Goal: Task Accomplishment & Management: Complete application form

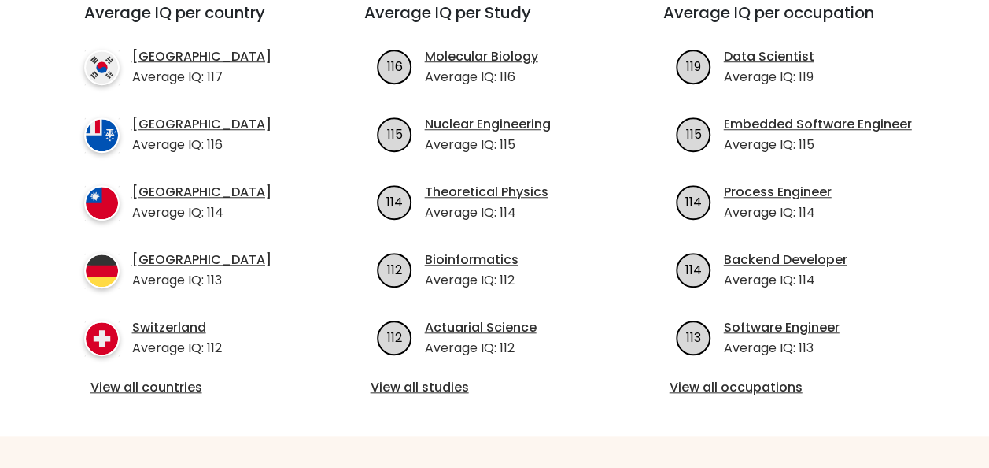
scroll to position [630, 0]
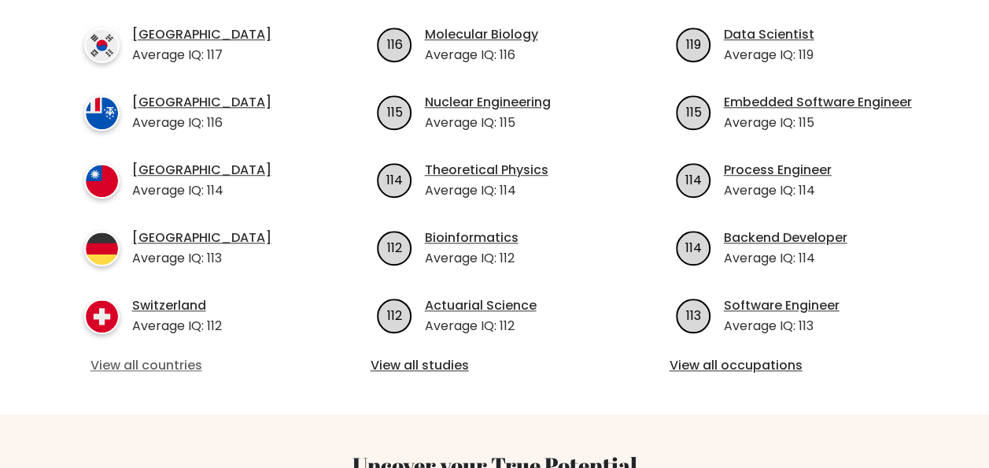
click at [182, 356] on link "View all countries" at bounding box center [196, 365] width 211 height 19
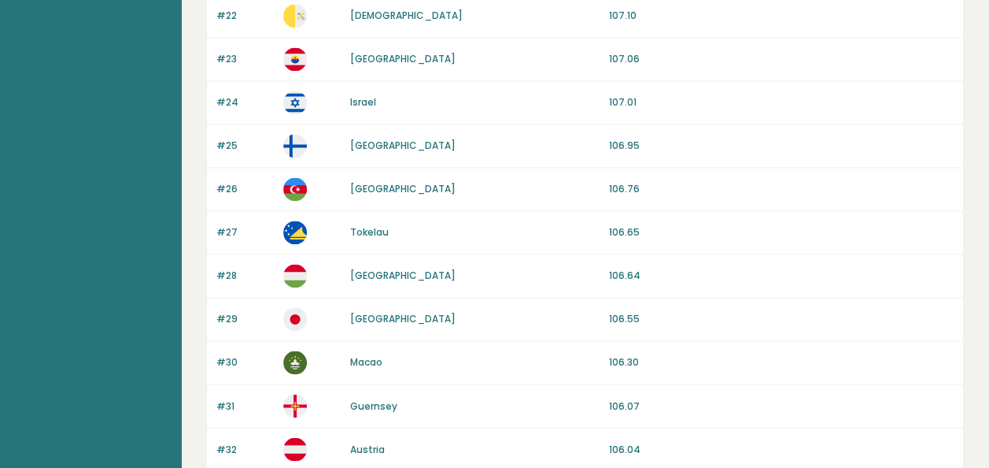
scroll to position [1348, 0]
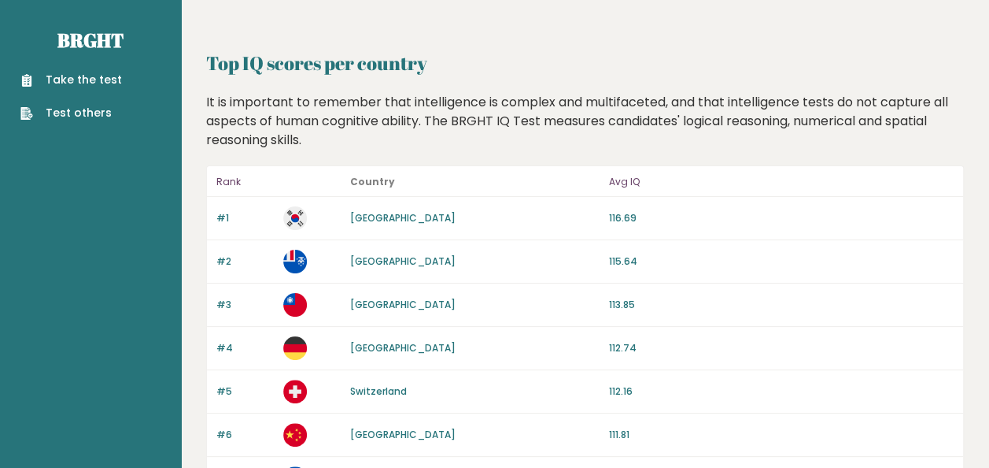
click at [99, 76] on link "Take the test" at bounding box center [71, 80] width 102 height 17
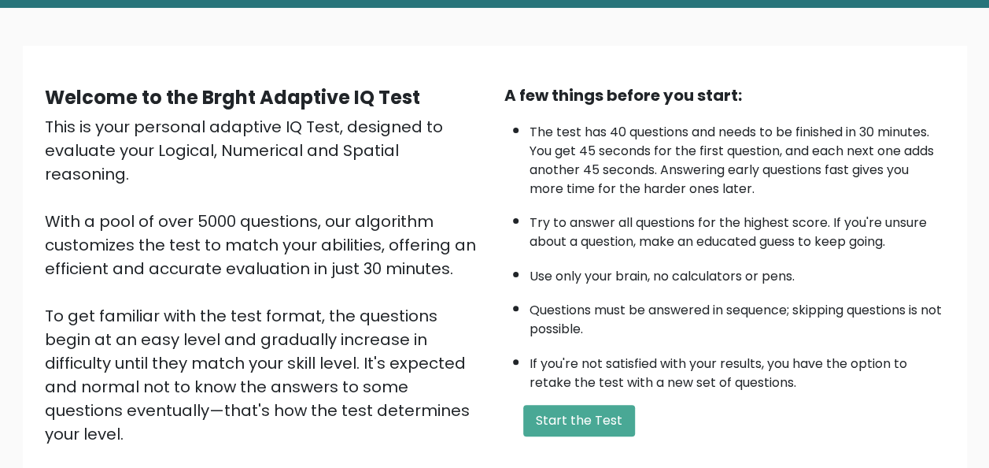
scroll to position [157, 0]
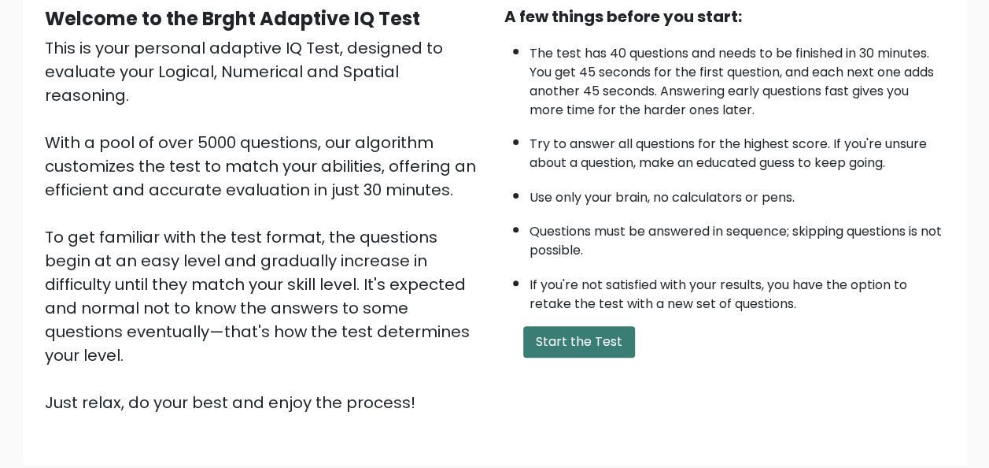
click at [582, 342] on button "Start the Test" at bounding box center [579, 341] width 112 height 31
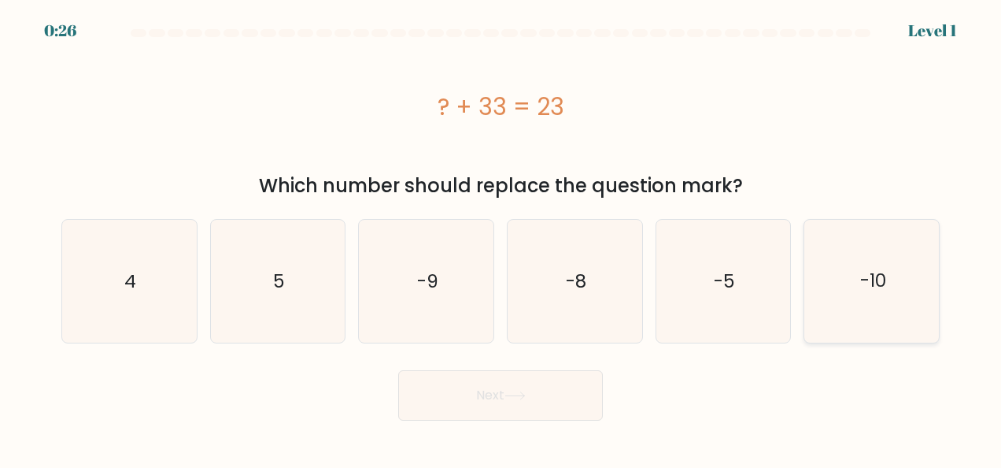
click at [873, 310] on icon "-10" at bounding box center [872, 281] width 123 height 123
click at [501, 238] on input "f. -10" at bounding box center [501, 236] width 1 height 4
radio input "true"
click at [532, 406] on button "Next" at bounding box center [500, 395] width 205 height 50
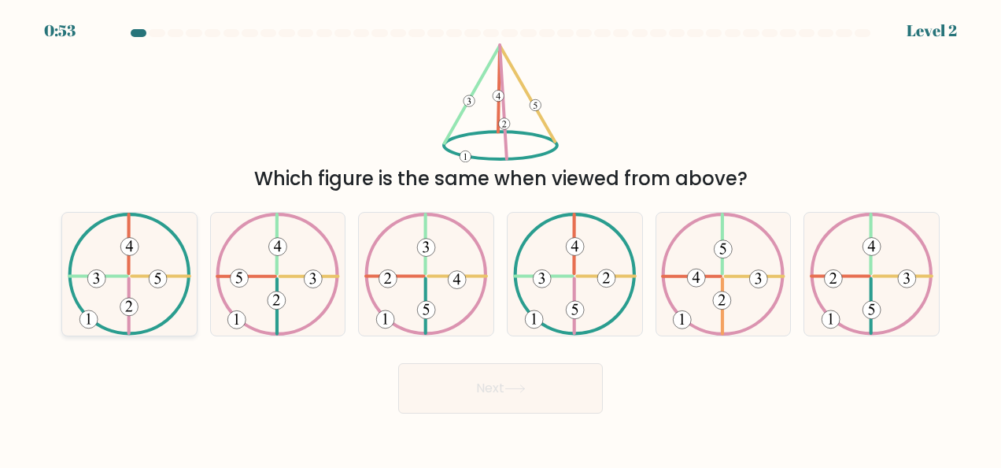
click at [131, 268] on icon at bounding box center [130, 274] width 124 height 123
click at [501, 238] on input "a." at bounding box center [501, 236] width 1 height 4
radio input "true"
click at [474, 389] on button "Next" at bounding box center [500, 388] width 205 height 50
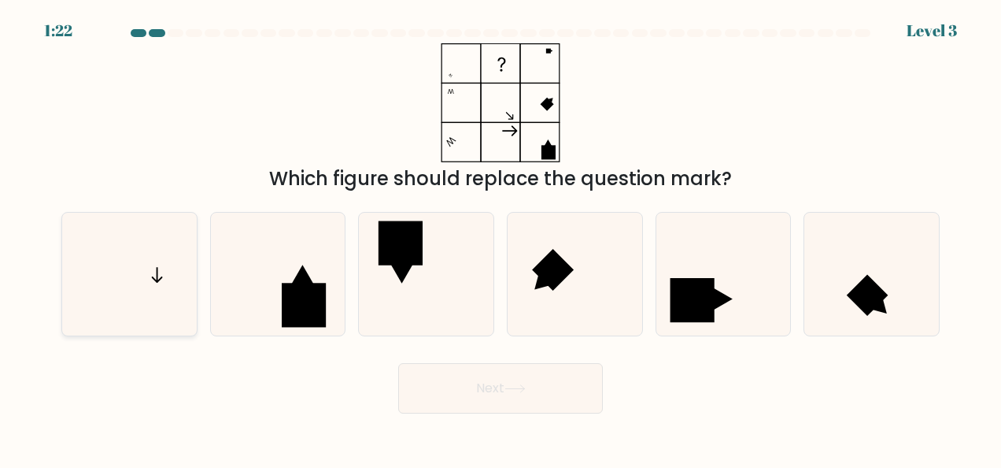
click at [156, 278] on icon at bounding box center [129, 274] width 123 height 123
click at [501, 238] on input "a." at bounding box center [501, 236] width 1 height 4
radio input "true"
click at [526, 388] on icon at bounding box center [515, 388] width 21 height 9
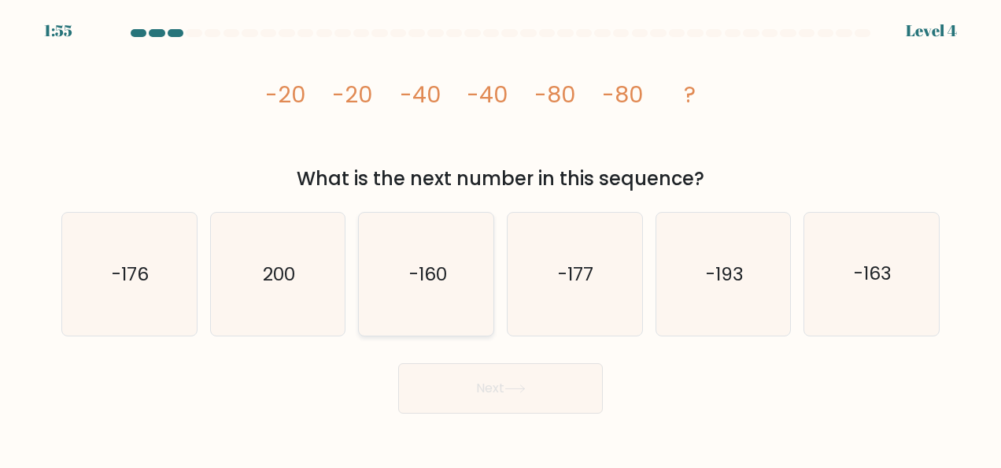
click at [403, 294] on icon "-160" at bounding box center [426, 274] width 123 height 123
click at [501, 238] on input "c. -160" at bounding box center [501, 236] width 1 height 4
radio input "true"
click at [516, 394] on button "Next" at bounding box center [500, 388] width 205 height 50
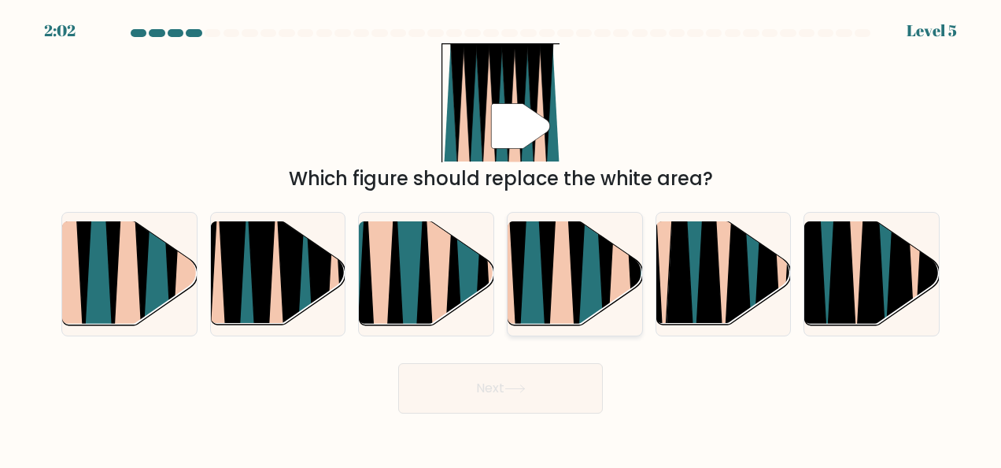
click at [575, 284] on icon at bounding box center [576, 219] width 31 height 269
click at [501, 238] on input "d." at bounding box center [501, 236] width 1 height 4
radio input "true"
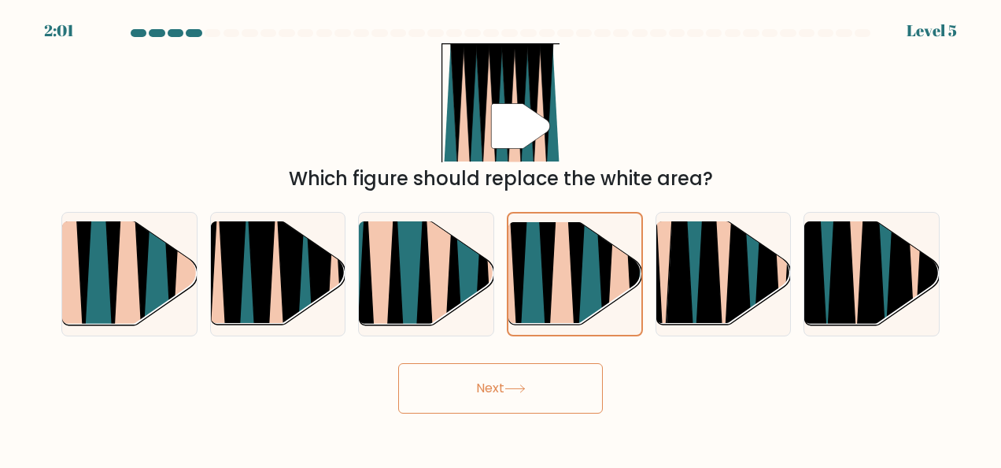
click at [508, 390] on icon at bounding box center [515, 388] width 21 height 9
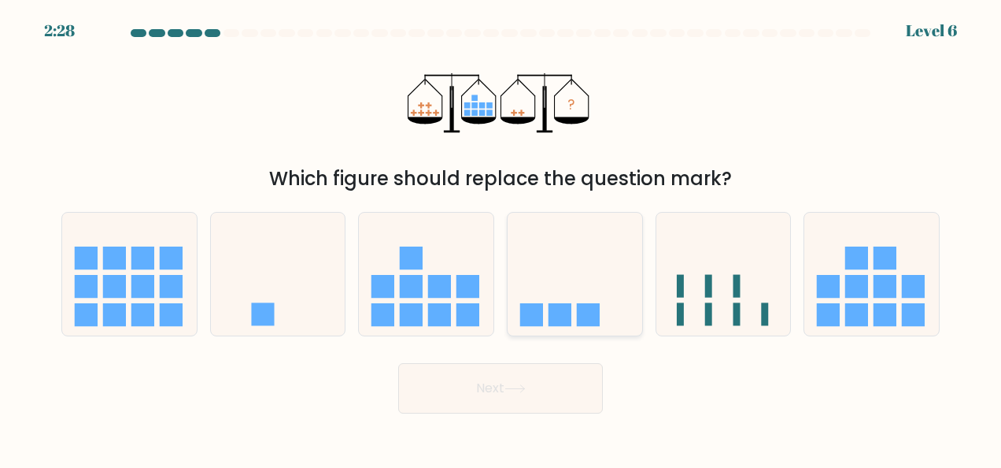
click at [593, 265] on icon at bounding box center [575, 273] width 135 height 111
click at [501, 238] on input "d." at bounding box center [501, 236] width 1 height 4
radio input "true"
click at [536, 384] on button "Next" at bounding box center [500, 388] width 205 height 50
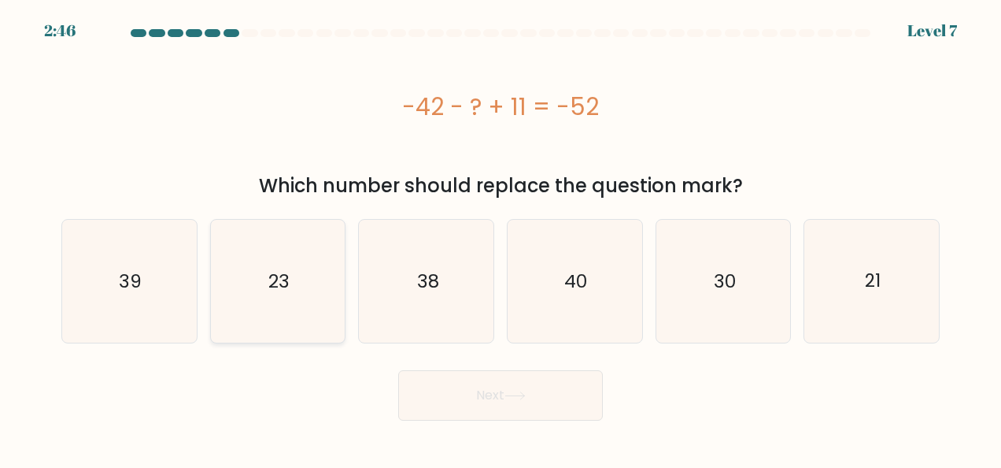
click at [252, 287] on icon "23" at bounding box center [277, 281] width 123 height 123
click at [501, 238] on input "b. 23" at bounding box center [501, 236] width 1 height 4
radio input "true"
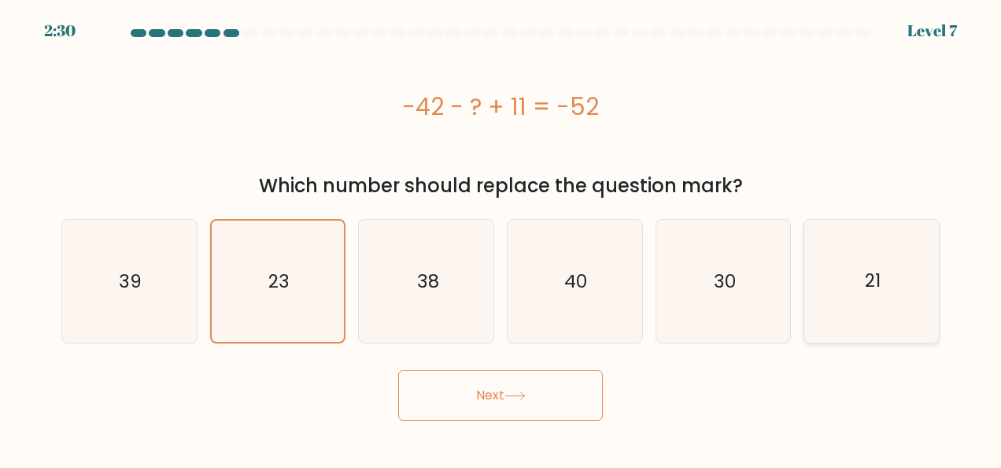
click at [874, 290] on text "21" at bounding box center [873, 280] width 16 height 25
click at [501, 238] on input "f. 21" at bounding box center [501, 236] width 1 height 4
radio input "true"
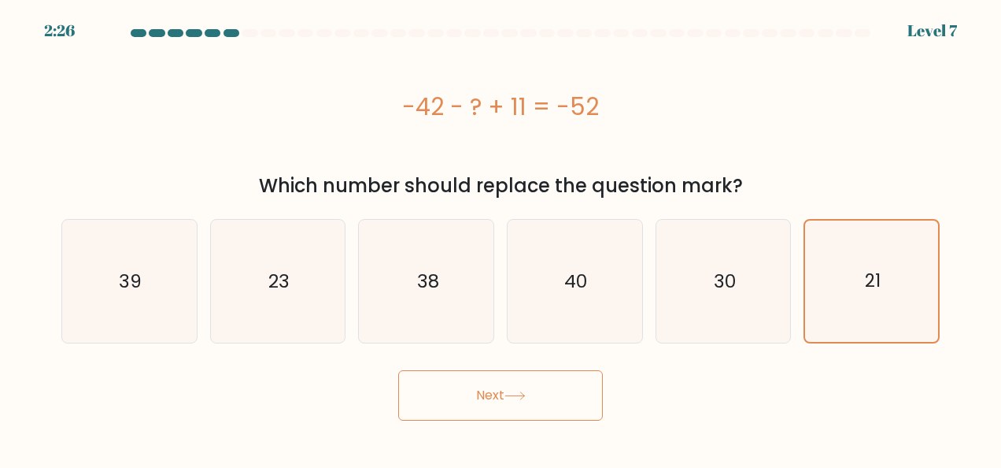
click at [519, 394] on icon at bounding box center [515, 395] width 21 height 9
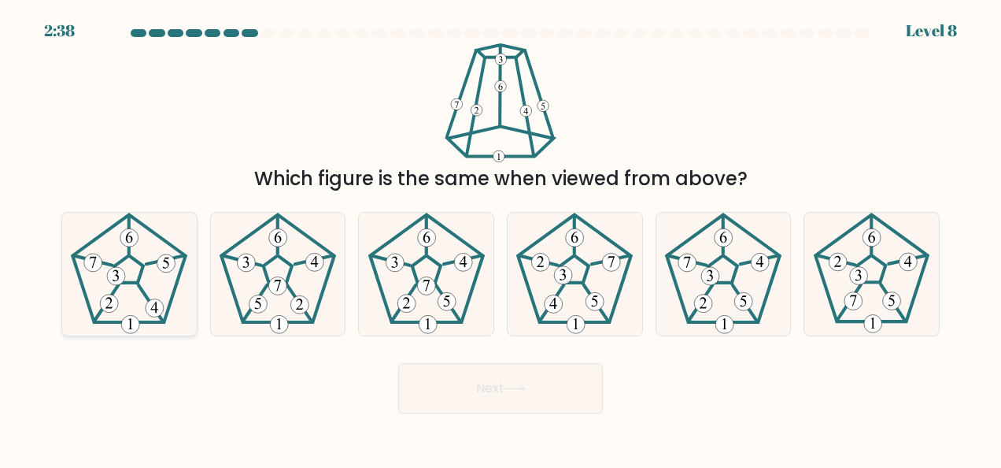
click at [134, 262] on icon at bounding box center [129, 274] width 123 height 123
click at [501, 238] on input "a." at bounding box center [501, 236] width 1 height 4
radio input "true"
click at [518, 389] on icon at bounding box center [515, 388] width 21 height 9
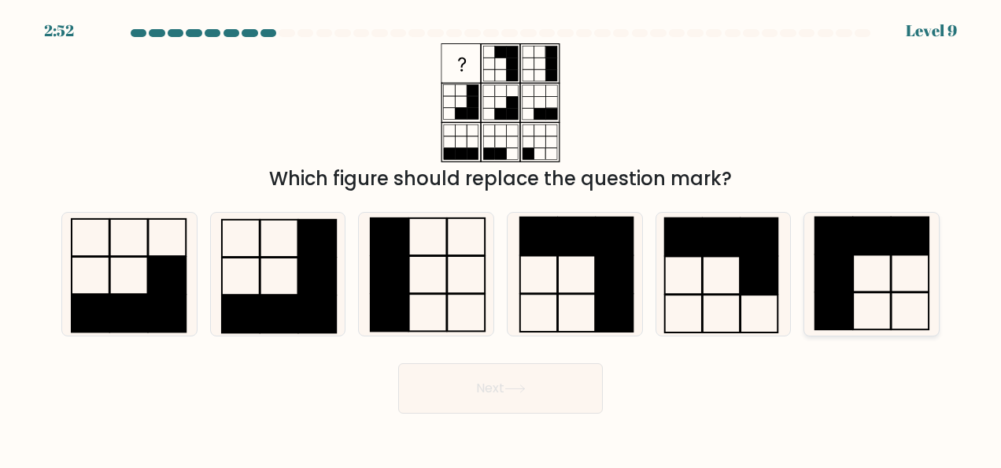
click at [836, 274] on rect at bounding box center [834, 273] width 38 height 37
click at [501, 238] on input "f." at bounding box center [501, 236] width 1 height 4
radio input "true"
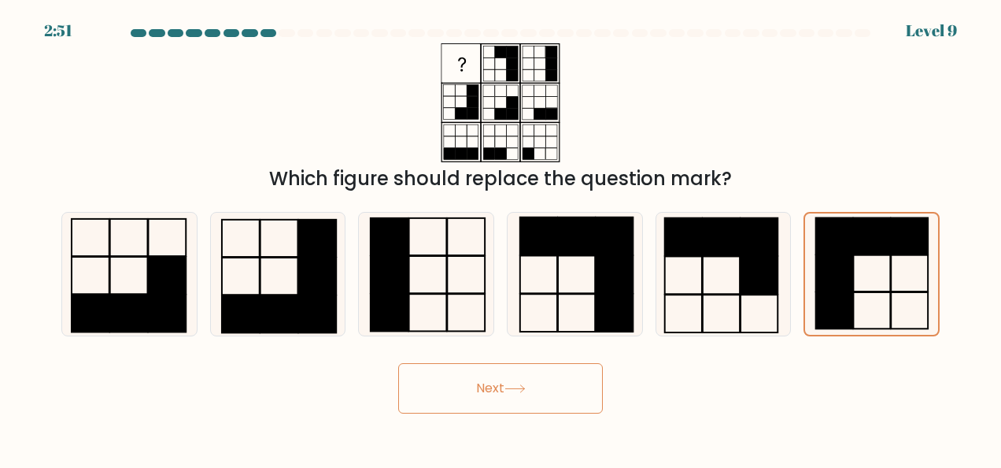
click at [558, 384] on button "Next" at bounding box center [500, 388] width 205 height 50
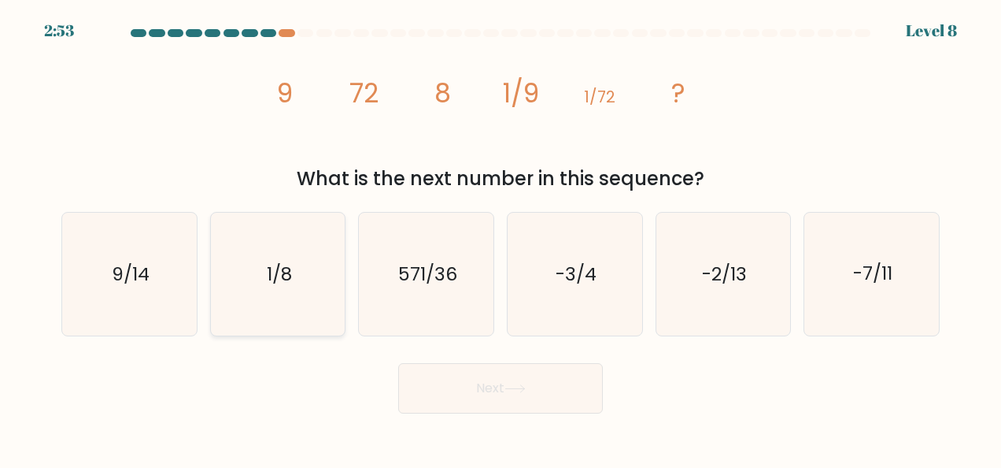
click at [281, 283] on text "1/8" at bounding box center [279, 273] width 25 height 25
click at [501, 238] on input "b. 1/8" at bounding box center [501, 236] width 1 height 4
radio input "true"
click at [539, 394] on button "Next" at bounding box center [500, 388] width 205 height 50
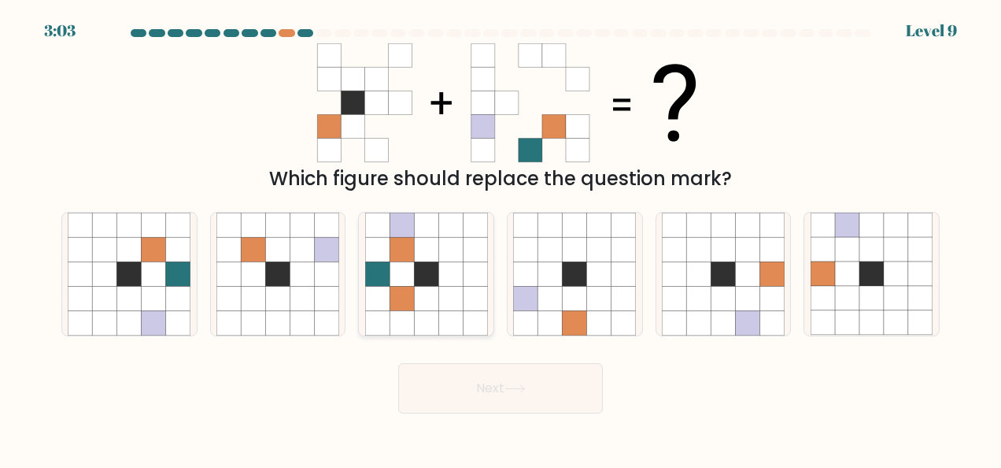
click at [486, 260] on icon at bounding box center [475, 249] width 24 height 24
click at [501, 238] on input "c." at bounding box center [501, 236] width 1 height 4
radio input "true"
click at [553, 405] on button "Next" at bounding box center [500, 388] width 205 height 50
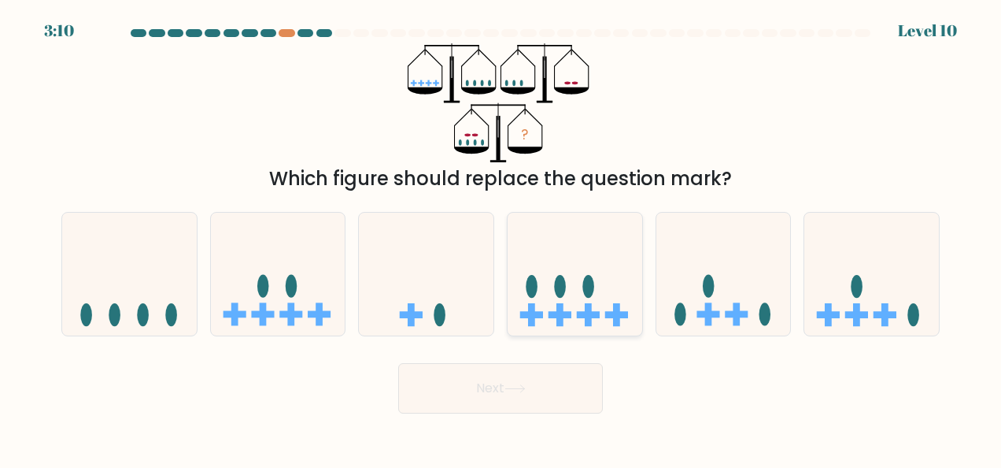
click at [608, 257] on icon at bounding box center [575, 273] width 135 height 111
click at [501, 238] on input "d." at bounding box center [501, 236] width 1 height 4
radio input "true"
click at [555, 390] on button "Next" at bounding box center [500, 388] width 205 height 50
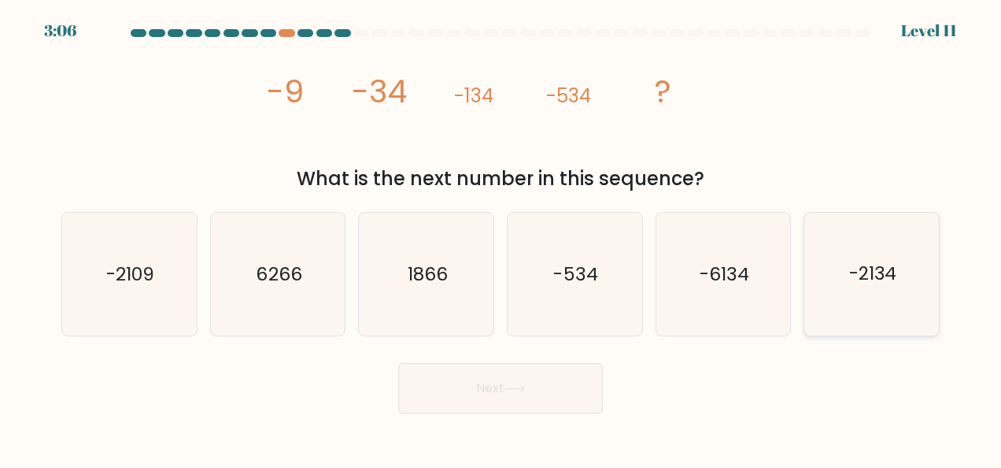
click at [886, 296] on icon "-2134" at bounding box center [872, 274] width 123 height 123
click at [501, 238] on input "f. -2134" at bounding box center [501, 236] width 1 height 4
radio input "true"
click at [547, 401] on button "Next" at bounding box center [500, 388] width 205 height 50
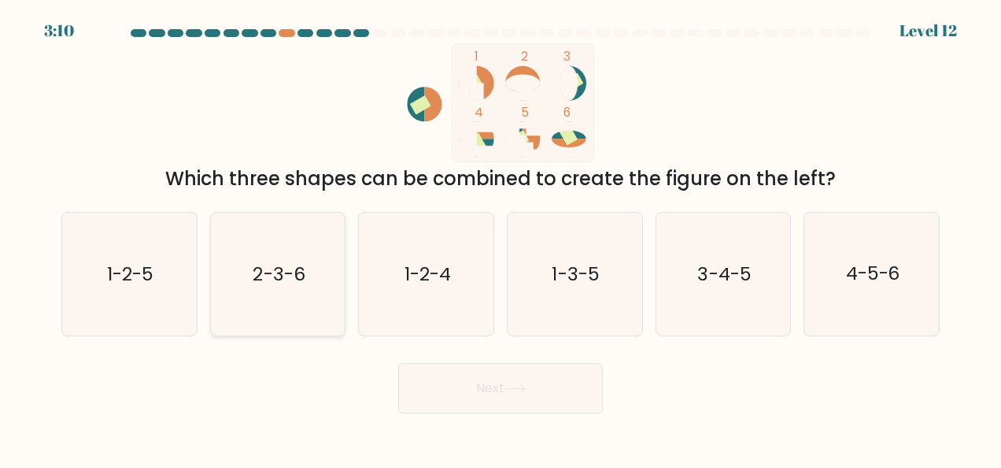
click at [291, 296] on icon "2-3-6" at bounding box center [277, 274] width 123 height 123
click at [501, 238] on input "b. 2-3-6" at bounding box center [501, 236] width 1 height 4
radio input "true"
click at [534, 391] on button "Next" at bounding box center [500, 388] width 205 height 50
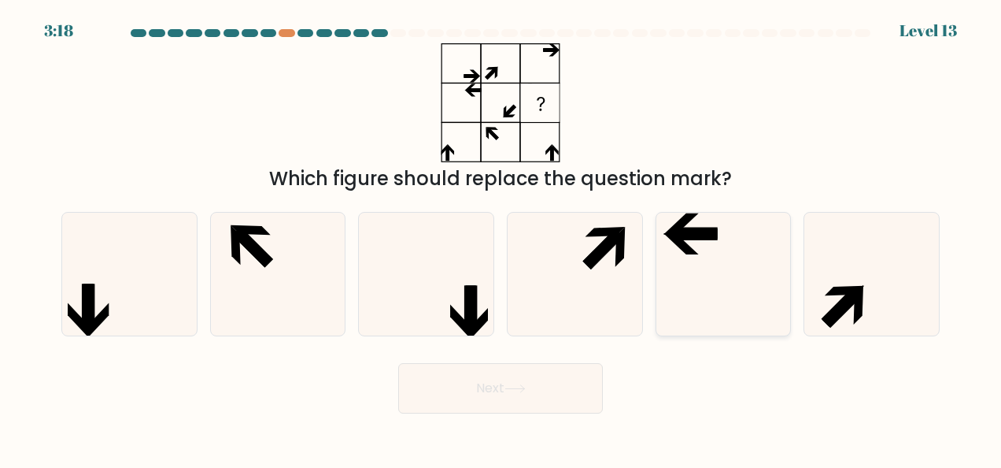
click at [745, 283] on icon at bounding box center [723, 274] width 123 height 123
click at [501, 238] on input "e." at bounding box center [501, 236] width 1 height 4
radio input "true"
click at [531, 394] on button "Next" at bounding box center [500, 388] width 205 height 50
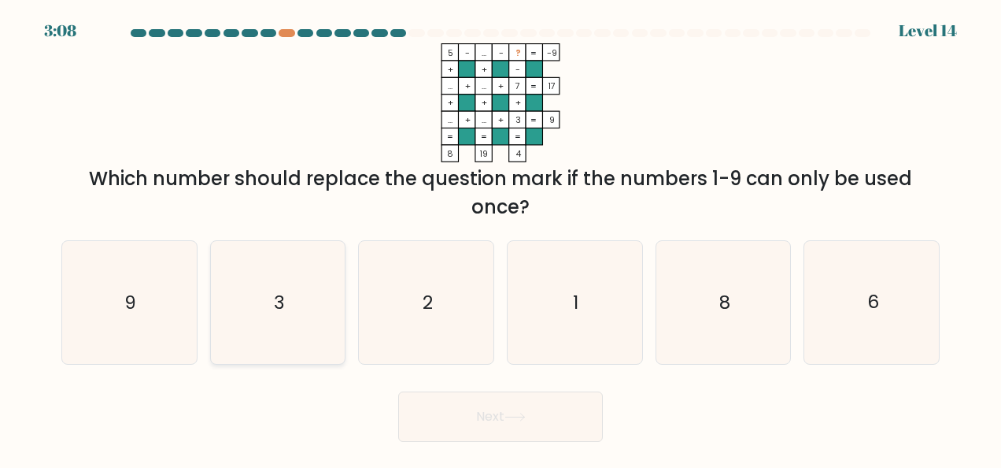
click at [301, 312] on icon "3" at bounding box center [277, 302] width 123 height 123
click at [501, 238] on input "b. 3" at bounding box center [501, 236] width 1 height 4
radio input "true"
click at [890, 298] on icon "6" at bounding box center [872, 302] width 123 height 123
click at [501, 238] on input "f. 6" at bounding box center [501, 236] width 1 height 4
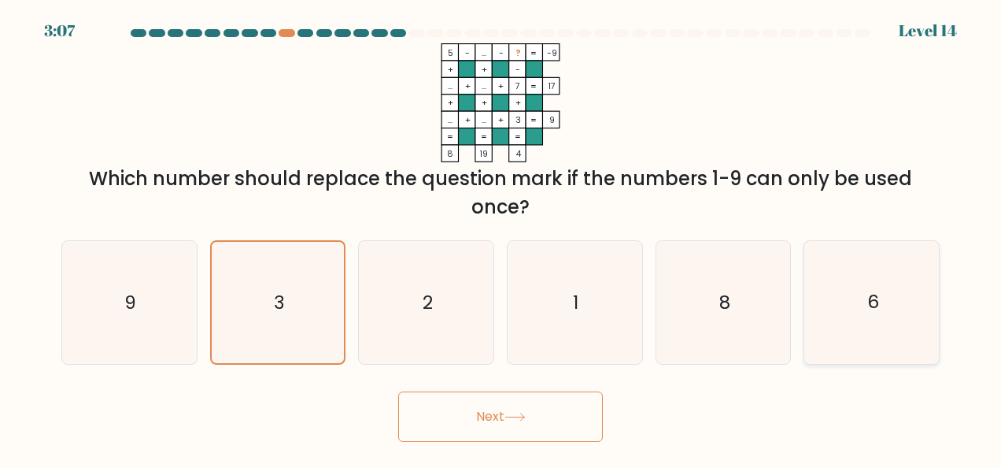
radio input "true"
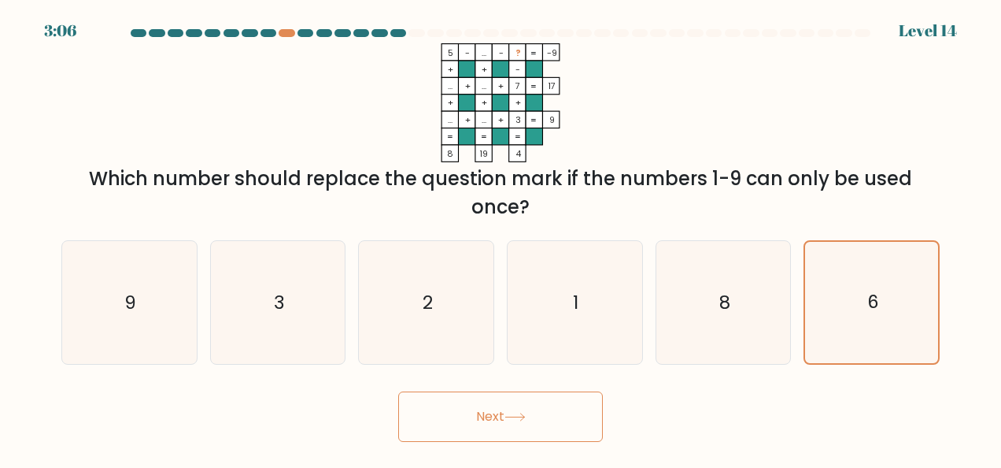
click at [543, 416] on button "Next" at bounding box center [500, 416] width 205 height 50
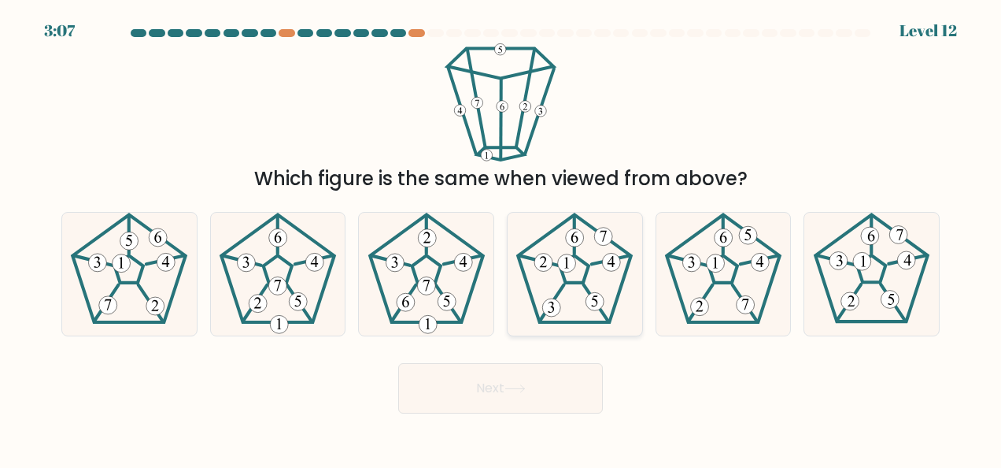
click at [565, 263] on 552 at bounding box center [567, 263] width 18 height 18
click at [501, 238] on input "d." at bounding box center [501, 236] width 1 height 4
radio input "true"
click at [523, 389] on icon at bounding box center [515, 388] width 21 height 9
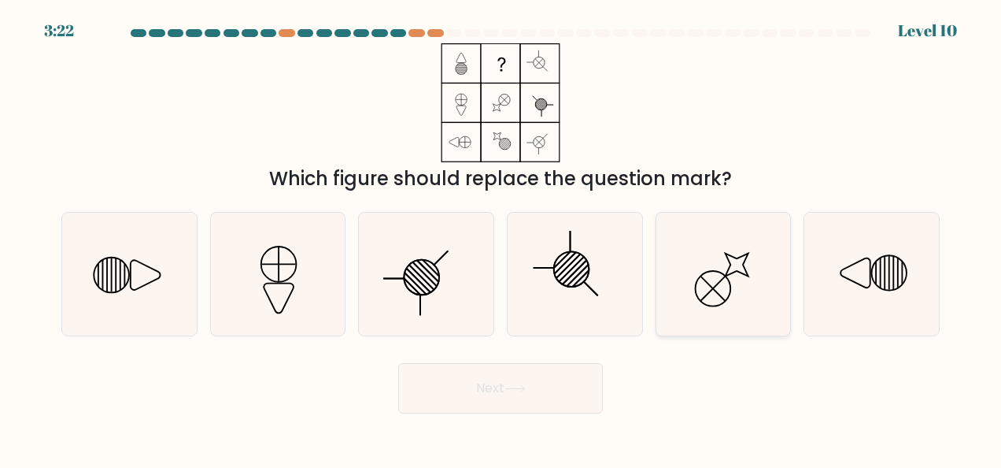
click at [746, 268] on icon at bounding box center [723, 274] width 123 height 123
click at [501, 238] on input "e." at bounding box center [501, 236] width 1 height 4
radio input "true"
drag, startPoint x: 550, startPoint y: 397, endPoint x: 549, endPoint y: 389, distance: 7.9
click at [551, 397] on button "Next" at bounding box center [500, 388] width 205 height 50
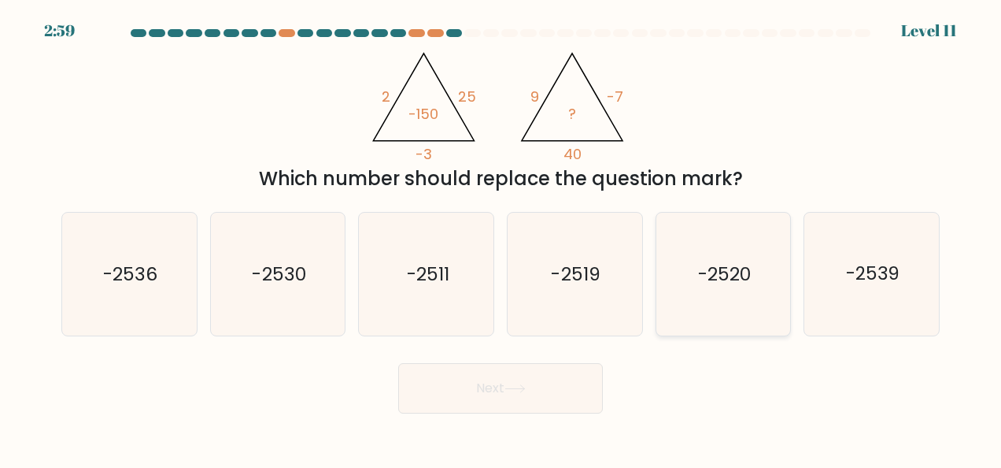
click at [716, 272] on text "-2520" at bounding box center [724, 273] width 53 height 25
click at [501, 238] on input "e. -2520" at bounding box center [501, 236] width 1 height 4
radio input "true"
click at [538, 394] on button "Next" at bounding box center [500, 388] width 205 height 50
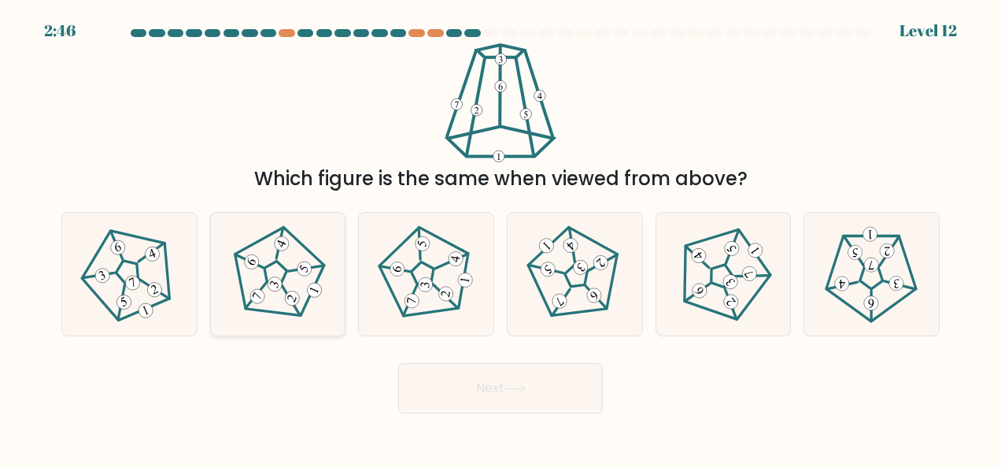
click at [299, 299] on 295 at bounding box center [292, 298] width 19 height 19
click at [501, 238] on input "b." at bounding box center [501, 236] width 1 height 4
radio input "true"
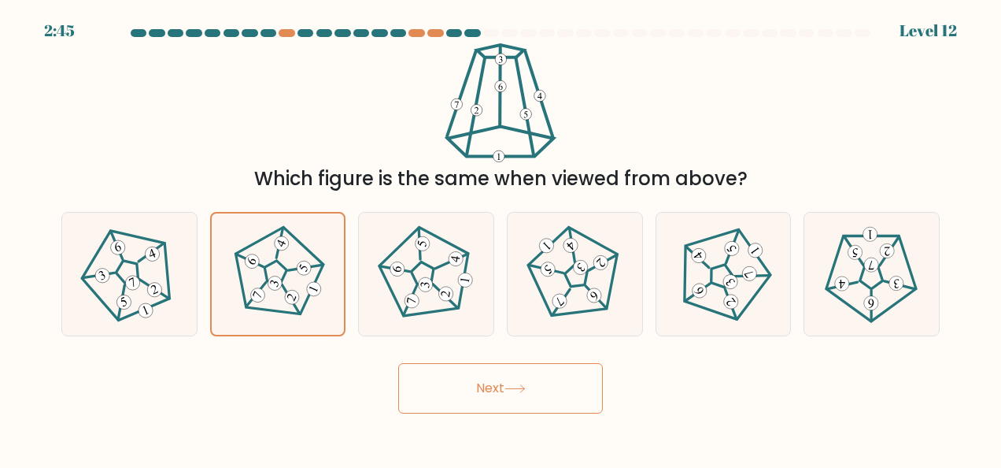
click at [473, 386] on button "Next" at bounding box center [500, 388] width 205 height 50
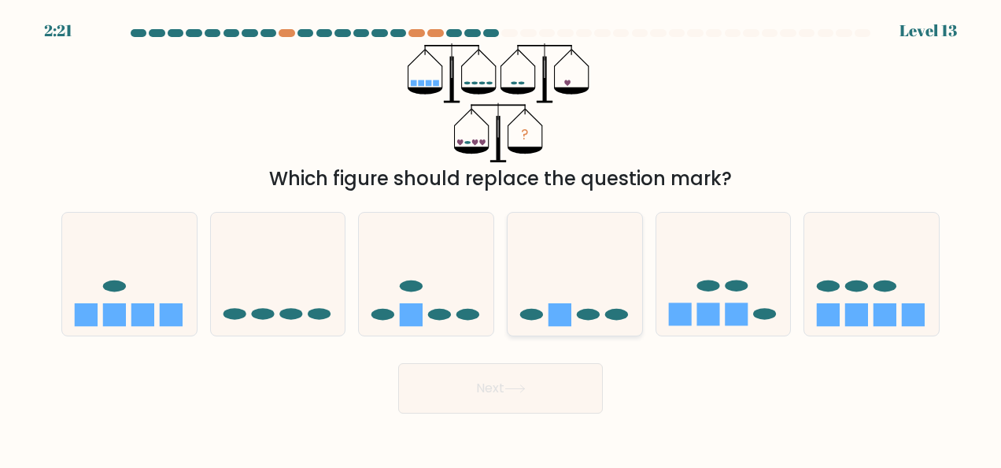
click at [609, 279] on icon at bounding box center [575, 273] width 135 height 111
click at [501, 238] on input "d." at bounding box center [501, 236] width 1 height 4
radio input "true"
click at [915, 264] on icon at bounding box center [871, 273] width 135 height 111
click at [501, 238] on input "f." at bounding box center [501, 236] width 1 height 4
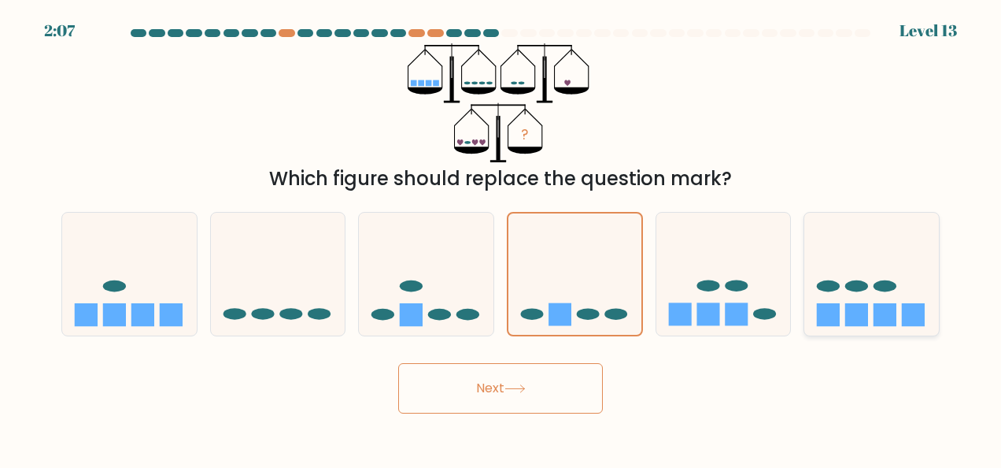
radio input "true"
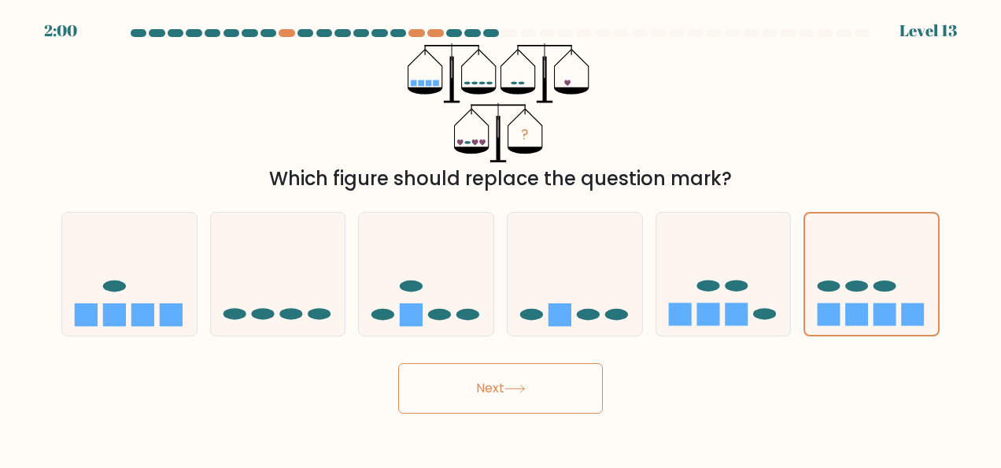
click at [480, 396] on button "Next" at bounding box center [500, 388] width 205 height 50
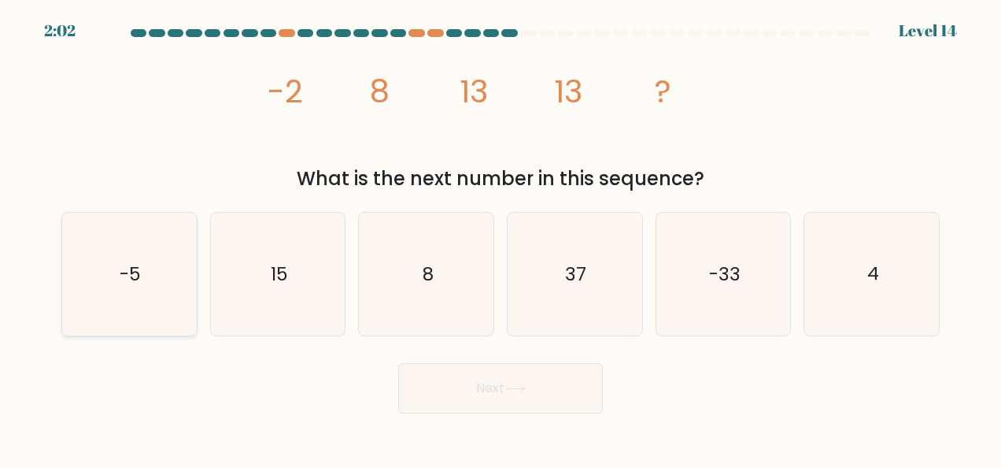
click at [117, 298] on icon "-5" at bounding box center [129, 274] width 123 height 123
click at [501, 238] on input "a. -5" at bounding box center [501, 236] width 1 height 4
radio input "true"
click at [889, 296] on icon "4" at bounding box center [872, 274] width 123 height 123
click at [501, 238] on input "f. 4" at bounding box center [501, 236] width 1 height 4
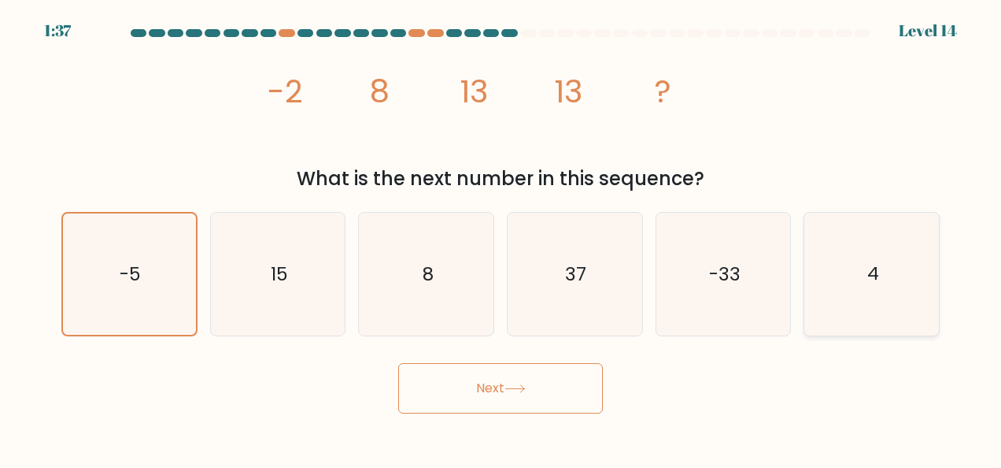
radio input "true"
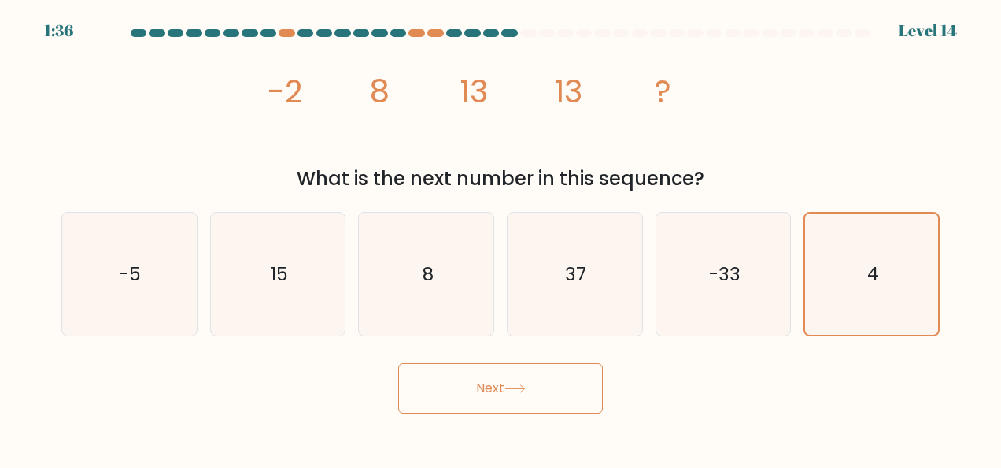
click at [527, 395] on button "Next" at bounding box center [500, 388] width 205 height 50
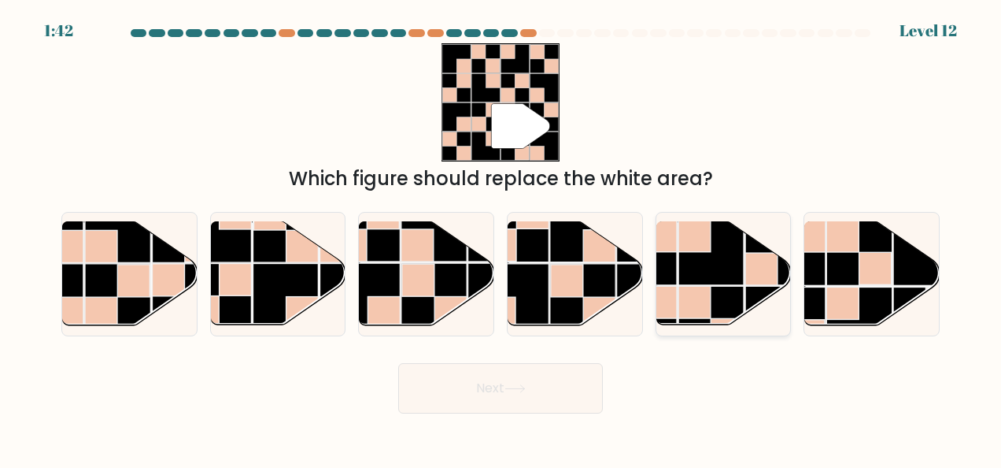
click at [739, 288] on rect at bounding box center [710, 319] width 65 height 65
click at [501, 238] on input "e." at bounding box center [501, 236] width 1 height 4
radio input "true"
click at [527, 372] on button "Next" at bounding box center [500, 388] width 205 height 50
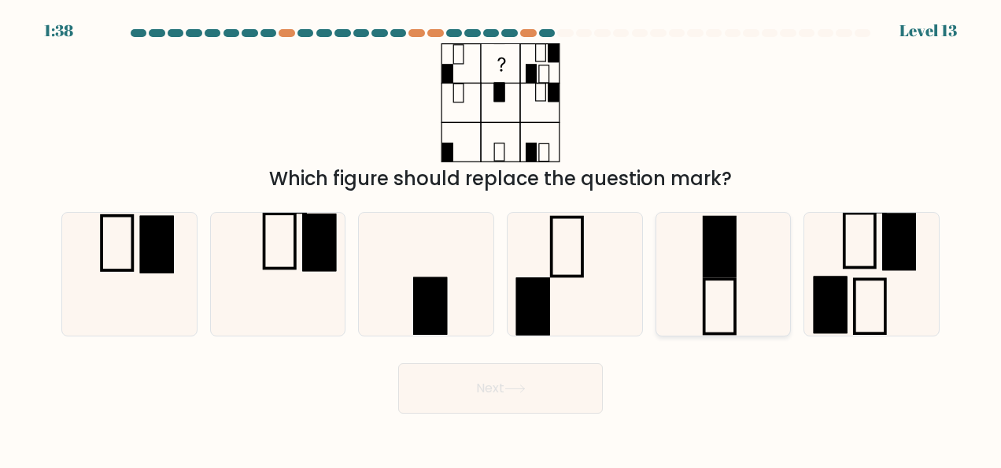
click at [764, 290] on icon at bounding box center [723, 274] width 123 height 123
click at [501, 238] on input "e." at bounding box center [501, 236] width 1 height 4
radio input "true"
click at [515, 389] on icon at bounding box center [515, 388] width 21 height 9
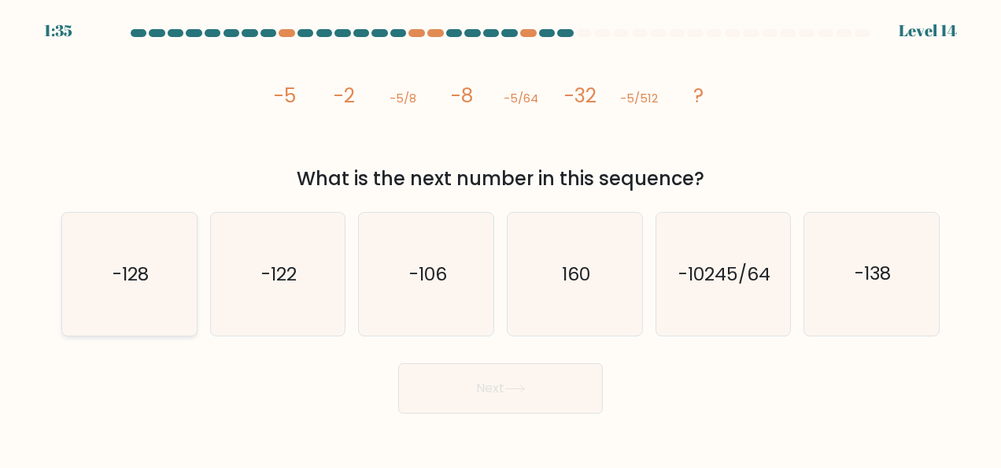
click at [172, 267] on icon "-128" at bounding box center [129, 274] width 123 height 123
click at [501, 238] on input "a. -128" at bounding box center [501, 236] width 1 height 4
radio input "true"
click at [548, 383] on button "Next" at bounding box center [500, 388] width 205 height 50
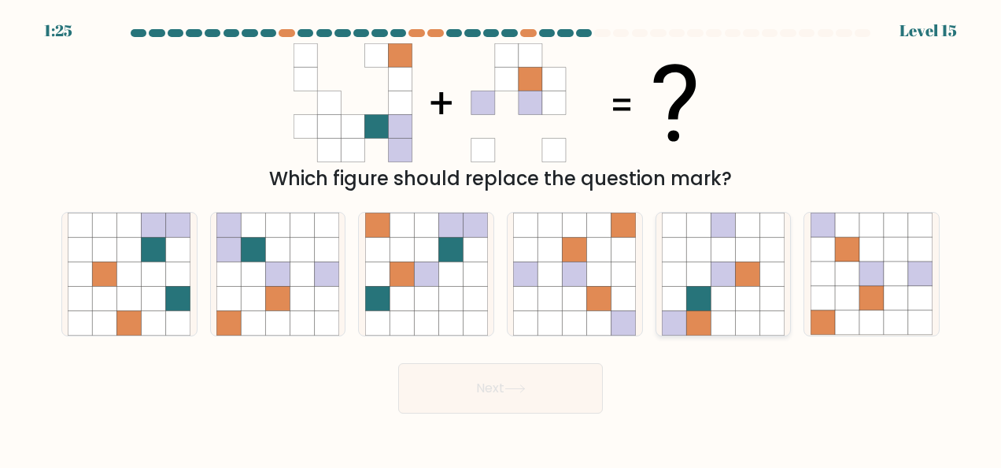
click at [721, 272] on icon at bounding box center [723, 273] width 24 height 24
click at [501, 238] on input "e." at bounding box center [501, 236] width 1 height 4
radio input "true"
click at [553, 384] on button "Next" at bounding box center [500, 388] width 205 height 50
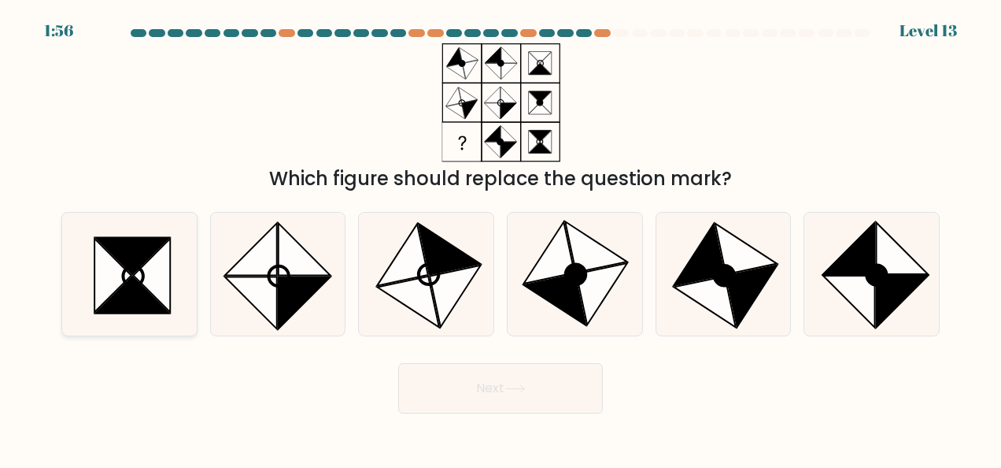
click at [131, 281] on icon at bounding box center [132, 294] width 73 height 37
click at [501, 238] on input "a." at bounding box center [501, 236] width 1 height 4
radio input "true"
click at [883, 313] on icon at bounding box center [903, 301] width 52 height 52
click at [501, 238] on input "f." at bounding box center [501, 236] width 1 height 4
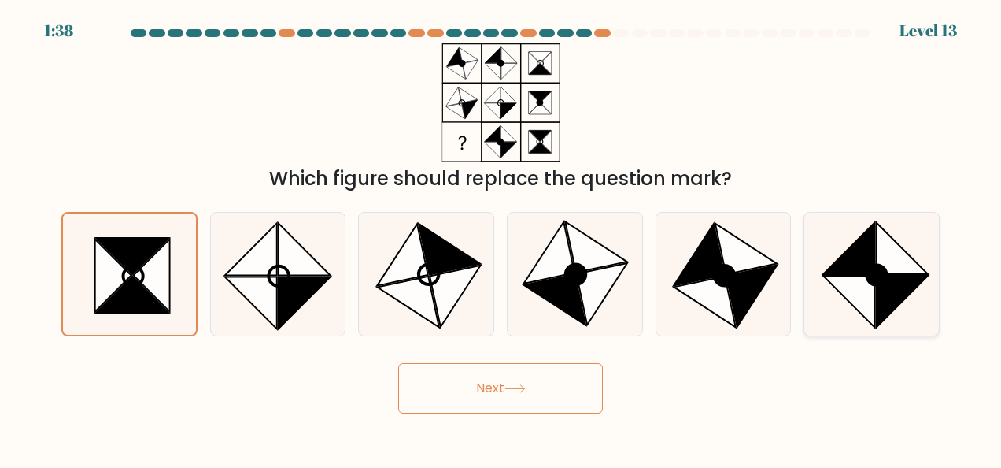
radio input "true"
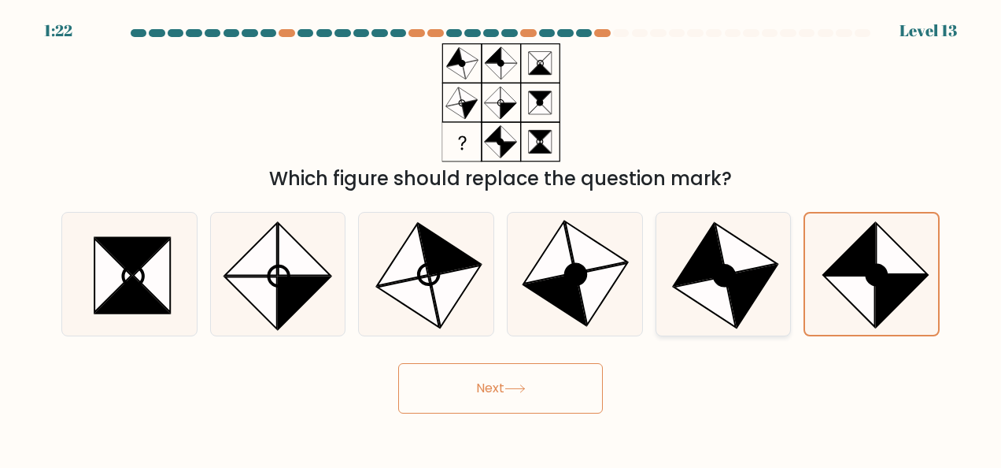
click at [738, 298] on icon at bounding box center [752, 294] width 50 height 61
click at [501, 238] on input "e." at bounding box center [501, 236] width 1 height 4
radio input "true"
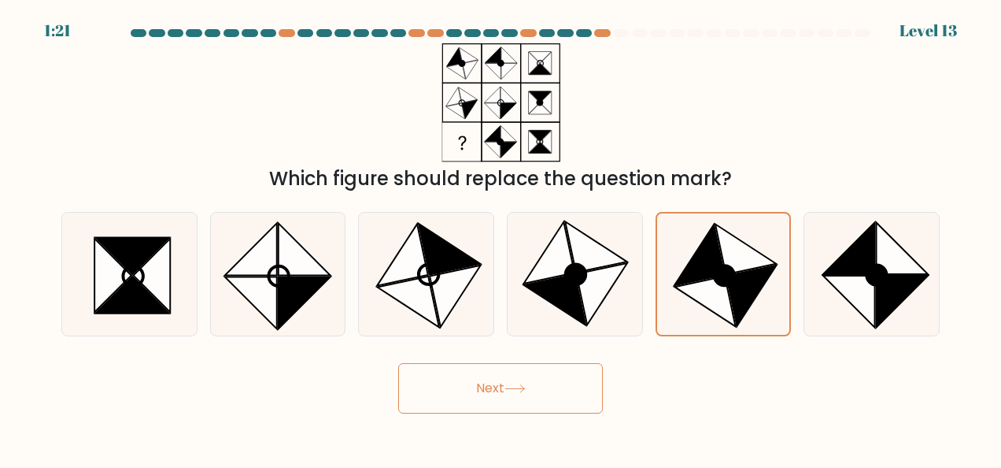
click at [542, 397] on button "Next" at bounding box center [500, 388] width 205 height 50
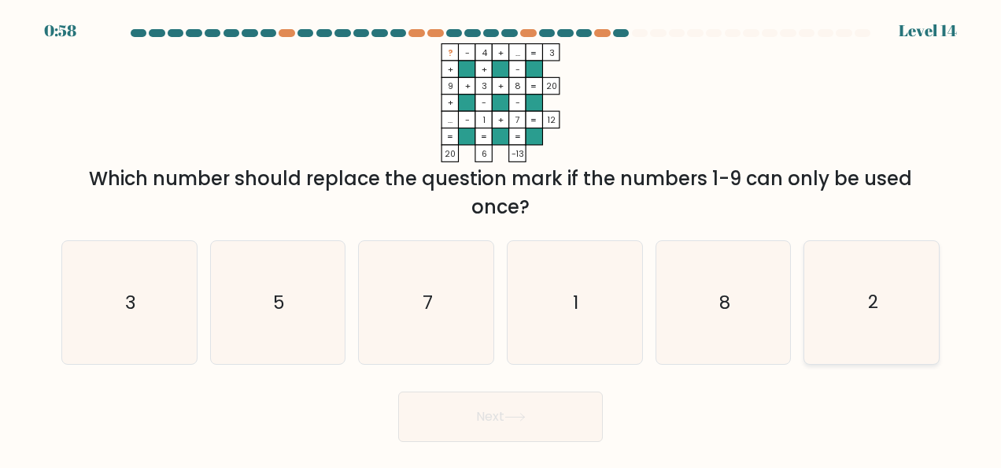
click at [905, 304] on icon "2" at bounding box center [872, 302] width 123 height 123
click at [501, 238] on input "f. 2" at bounding box center [501, 236] width 1 height 4
radio input "true"
click at [545, 403] on button "Next" at bounding box center [500, 416] width 205 height 50
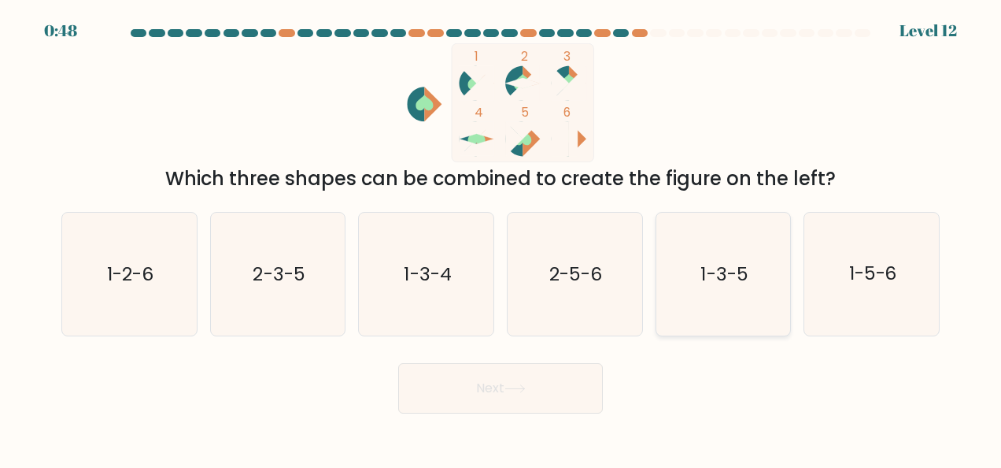
click at [712, 251] on icon "1-3-5" at bounding box center [723, 274] width 123 height 123
click at [536, 383] on button "Next" at bounding box center [500, 388] width 205 height 50
click at [793, 275] on div "e. 1-3-5" at bounding box center [723, 274] width 149 height 124
click at [761, 279] on icon "1-3-5" at bounding box center [723, 274] width 123 height 123
click at [501, 238] on input "e. 1-3-5" at bounding box center [501, 236] width 1 height 4
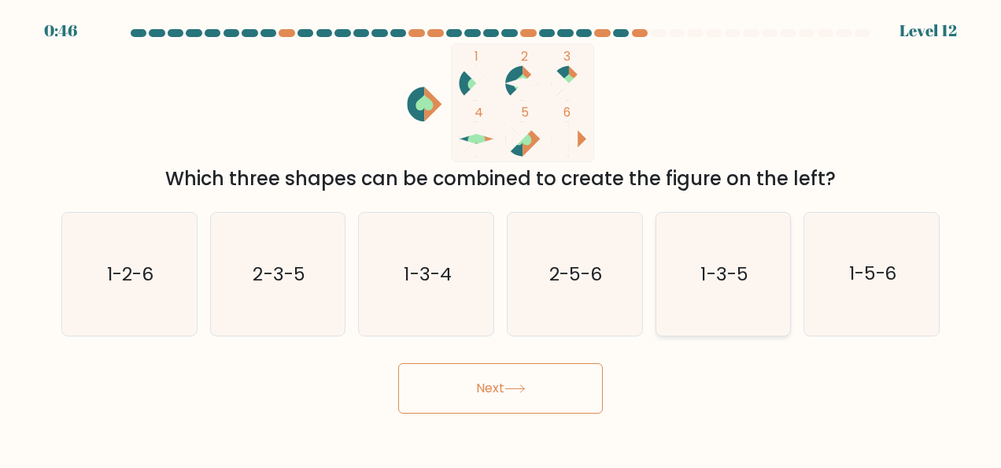
radio input "true"
click at [549, 365] on button "Next" at bounding box center [500, 388] width 205 height 50
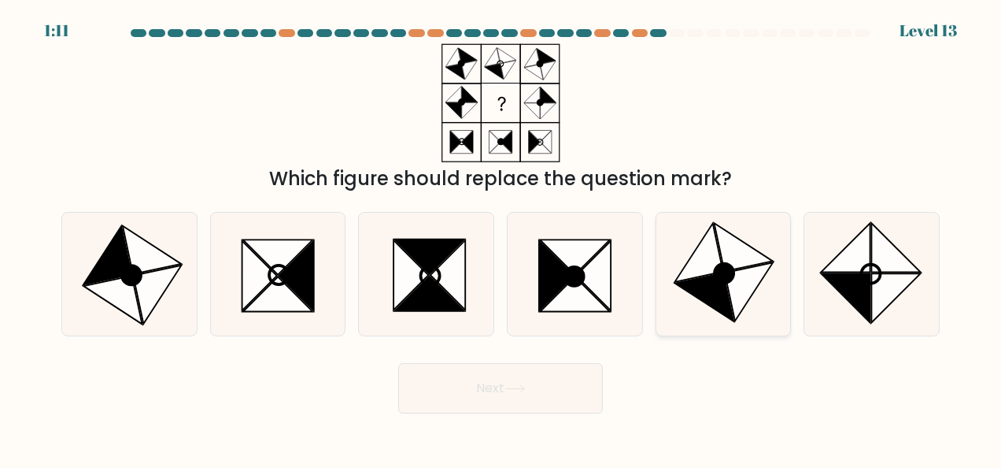
click at [712, 298] on icon at bounding box center [704, 297] width 58 height 48
click at [501, 238] on input "e." at bounding box center [501, 236] width 1 height 4
radio input "true"
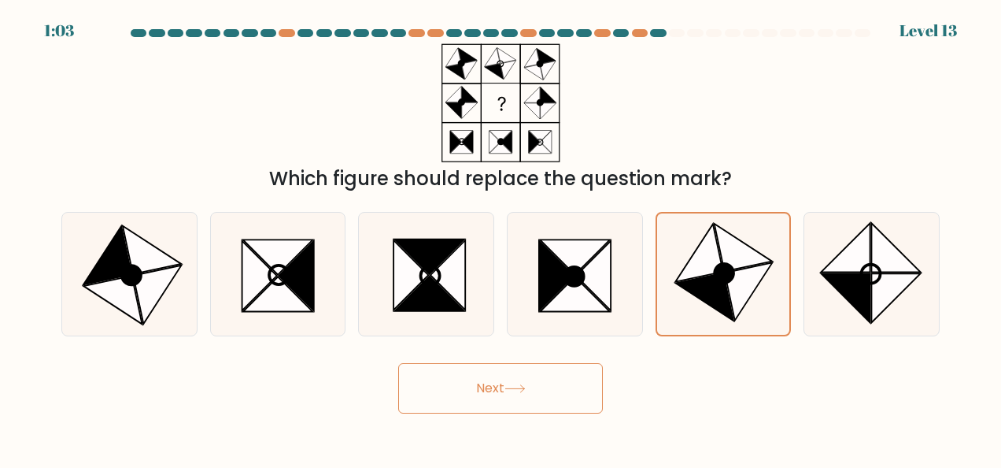
click at [542, 400] on button "Next" at bounding box center [500, 388] width 205 height 50
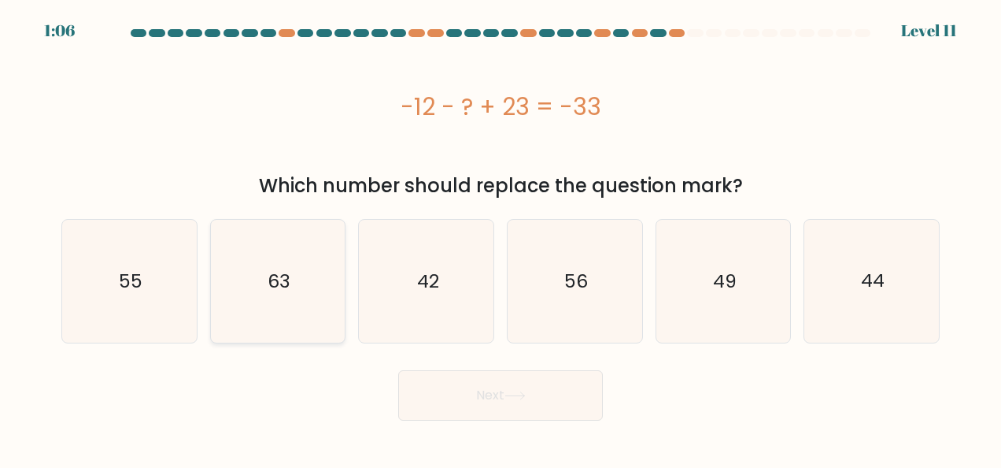
click at [274, 287] on text "63" at bounding box center [279, 280] width 23 height 25
click at [501, 238] on input "b. 63" at bounding box center [501, 236] width 1 height 4
radio input "true"
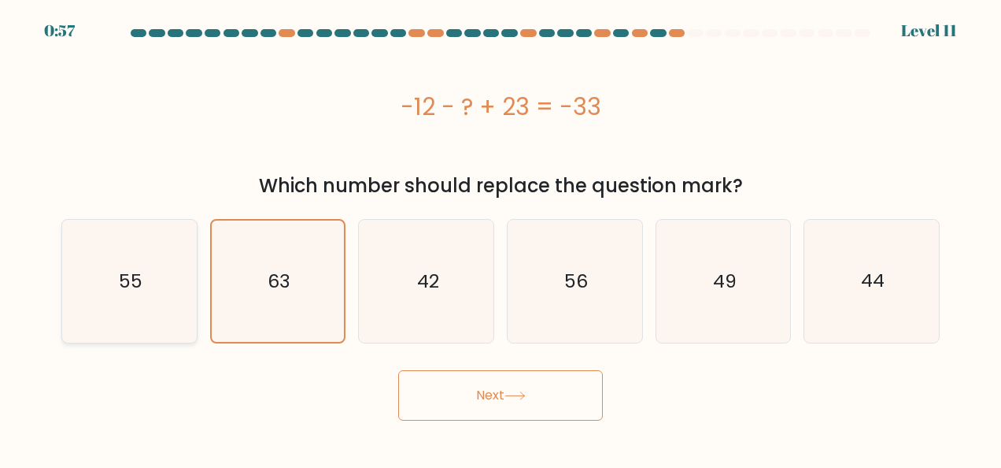
click at [176, 280] on icon "55" at bounding box center [129, 281] width 123 height 123
click at [501, 238] on input "a. 55" at bounding box center [501, 236] width 1 height 4
radio input "true"
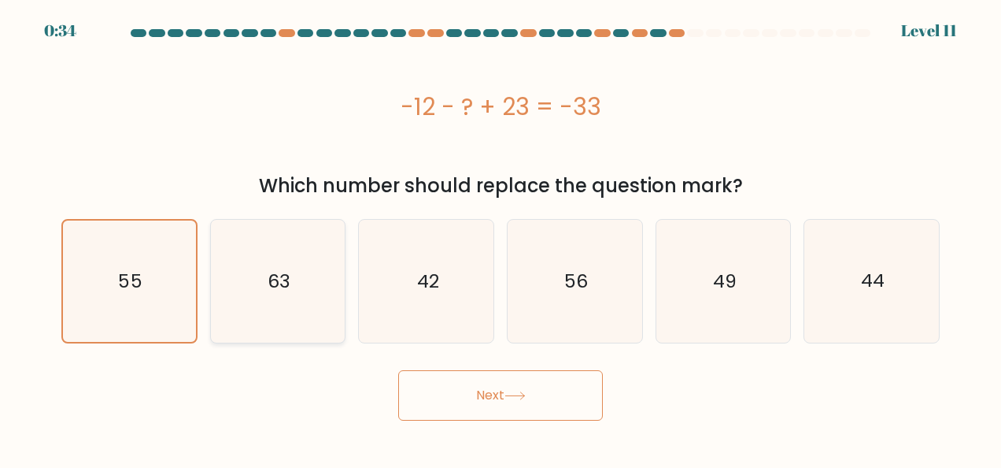
click at [301, 283] on icon "63" at bounding box center [277, 281] width 123 height 123
click at [501, 238] on input "b. 63" at bounding box center [501, 236] width 1 height 4
radio input "true"
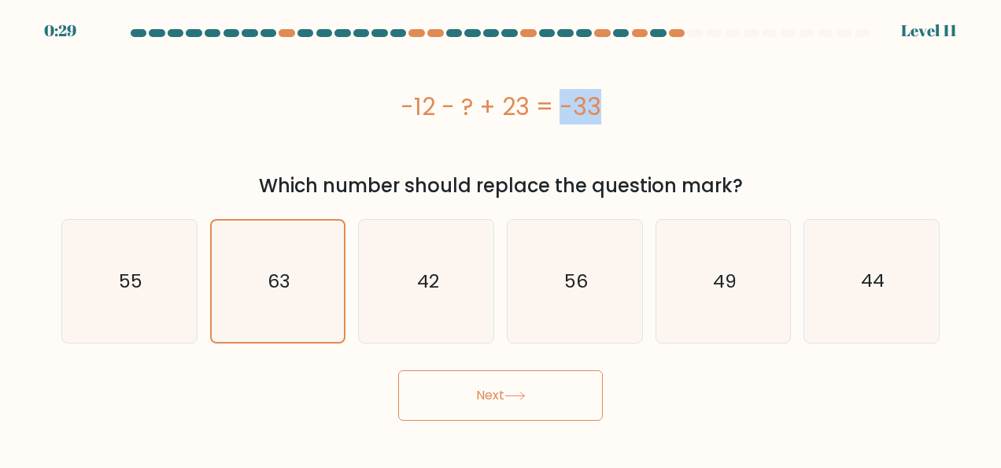
drag, startPoint x: 464, startPoint y: 103, endPoint x: 490, endPoint y: 108, distance: 26.4
click at [490, 108] on div "-12 - ? + 23 = -33" at bounding box center [500, 106] width 878 height 35
drag, startPoint x: 490, startPoint y: 108, endPoint x: 462, endPoint y: 105, distance: 27.6
click at [462, 105] on div "-12 - ? + 23 = -33" at bounding box center [500, 106] width 878 height 35
click at [466, 104] on div "-12 - ? + 23 = -33" at bounding box center [500, 106] width 878 height 35
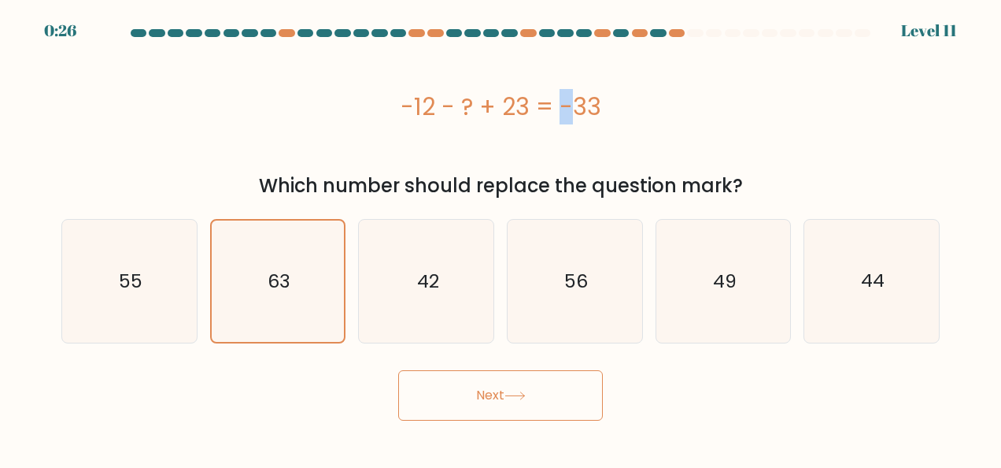
click at [471, 104] on div "-12 - ? + 23 = -33" at bounding box center [500, 106] width 878 height 35
drag, startPoint x: 471, startPoint y: 104, endPoint x: 460, endPoint y: 102, distance: 11.1
click at [460, 102] on div "-12 - ? + 23 = -33" at bounding box center [500, 106] width 878 height 35
click at [461, 102] on div "-12 - ? + 23 = -33" at bounding box center [500, 106] width 878 height 35
drag, startPoint x: 458, startPoint y: 144, endPoint x: 479, endPoint y: 144, distance: 20.5
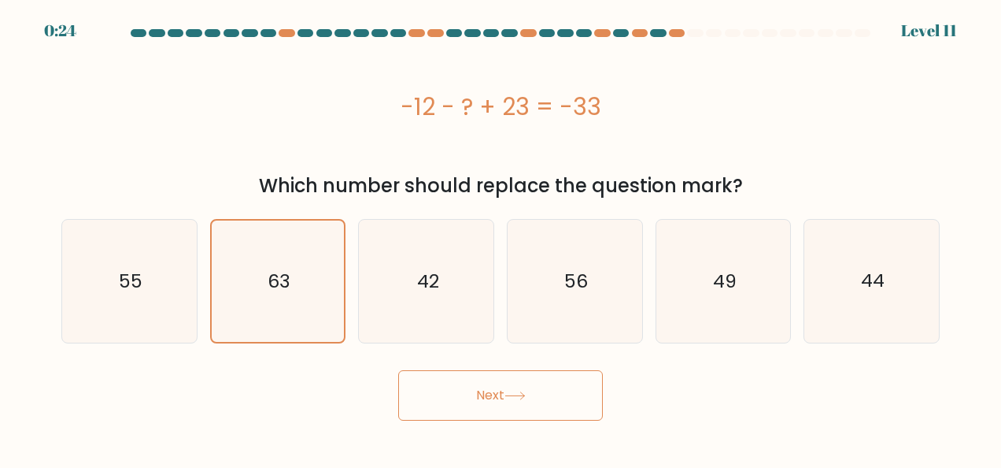
click at [479, 144] on div "-12 - ? + 23 = -33" at bounding box center [500, 106] width 878 height 126
click at [474, 123] on div "-12 - ? + 23 = -33" at bounding box center [500, 106] width 878 height 35
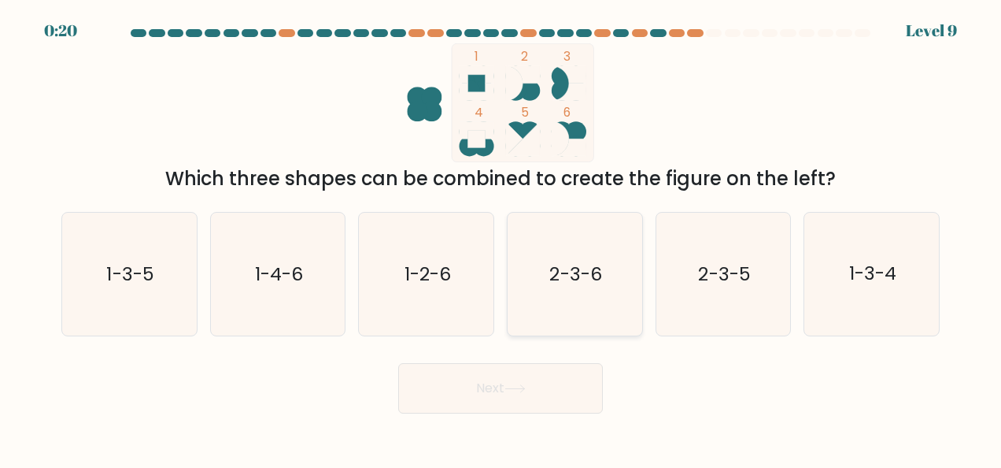
click at [601, 252] on icon "2-3-6" at bounding box center [574, 274] width 123 height 123
click at [501, 238] on input "d. 2-3-6" at bounding box center [501, 236] width 1 height 4
radio input "true"
click at [531, 400] on button "Next" at bounding box center [500, 388] width 205 height 50
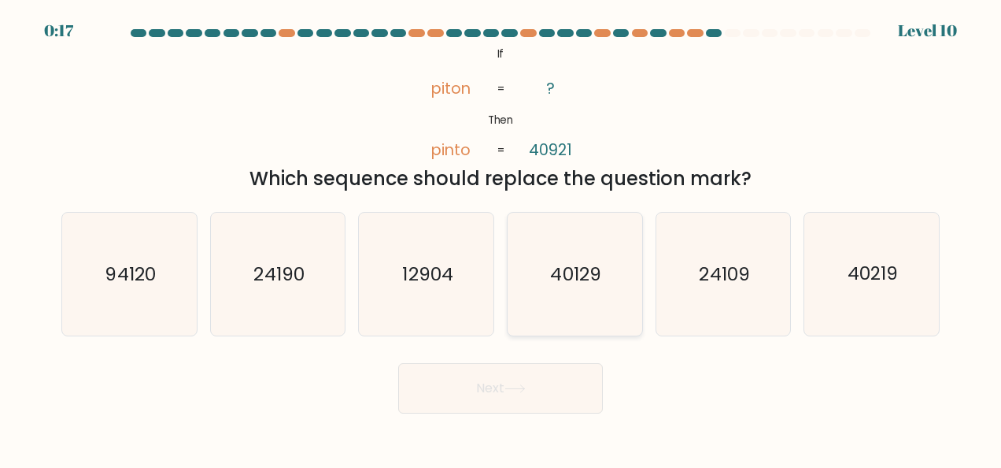
click at [578, 257] on icon "40129" at bounding box center [574, 274] width 123 height 123
click at [501, 238] on input "d. 40129" at bounding box center [501, 236] width 1 height 4
radio input "true"
click at [849, 300] on icon "40219" at bounding box center [872, 274] width 123 height 123
click at [501, 238] on input "f. 40219" at bounding box center [501, 236] width 1 height 4
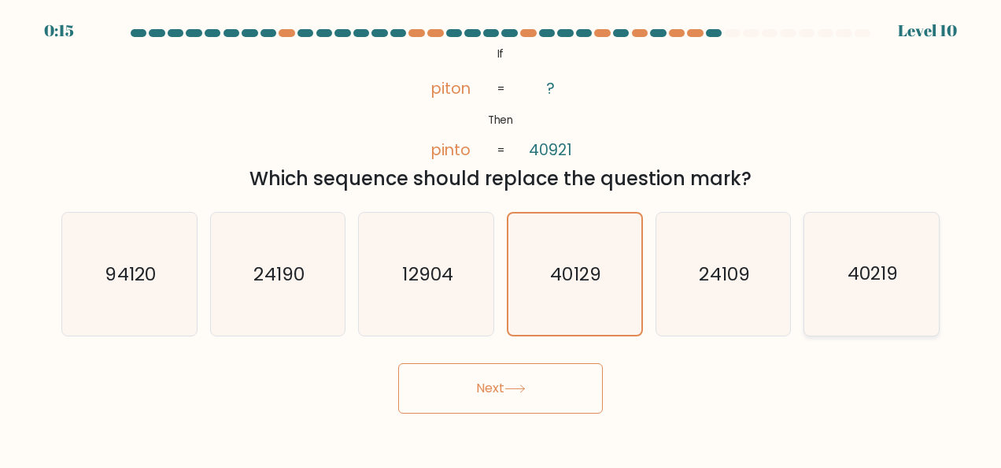
radio input "true"
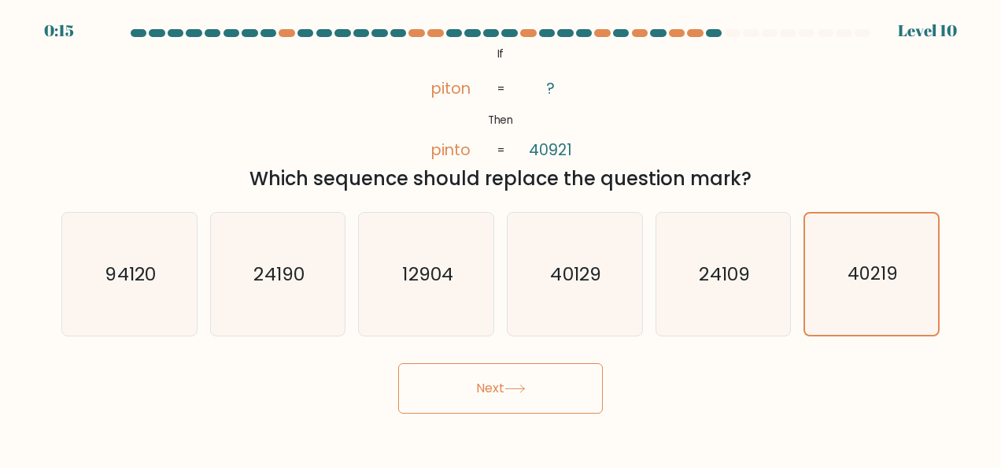
click at [494, 403] on button "Next" at bounding box center [500, 388] width 205 height 50
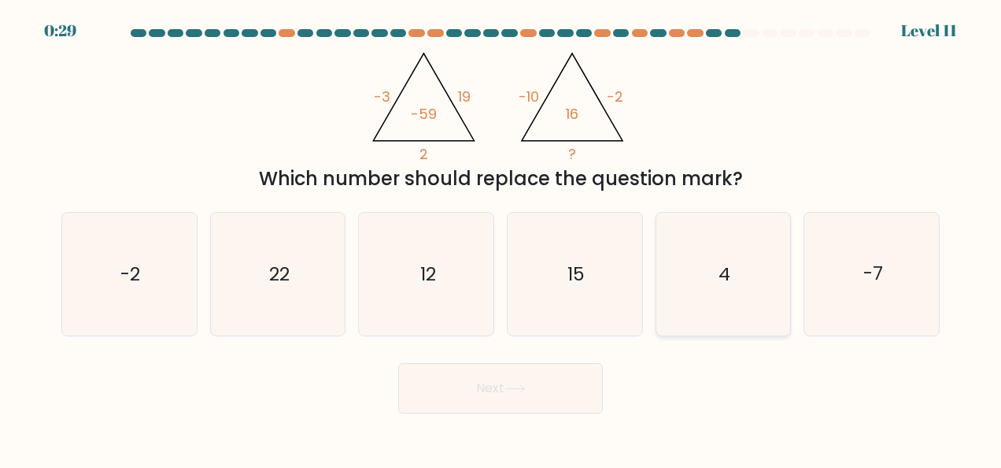
click at [760, 301] on icon "4" at bounding box center [723, 274] width 123 height 123
click at [501, 238] on input "e. 4" at bounding box center [501, 236] width 1 height 4
radio input "true"
click at [280, 302] on icon "22" at bounding box center [277, 274] width 123 height 123
click at [501, 238] on input "b. 22" at bounding box center [501, 236] width 1 height 4
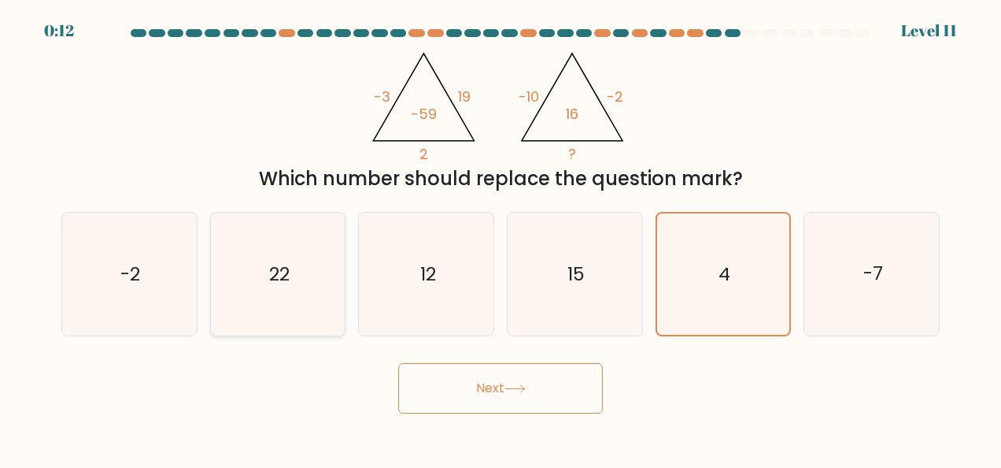
radio input "true"
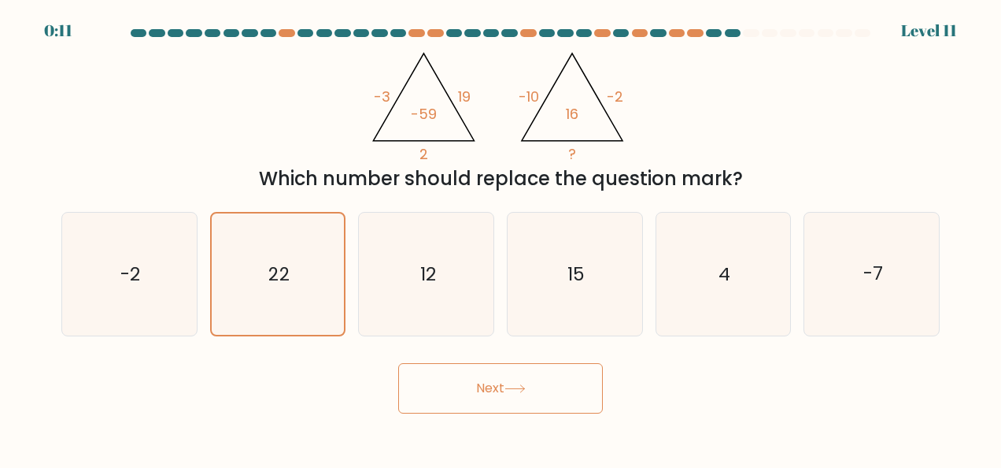
click at [543, 397] on button "Next" at bounding box center [500, 388] width 205 height 50
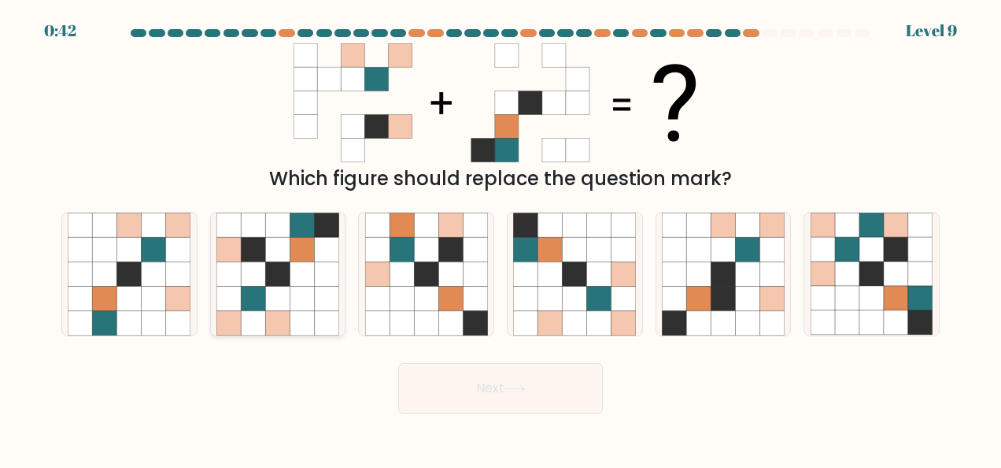
click at [284, 283] on icon at bounding box center [277, 273] width 24 height 24
click at [501, 238] on input "b." at bounding box center [501, 236] width 1 height 4
radio input "true"
click at [530, 391] on button "Next" at bounding box center [500, 388] width 205 height 50
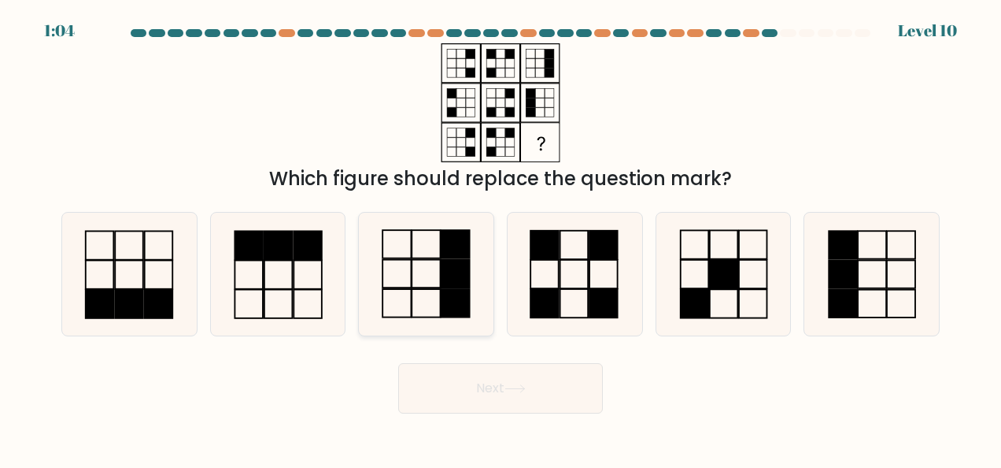
click at [434, 283] on icon at bounding box center [426, 274] width 123 height 123
click at [501, 238] on input "c." at bounding box center [501, 236] width 1 height 4
radio input "true"
click at [513, 393] on button "Next" at bounding box center [500, 388] width 205 height 50
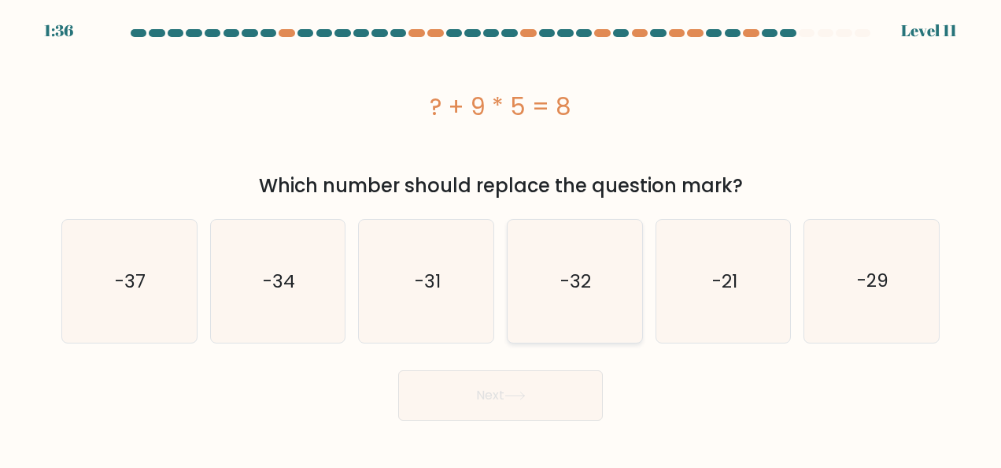
click at [587, 301] on icon "-32" at bounding box center [574, 281] width 123 height 123
click at [501, 238] on input "d. -32" at bounding box center [501, 236] width 1 height 4
radio input "true"
click at [172, 264] on icon "-37" at bounding box center [129, 281] width 123 height 123
click at [501, 238] on input "a. -37" at bounding box center [501, 236] width 1 height 4
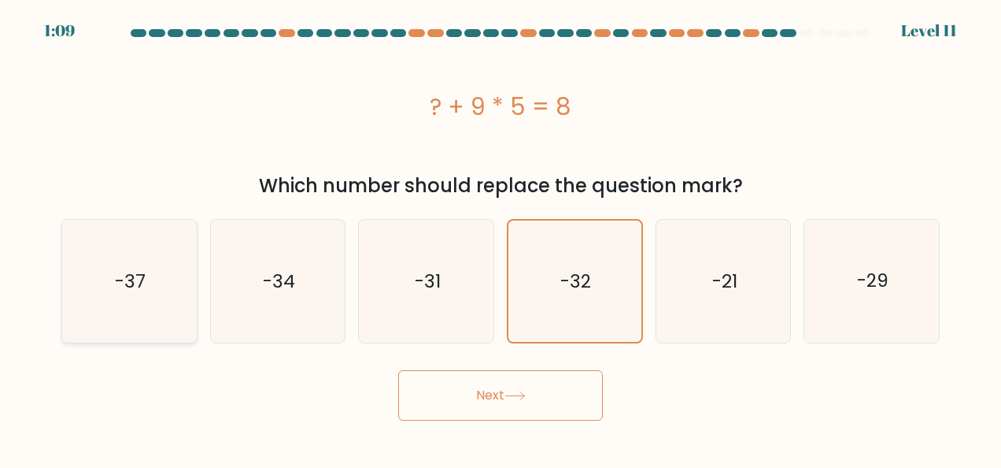
radio input "true"
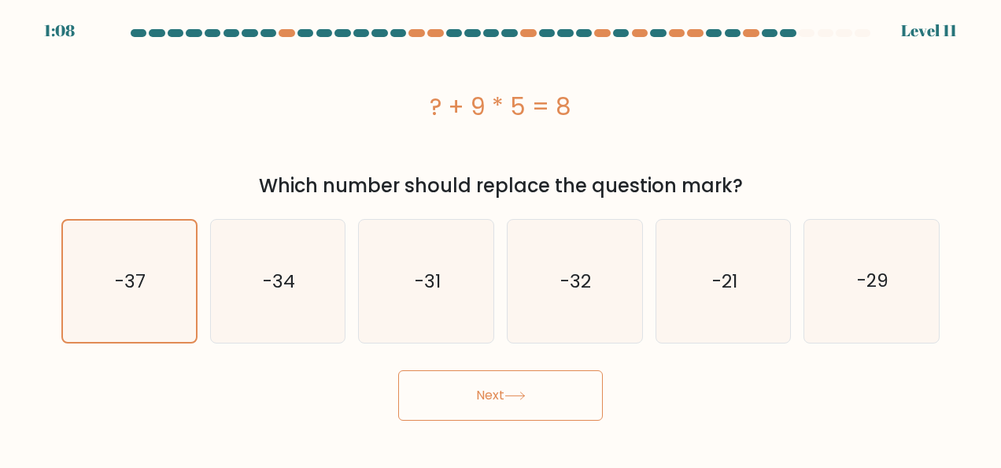
click at [523, 376] on button "Next" at bounding box center [500, 395] width 205 height 50
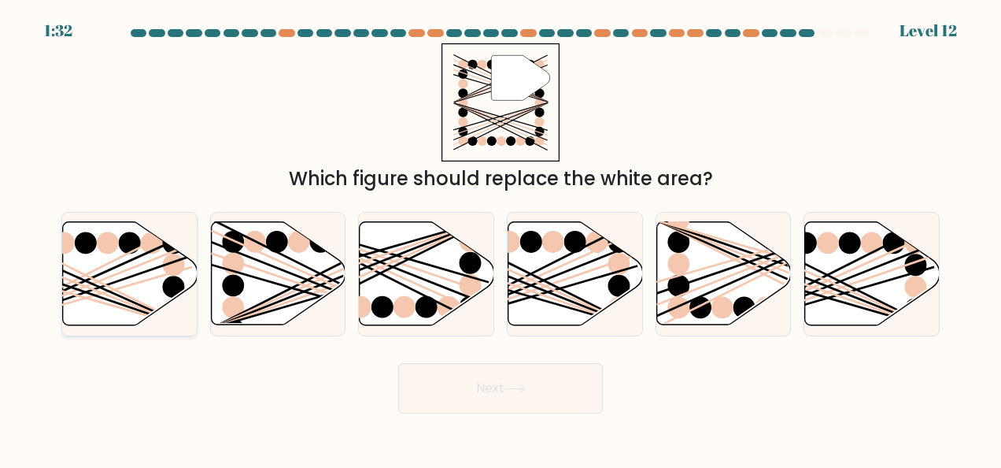
click at [153, 259] on line at bounding box center [84, 286] width 215 height 85
click at [501, 238] on input "a." at bounding box center [501, 236] width 1 height 4
radio input "true"
click at [510, 386] on icon at bounding box center [515, 388] width 21 height 9
click at [143, 265] on icon at bounding box center [130, 274] width 133 height 102
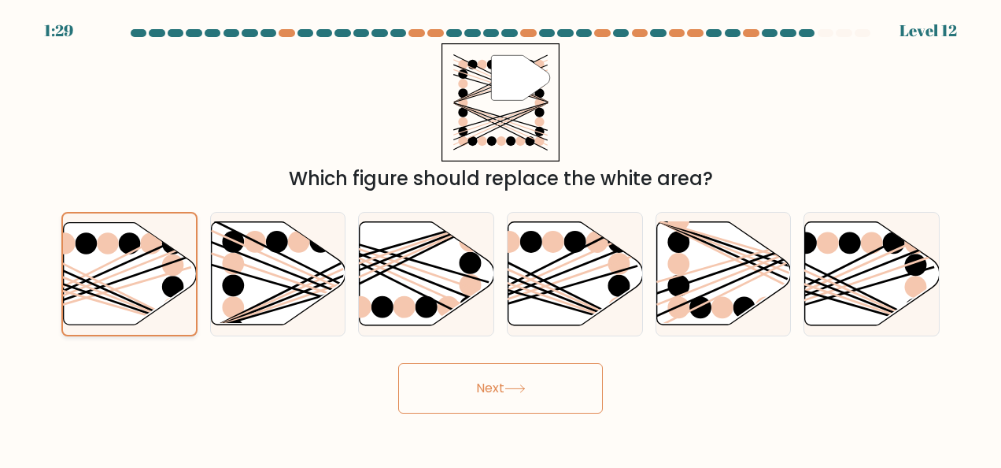
click at [501, 238] on input "a." at bounding box center [501, 236] width 1 height 4
click at [490, 385] on button "Next" at bounding box center [500, 388] width 205 height 50
click at [522, 383] on button "Next" at bounding box center [500, 388] width 205 height 50
click at [119, 214] on div at bounding box center [129, 274] width 136 height 124
click at [501, 234] on input "a." at bounding box center [501, 236] width 1 height 4
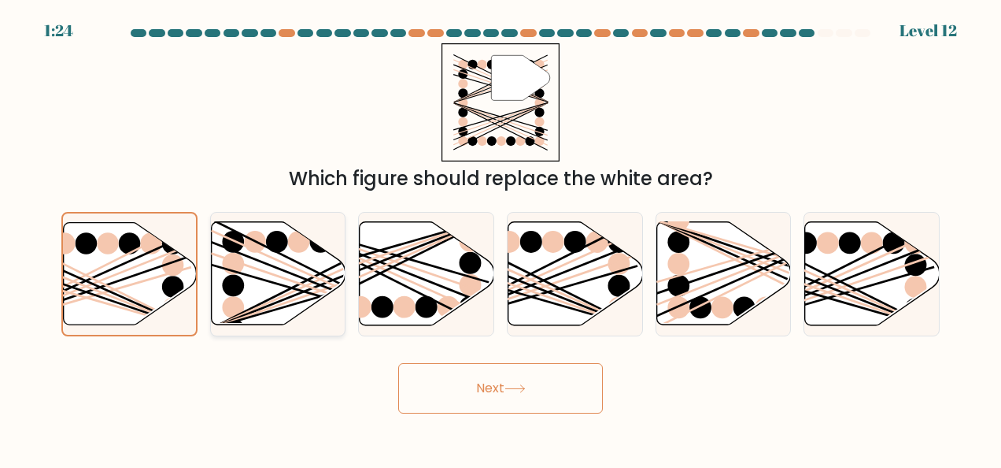
click at [283, 272] on icon at bounding box center [278, 273] width 135 height 103
click at [501, 238] on input "b." at bounding box center [501, 236] width 1 height 4
radio input "true"
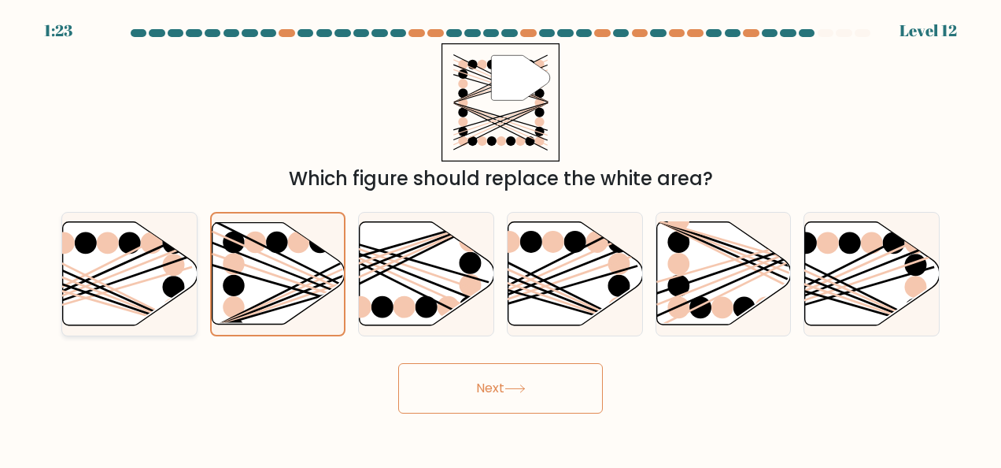
click at [161, 258] on icon at bounding box center [130, 273] width 135 height 103
click at [501, 238] on input "a." at bounding box center [501, 236] width 1 height 4
radio input "true"
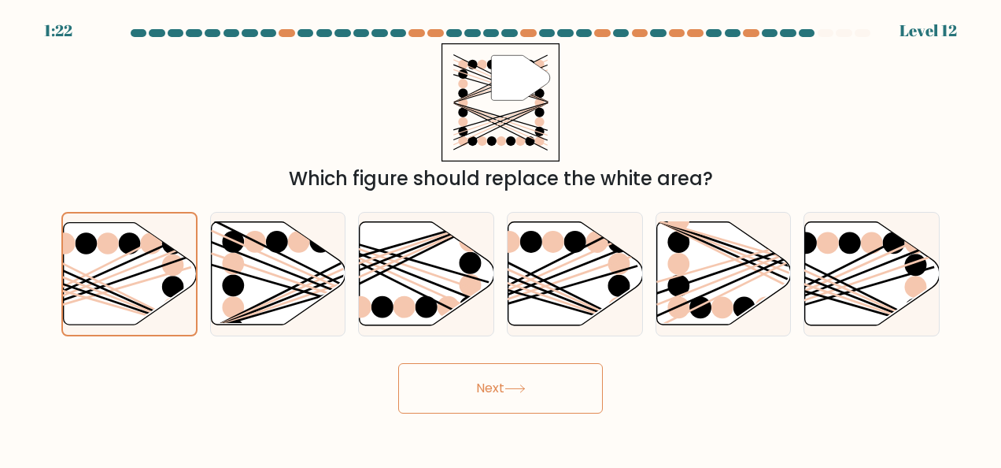
click at [493, 381] on button "Next" at bounding box center [500, 388] width 205 height 50
click at [522, 390] on icon at bounding box center [515, 388] width 21 height 9
click at [540, 251] on icon at bounding box center [575, 273] width 135 height 103
click at [501, 238] on input "d." at bounding box center [501, 236] width 1 height 4
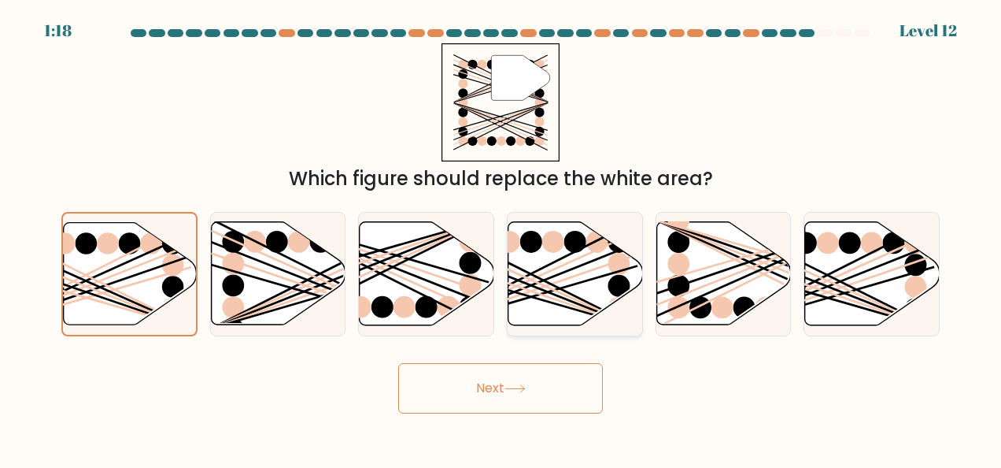
radio input "true"
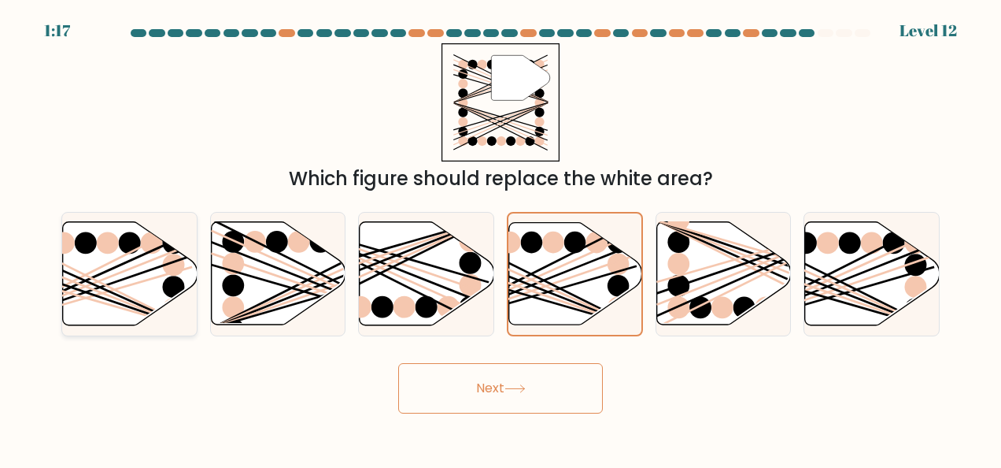
click at [116, 263] on icon at bounding box center [130, 273] width 135 height 103
click at [501, 238] on input "a." at bounding box center [501, 236] width 1 height 4
radio input "true"
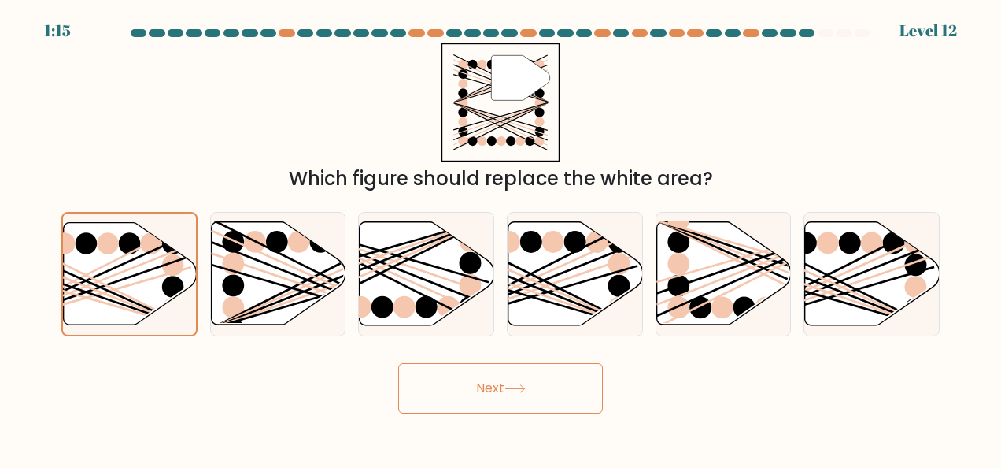
click at [490, 385] on button "Next" at bounding box center [500, 388] width 205 height 50
click at [489, 385] on button "Next" at bounding box center [500, 388] width 205 height 50
click at [518, 385] on icon at bounding box center [515, 388] width 21 height 9
click at [582, 396] on button "Next" at bounding box center [500, 388] width 205 height 50
click at [861, 262] on icon at bounding box center [872, 273] width 135 height 103
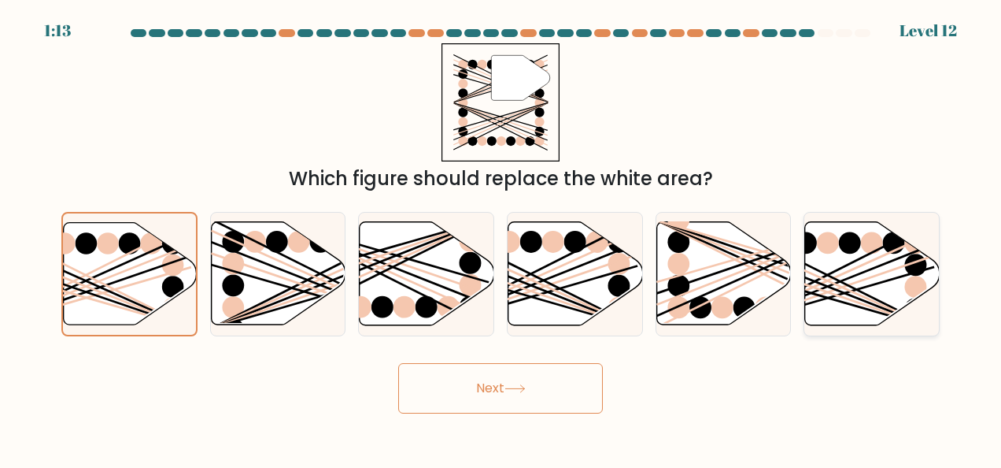
click at [501, 238] on input "f." at bounding box center [501, 236] width 1 height 4
radio input "true"
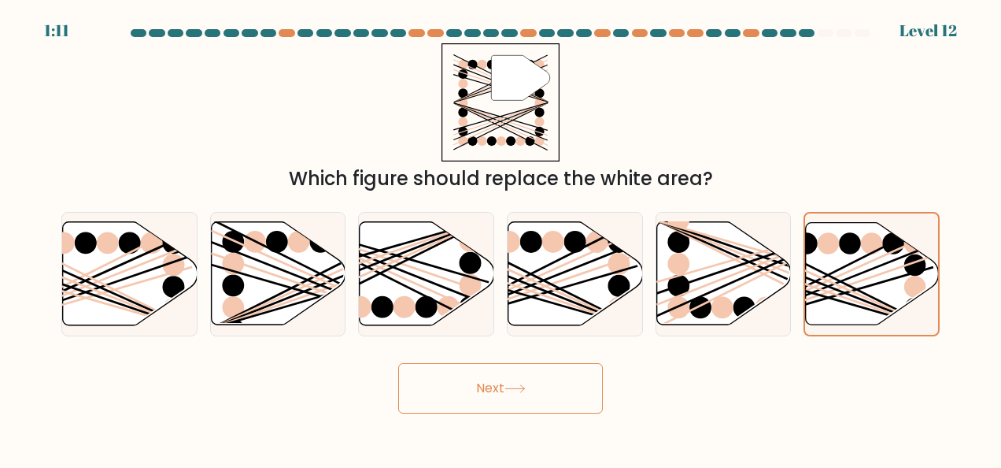
click at [508, 379] on button "Next" at bounding box center [500, 388] width 205 height 50
click at [508, 383] on button "Next" at bounding box center [500, 388] width 205 height 50
click at [560, 266] on line at bounding box center [530, 279] width 215 height 97
click at [501, 238] on input "d." at bounding box center [501, 236] width 1 height 4
radio input "true"
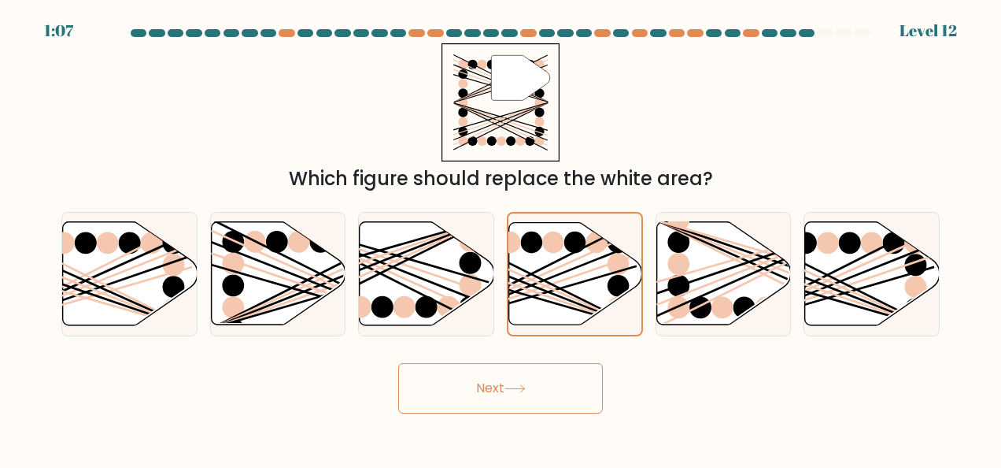
click at [512, 384] on icon at bounding box center [515, 388] width 21 height 9
click at [749, 270] on icon at bounding box center [723, 273] width 135 height 103
click at [501, 238] on input "e." at bounding box center [501, 236] width 1 height 4
radio input "true"
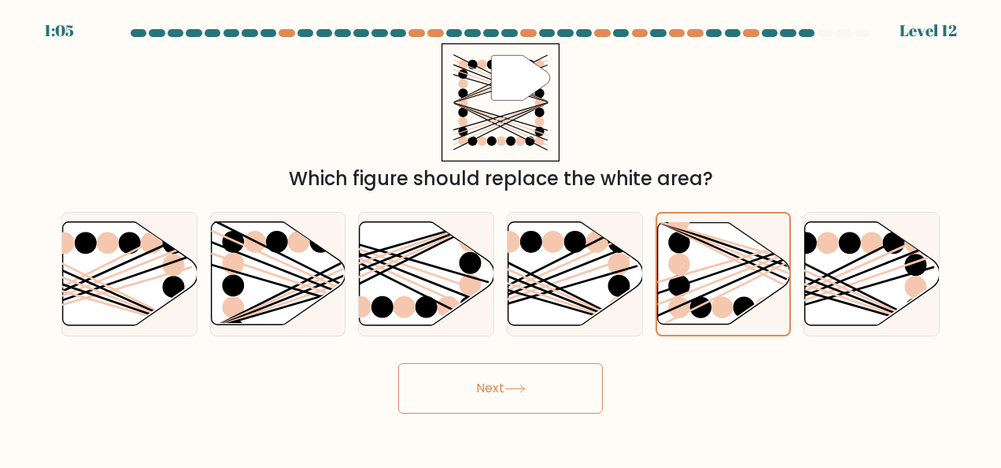
click at [519, 396] on button "Next" at bounding box center [500, 388] width 205 height 50
click at [477, 283] on circle at bounding box center [471, 285] width 22 height 22
click at [501, 238] on input "c." at bounding box center [501, 236] width 1 height 4
radio input "true"
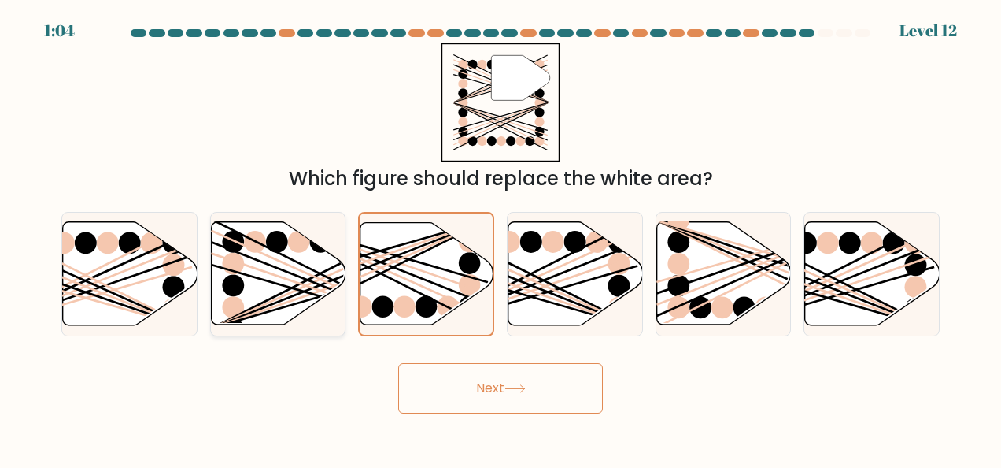
click at [303, 285] on line at bounding box center [319, 290] width 216 height 74
click at [501, 238] on input "b." at bounding box center [501, 236] width 1 height 4
radio input "true"
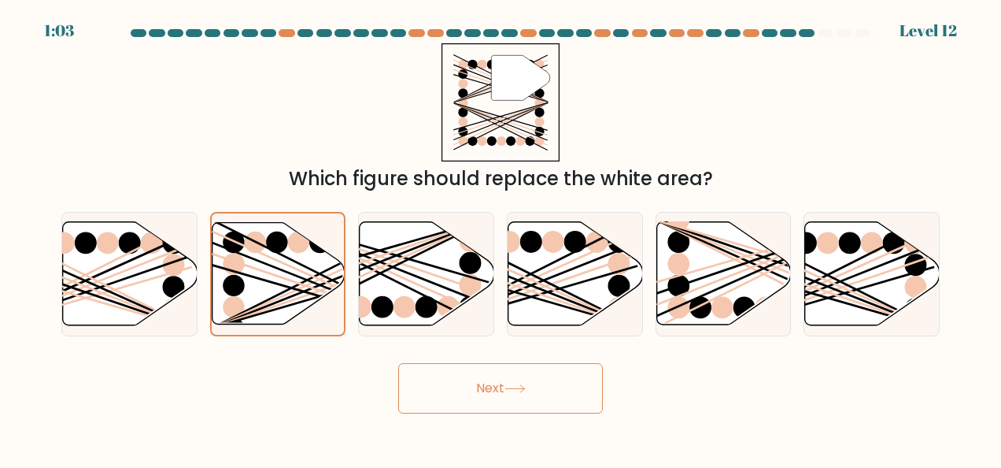
click at [494, 389] on button "Next" at bounding box center [500, 388] width 205 height 50
click at [421, 261] on line at bounding box center [381, 251] width 215 height 62
click at [501, 238] on input "c." at bounding box center [501, 236] width 1 height 4
radio input "true"
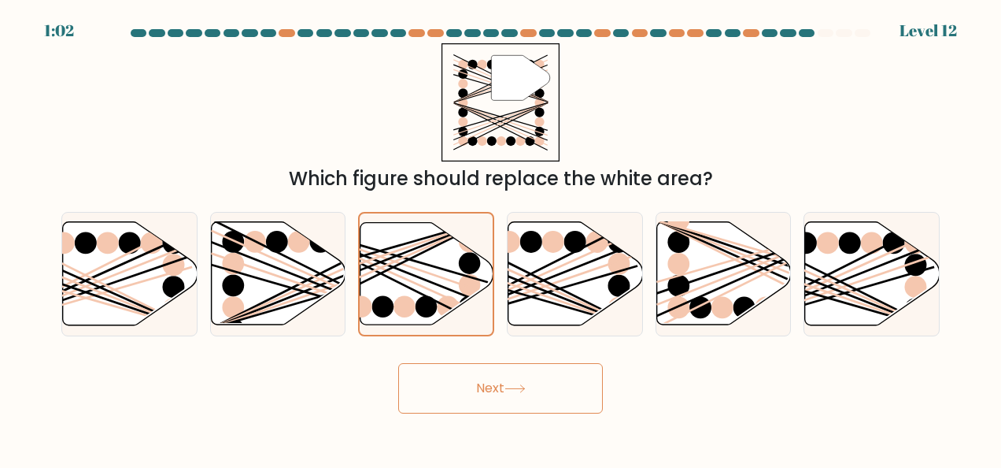
click at [518, 393] on button "Next" at bounding box center [500, 388] width 205 height 50
click at [787, 253] on line at bounding box center [764, 262] width 216 height 85
click at [501, 238] on input "e." at bounding box center [501, 236] width 1 height 4
radio input "true"
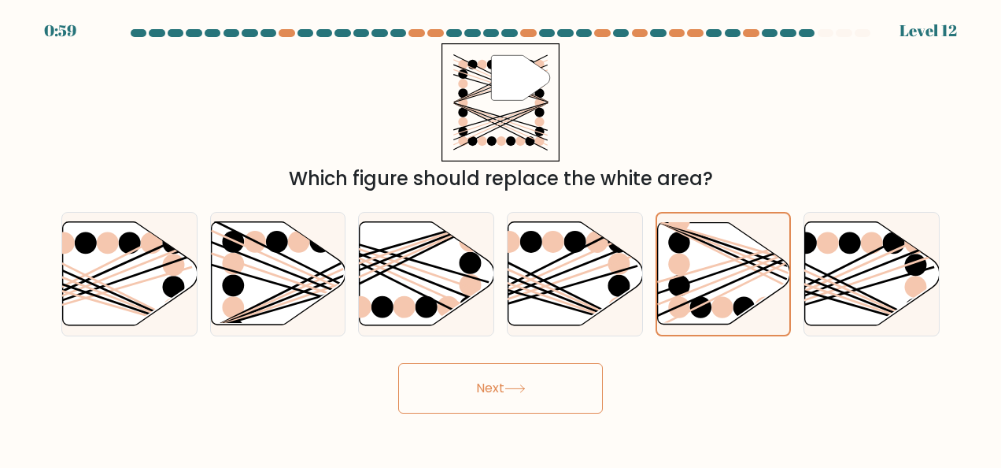
click at [516, 383] on button "Next" at bounding box center [500, 388] width 205 height 50
click at [579, 257] on line at bounding box center [530, 279] width 215 height 97
click at [501, 238] on input "d." at bounding box center [501, 236] width 1 height 4
radio input "true"
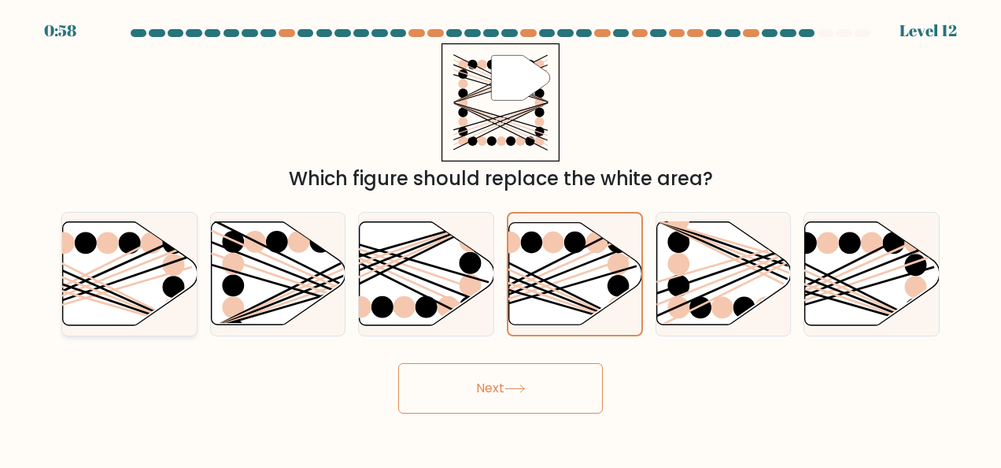
click at [152, 277] on line at bounding box center [84, 298] width 215 height 62
click at [501, 238] on input "a." at bounding box center [501, 236] width 1 height 4
radio input "true"
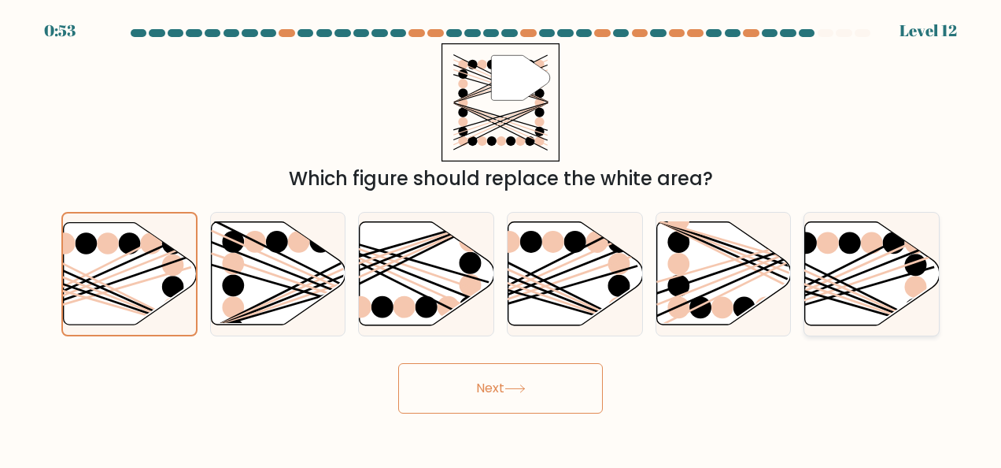
click at [878, 263] on icon at bounding box center [872, 273] width 135 height 103
click at [501, 238] on input "f." at bounding box center [501, 236] width 1 height 4
radio input "true"
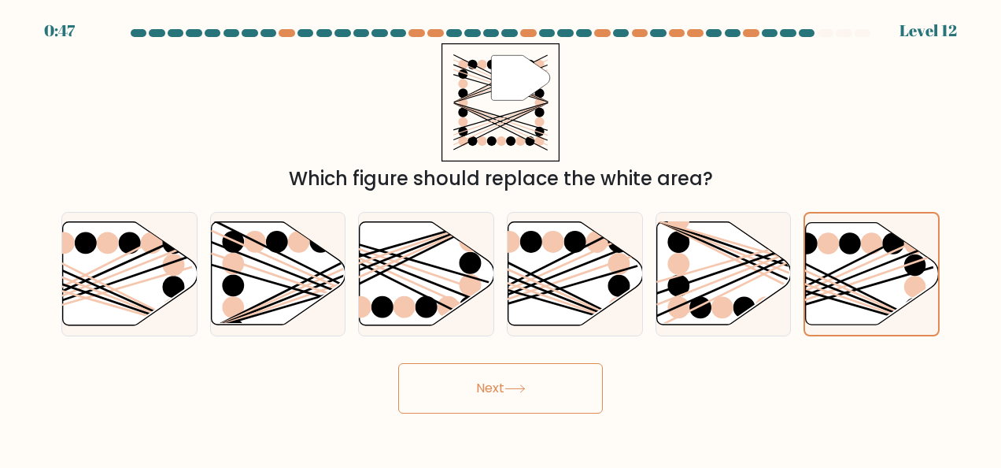
click at [560, 386] on button "Next" at bounding box center [500, 388] width 205 height 50
click at [558, 386] on button "Next" at bounding box center [500, 388] width 205 height 50
click at [541, 386] on button "Next" at bounding box center [500, 388] width 205 height 50
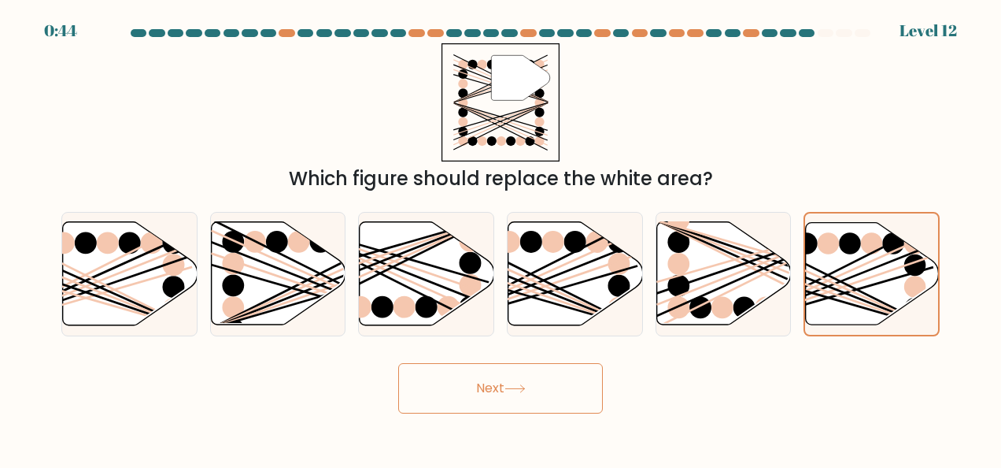
click at [510, 389] on icon at bounding box center [515, 388] width 21 height 9
click at [510, 383] on button "Next" at bounding box center [500, 388] width 205 height 50
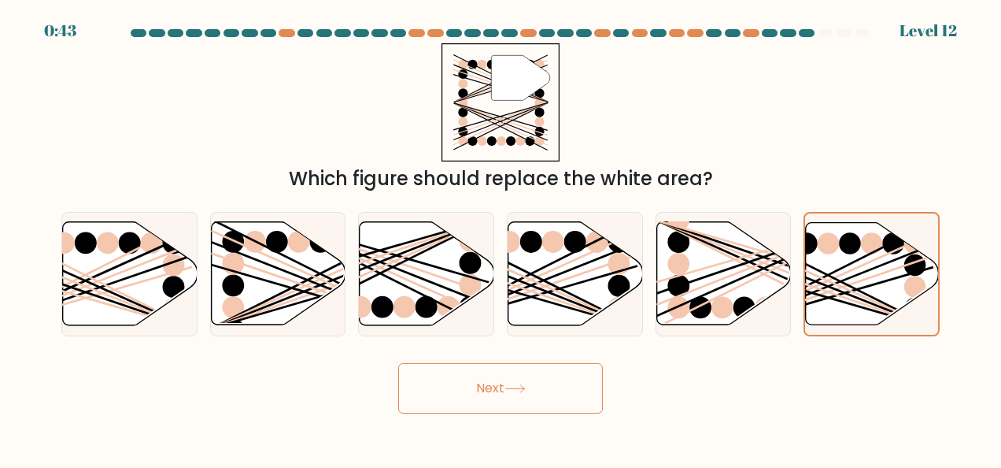
click at [510, 383] on button "Next" at bounding box center [500, 388] width 205 height 50
click at [517, 383] on button "Next" at bounding box center [500, 388] width 205 height 50
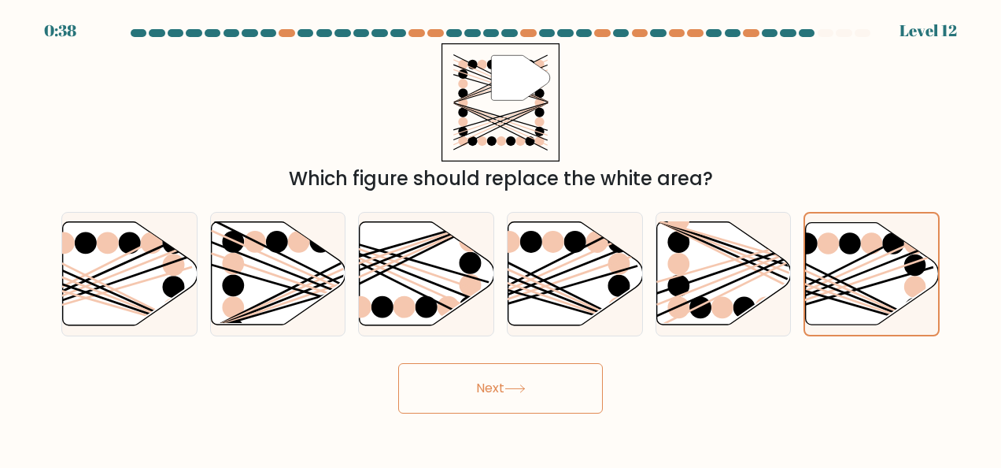
click at [517, 383] on button "Next" at bounding box center [500, 388] width 205 height 50
click at [515, 388] on icon at bounding box center [514, 388] width 19 height 7
click at [524, 394] on button "Next" at bounding box center [500, 388] width 205 height 50
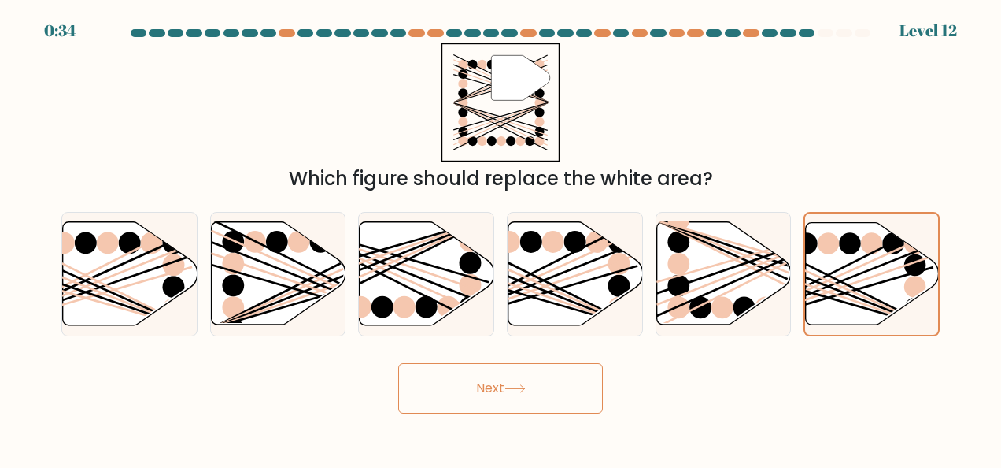
click at [524, 394] on button "Next" at bounding box center [500, 388] width 205 height 50
click at [525, 395] on button "Next" at bounding box center [500, 388] width 205 height 50
click at [526, 395] on button "Next" at bounding box center [500, 388] width 205 height 50
click at [527, 396] on button "Next" at bounding box center [500, 388] width 205 height 50
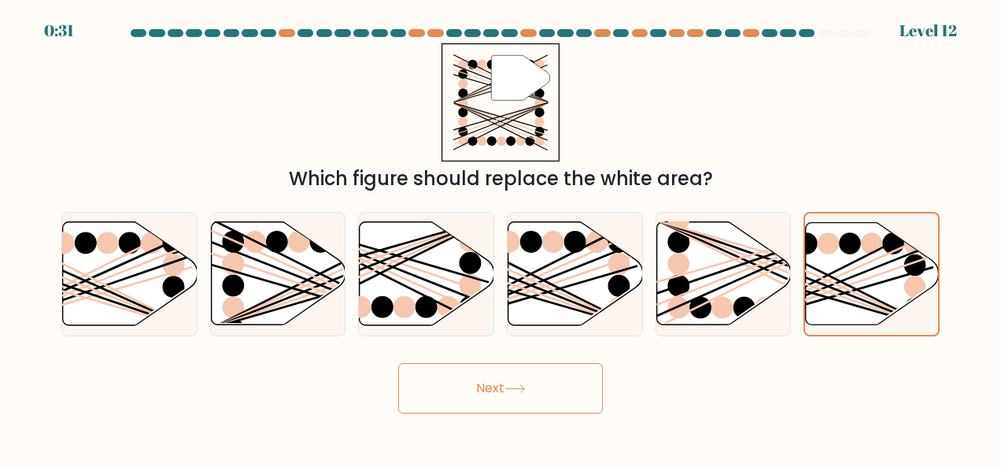
click at [524, 386] on icon at bounding box center [514, 388] width 19 height 7
click at [516, 390] on icon at bounding box center [515, 388] width 21 height 9
click at [516, 389] on icon at bounding box center [515, 388] width 21 height 9
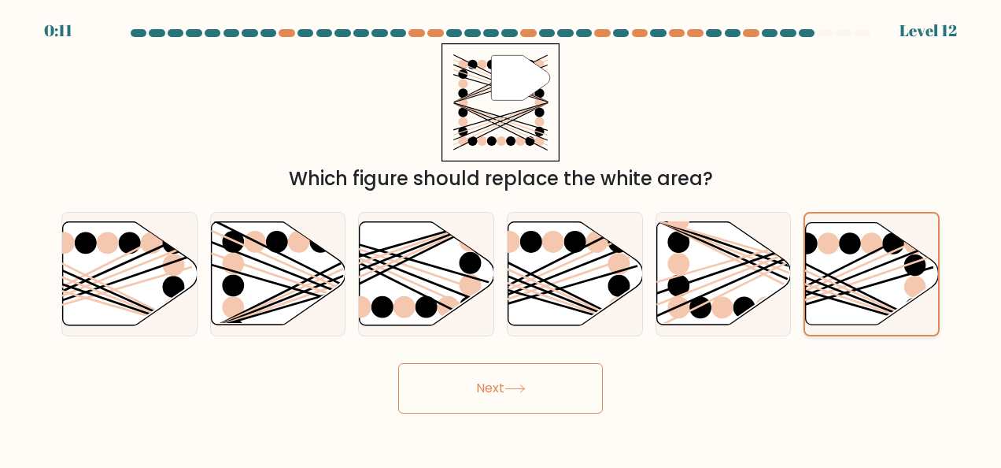
click at [862, 273] on line at bounding box center [827, 286] width 213 height 84
click at [501, 238] on input "f." at bounding box center [501, 236] width 1 height 4
click at [867, 278] on line at bounding box center [827, 292] width 213 height 73
click at [501, 238] on input "f." at bounding box center [501, 236] width 1 height 4
click at [519, 392] on icon at bounding box center [515, 388] width 21 height 9
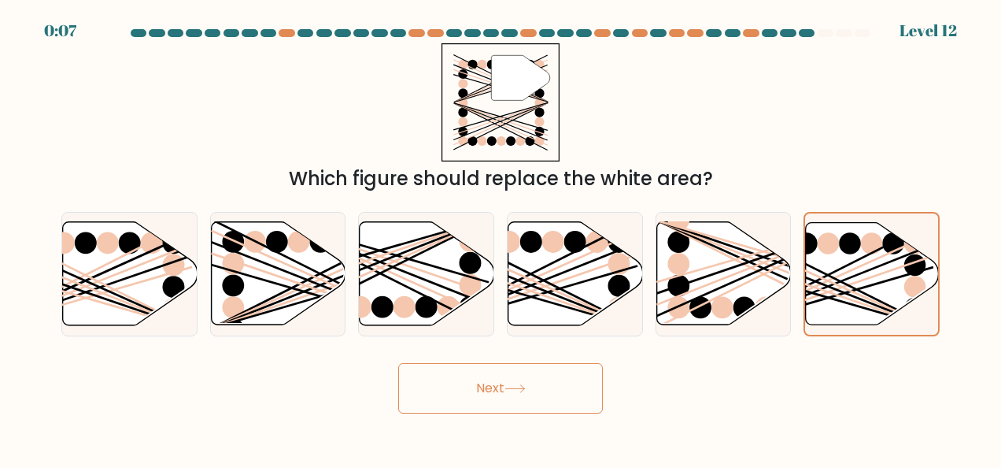
click at [519, 390] on icon at bounding box center [515, 388] width 21 height 9
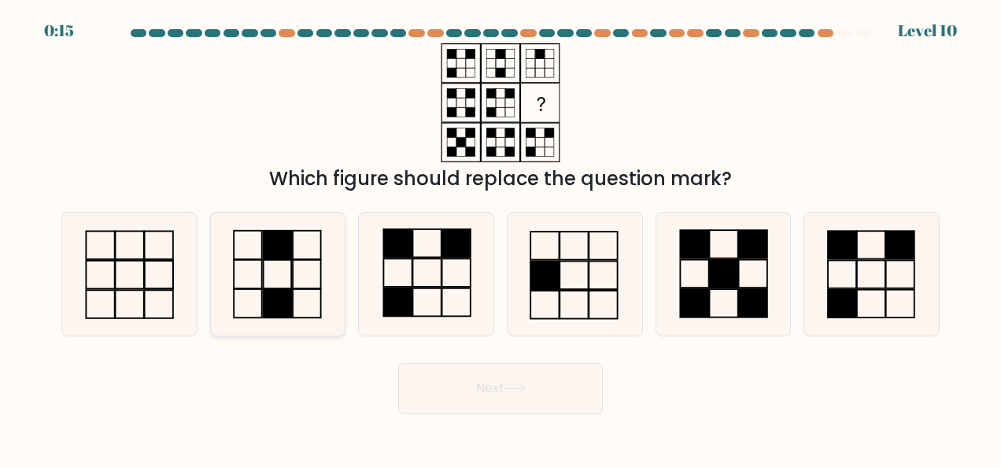
click at [293, 270] on icon at bounding box center [277, 274] width 123 height 123
click at [501, 238] on input "b." at bounding box center [501, 236] width 1 height 4
radio input "true"
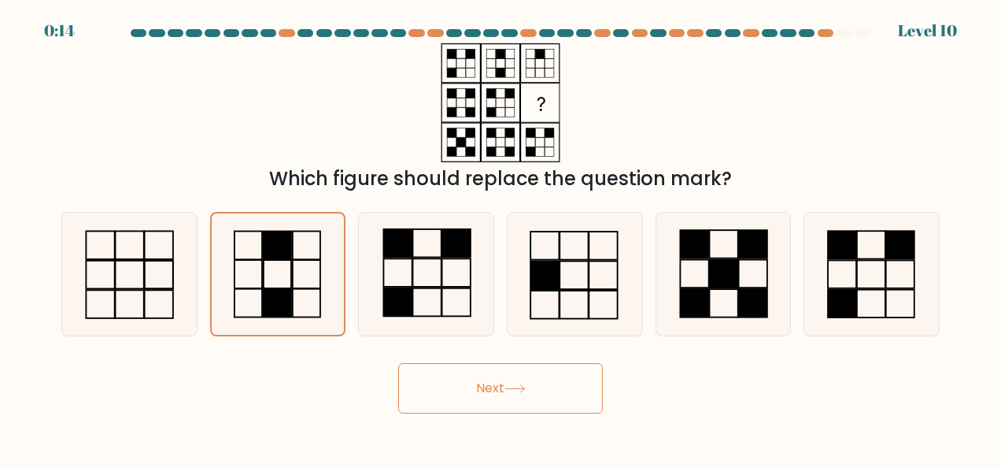
click at [486, 378] on button "Next" at bounding box center [500, 388] width 205 height 50
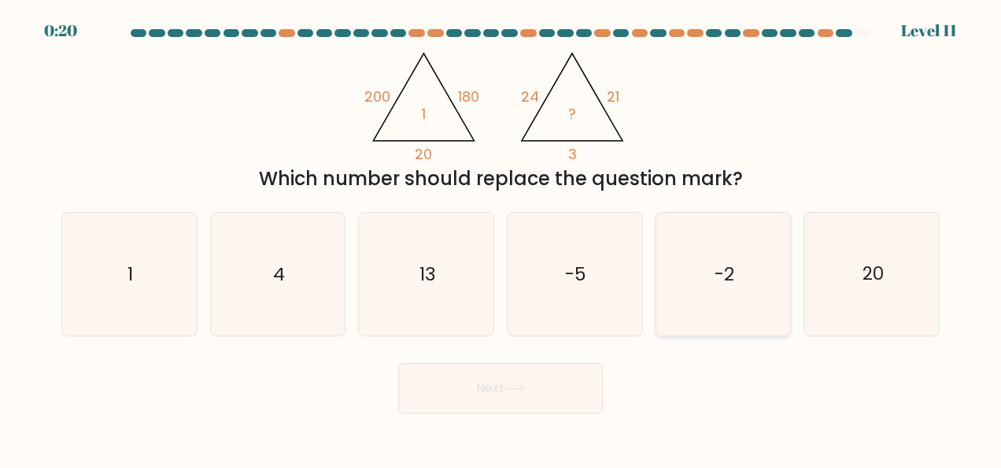
click at [740, 280] on icon "-2" at bounding box center [723, 274] width 123 height 123
click at [501, 238] on input "e. -2" at bounding box center [501, 236] width 1 height 4
radio input "true"
click at [509, 395] on button "Next" at bounding box center [500, 388] width 205 height 50
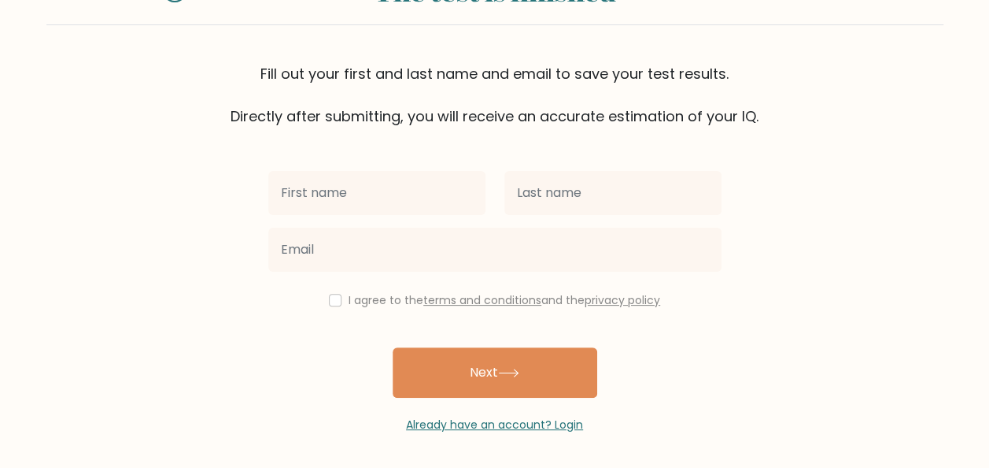
scroll to position [83, 0]
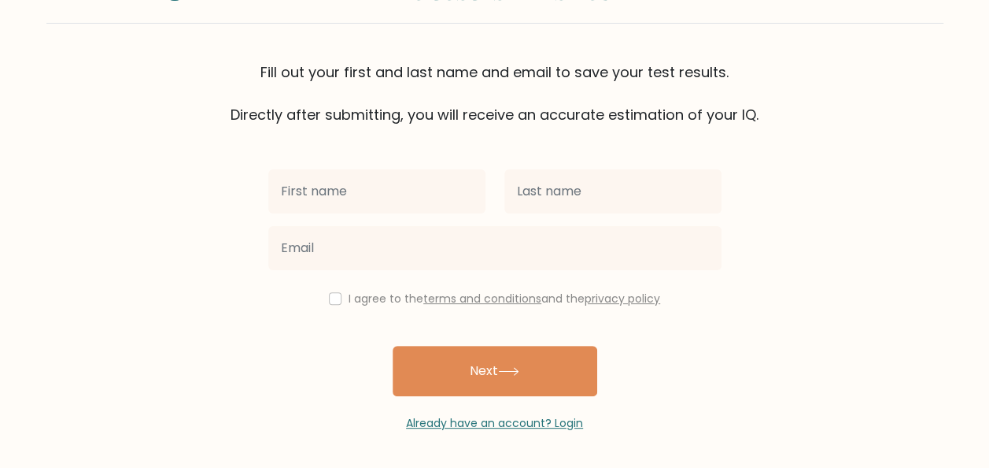
click at [347, 192] on input "text" at bounding box center [376, 191] width 217 height 44
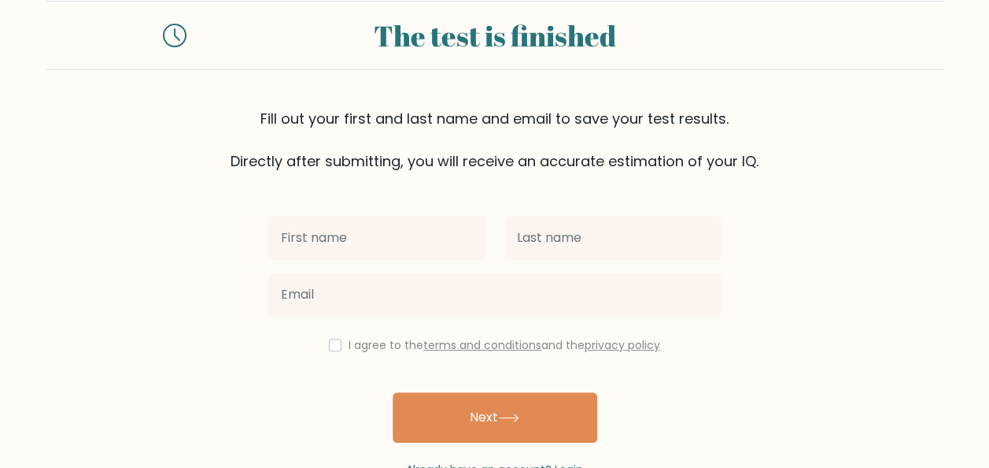
scroll to position [5, 0]
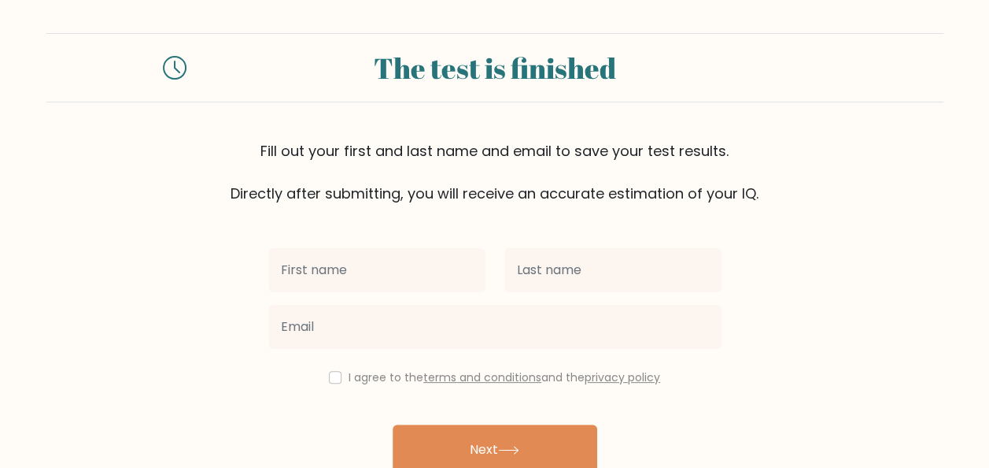
click at [372, 267] on input "text" at bounding box center [376, 270] width 217 height 44
type input "Sugar"
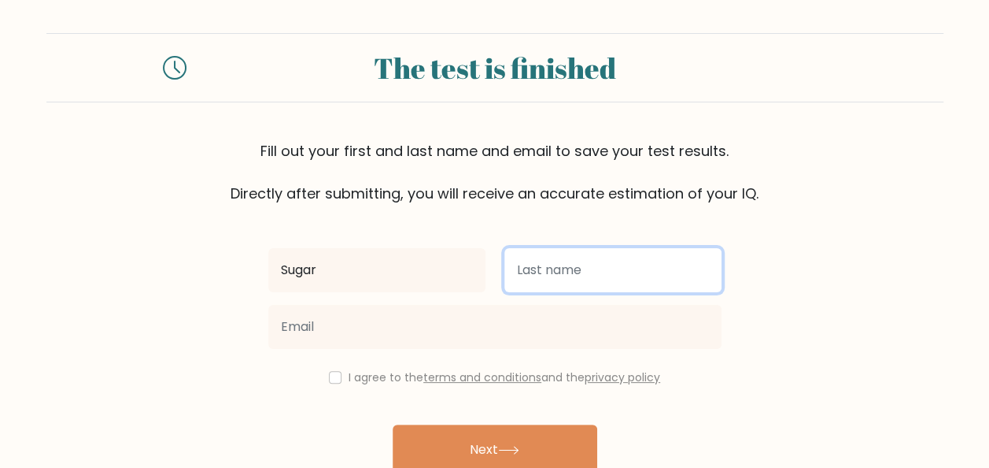
type input "[PERSON_NAME]"
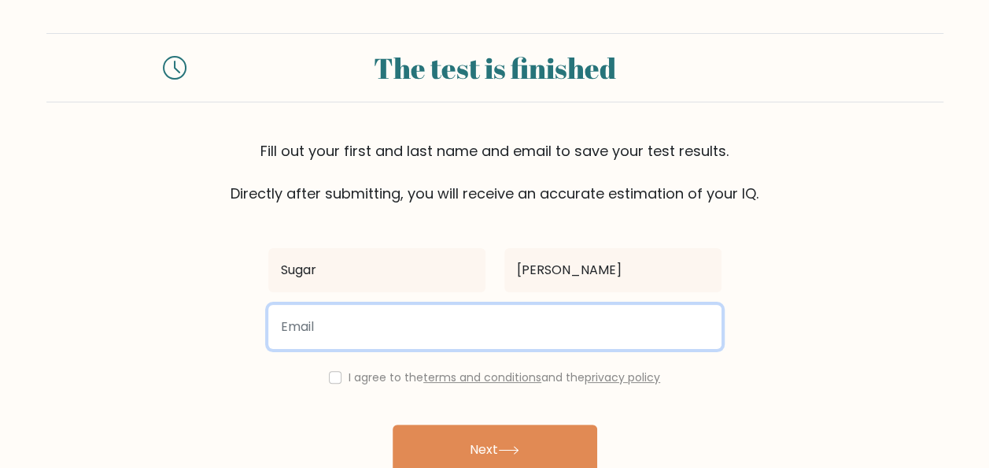
type input "[DOMAIN_NAME][EMAIL_ADDRESS][DOMAIN_NAME]"
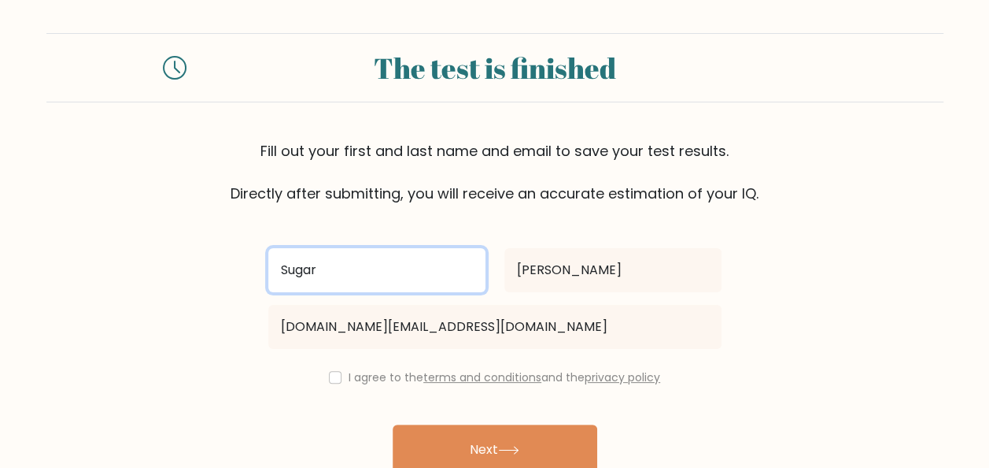
scroll to position [83, 0]
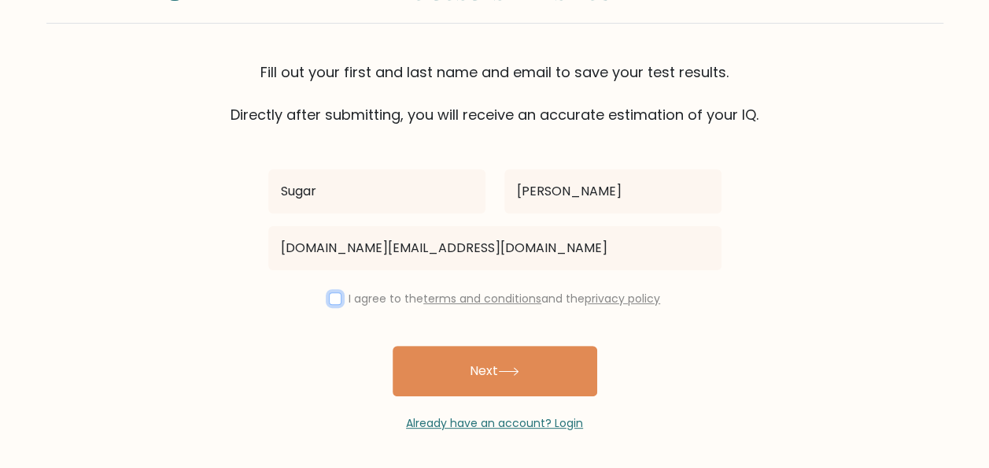
click at [332, 298] on input "checkbox" at bounding box center [335, 298] width 13 height 13
checkbox input "true"
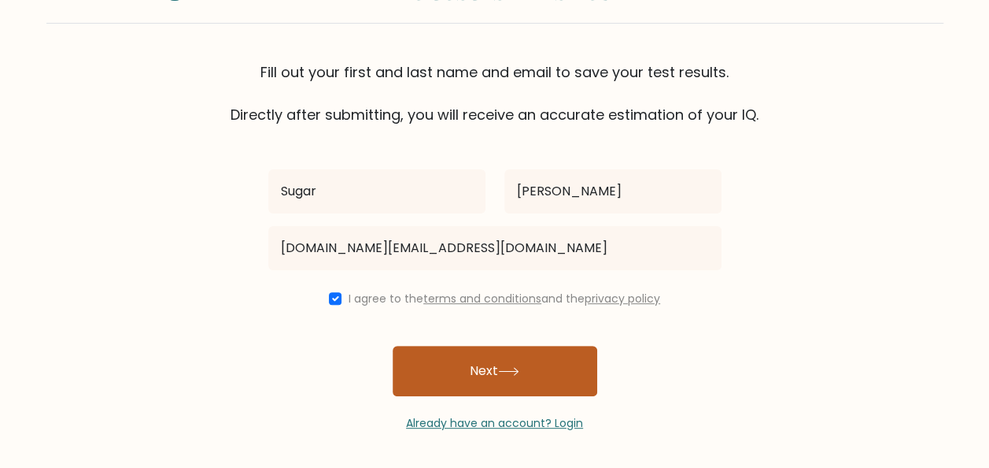
click at [476, 368] on button "Next" at bounding box center [495, 371] width 205 height 50
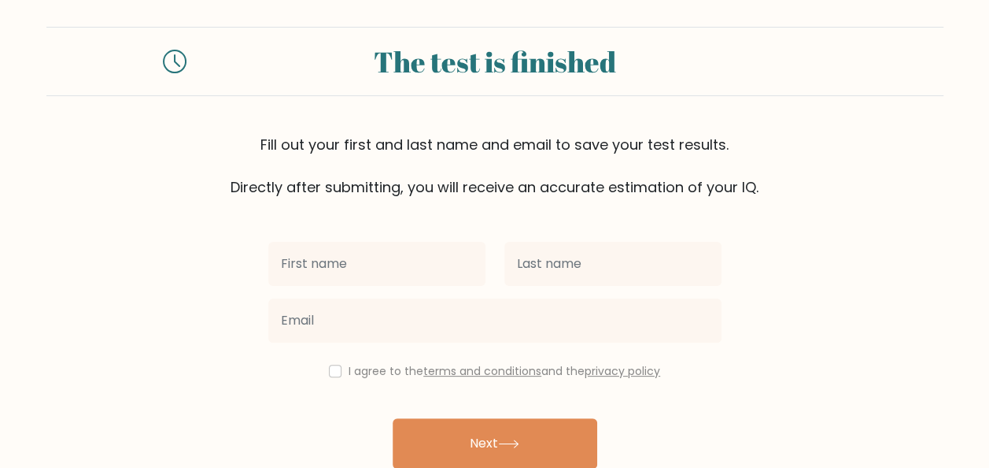
scroll to position [79, 0]
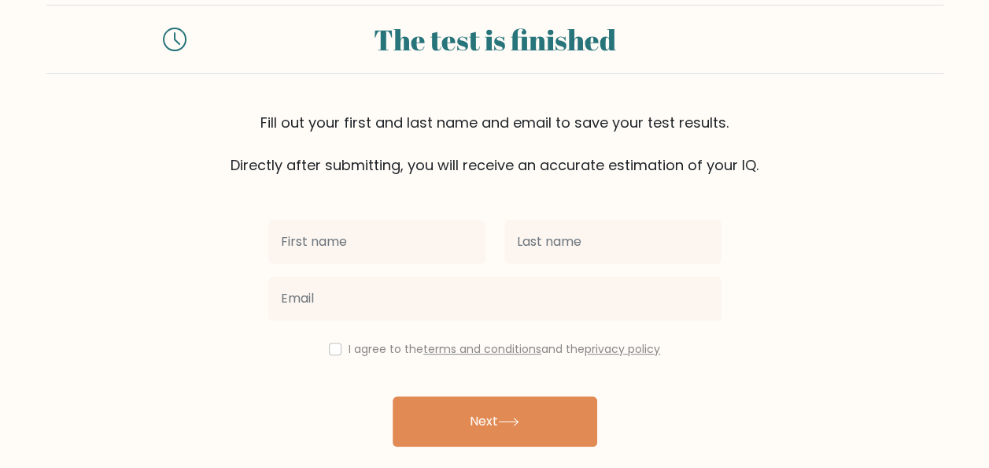
click at [394, 247] on input "text" at bounding box center [376, 242] width 217 height 44
type input "Sugar"
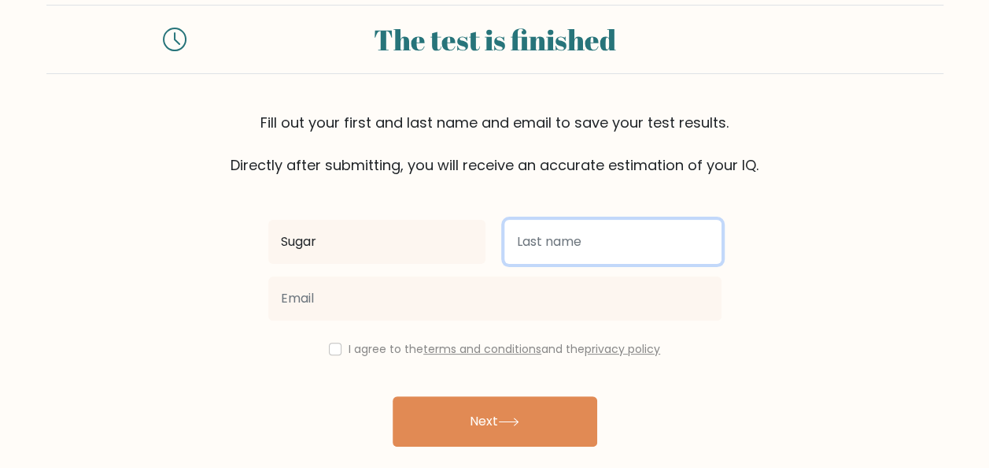
type input "[PERSON_NAME]"
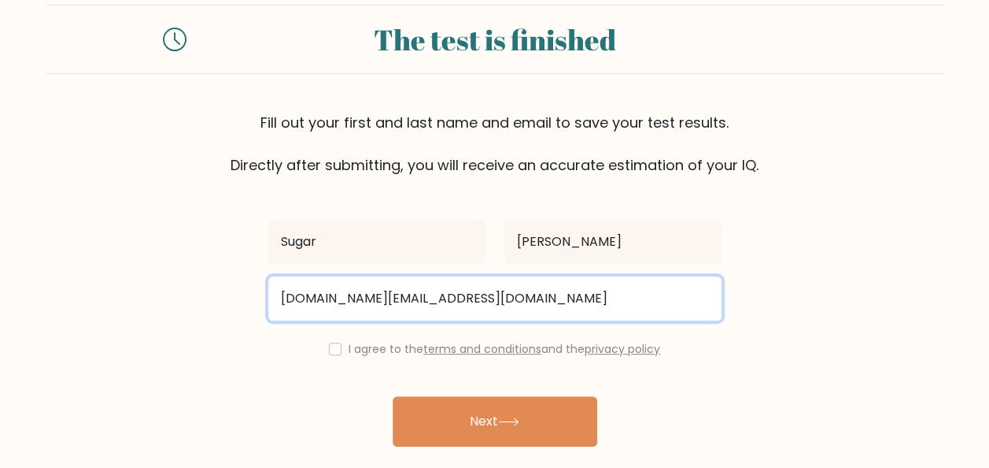
click at [342, 300] on input "[DOMAIN_NAME][EMAIL_ADDRESS][DOMAIN_NAME]" at bounding box center [494, 298] width 453 height 44
type input "[EMAIL_ADDRESS][DOMAIN_NAME]"
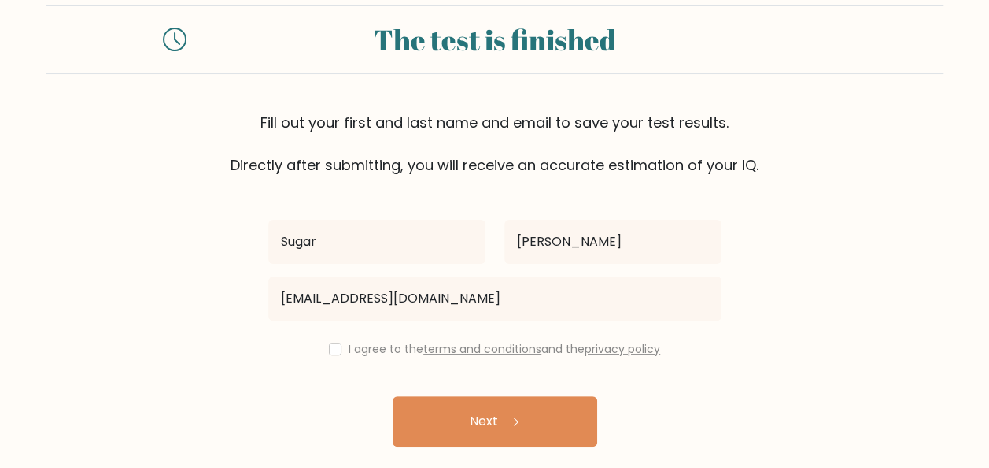
click at [338, 346] on div "I agree to the terms and conditions and the privacy policy" at bounding box center [495, 348] width 472 height 19
click at [334, 348] on input "checkbox" at bounding box center [335, 348] width 13 height 13
checkbox input "true"
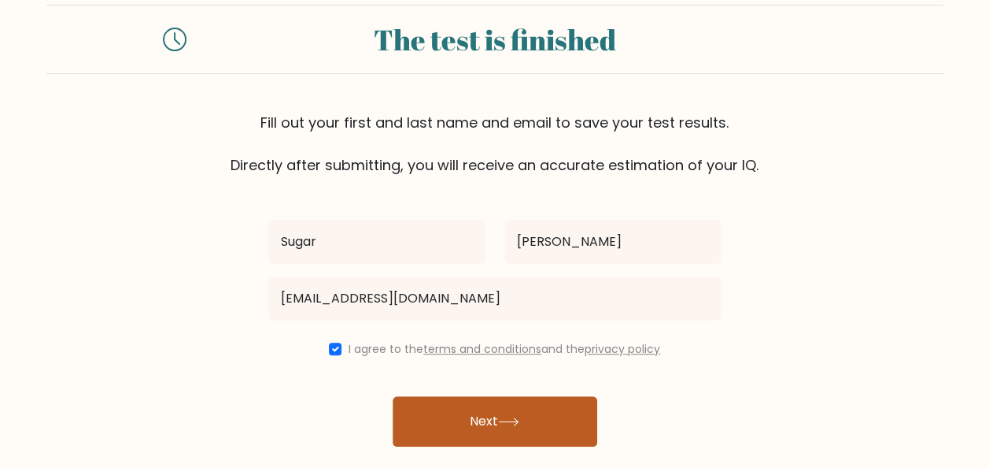
click at [516, 406] on button "Next" at bounding box center [495, 421] width 205 height 50
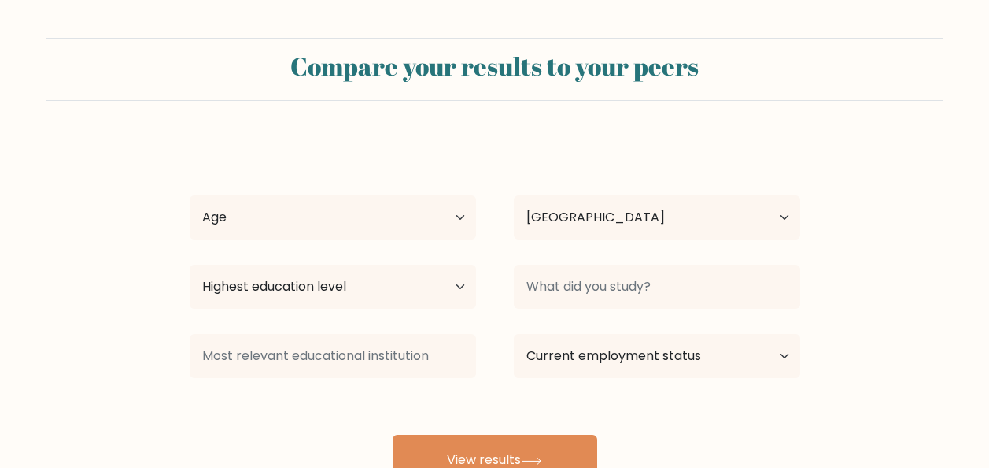
select select "PH"
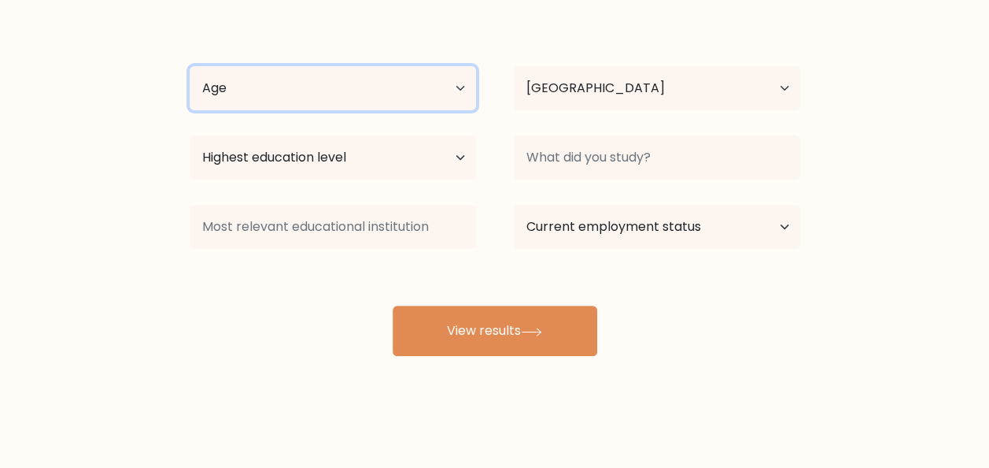
click at [451, 85] on select "Age Under [DEMOGRAPHIC_DATA] [DEMOGRAPHIC_DATA] [DEMOGRAPHIC_DATA] [DEMOGRAPHIC…" at bounding box center [333, 88] width 287 height 44
select select "25_34"
click at [190, 66] on select "Age Under [DEMOGRAPHIC_DATA] [DEMOGRAPHIC_DATA] [DEMOGRAPHIC_DATA] [DEMOGRAPHIC…" at bounding box center [333, 88] width 287 height 44
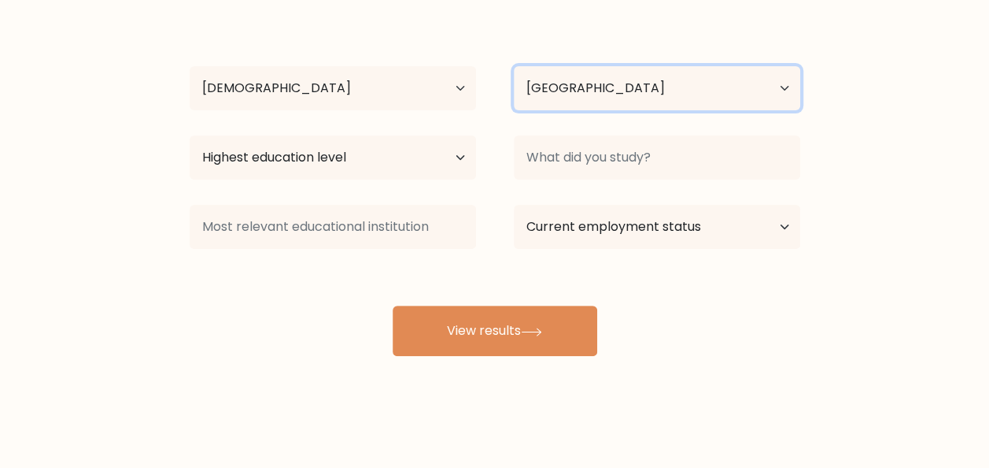
click at [612, 77] on select "Country [GEOGRAPHIC_DATA] [GEOGRAPHIC_DATA] [GEOGRAPHIC_DATA] [US_STATE] [GEOGR…" at bounding box center [657, 88] width 287 height 44
click at [464, 130] on div "Highest education level No schooling Primary Lower Secondary Upper Secondary Oc…" at bounding box center [333, 157] width 324 height 57
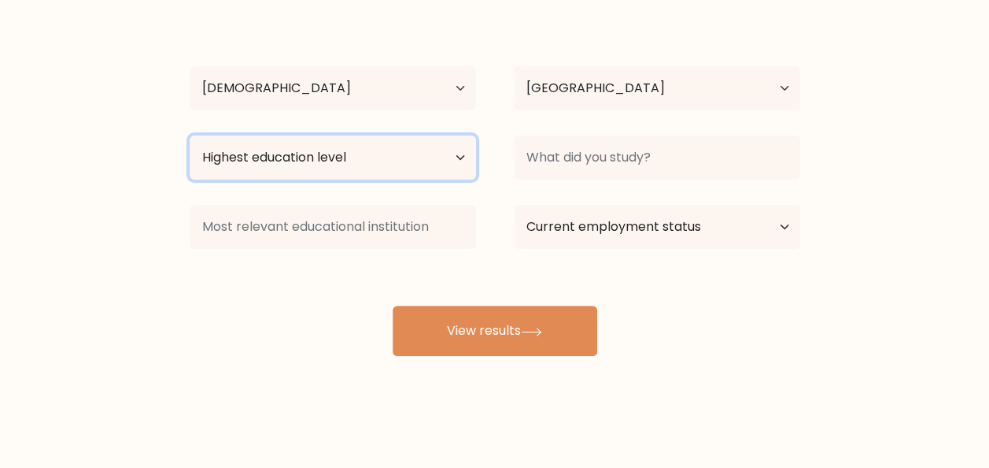
click at [450, 153] on select "Highest education level No schooling Primary Lower Secondary Upper Secondary Oc…" at bounding box center [333, 157] width 287 height 44
select select "masters_degree"
click at [190, 135] on select "Highest education level No schooling Primary Lower Secondary Upper Secondary Oc…" at bounding box center [333, 157] width 287 height 44
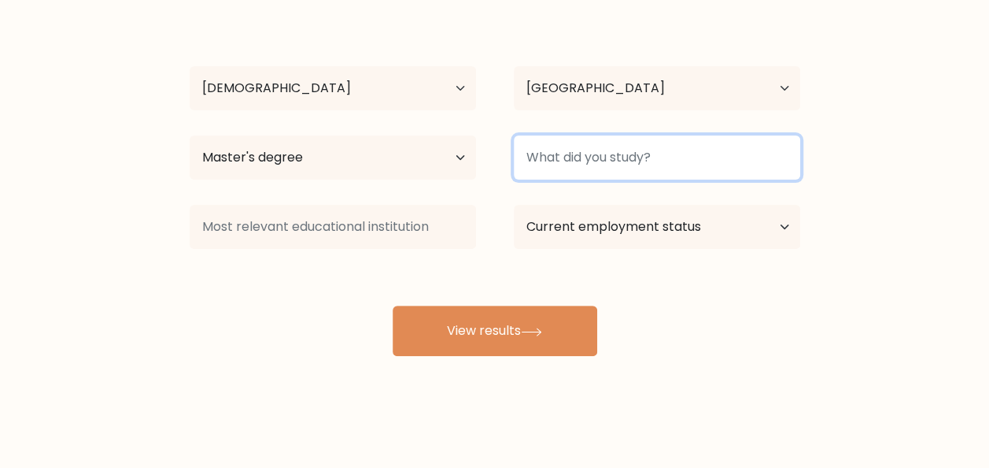
click at [629, 153] on input at bounding box center [657, 157] width 287 height 44
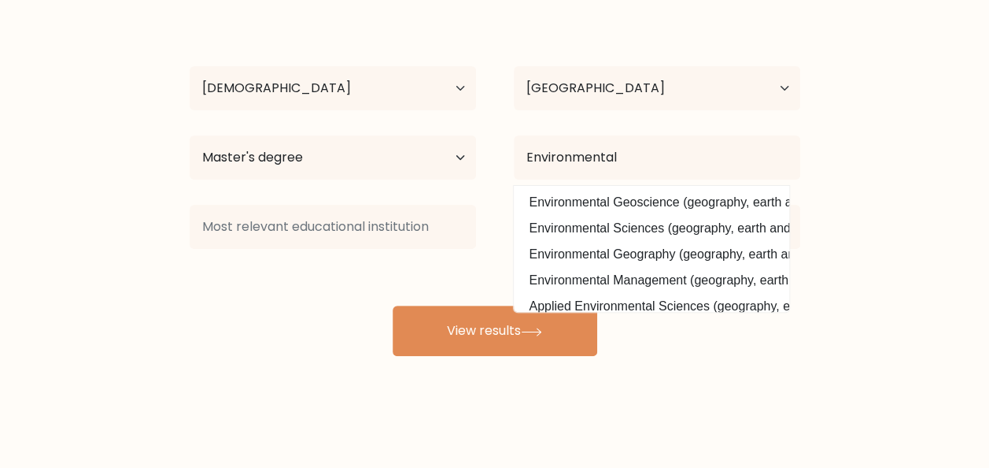
click at [625, 233] on option "Environmental Sciences (geography, earth and environmental studies)" at bounding box center [652, 228] width 268 height 25
type input "Environmental Sciences"
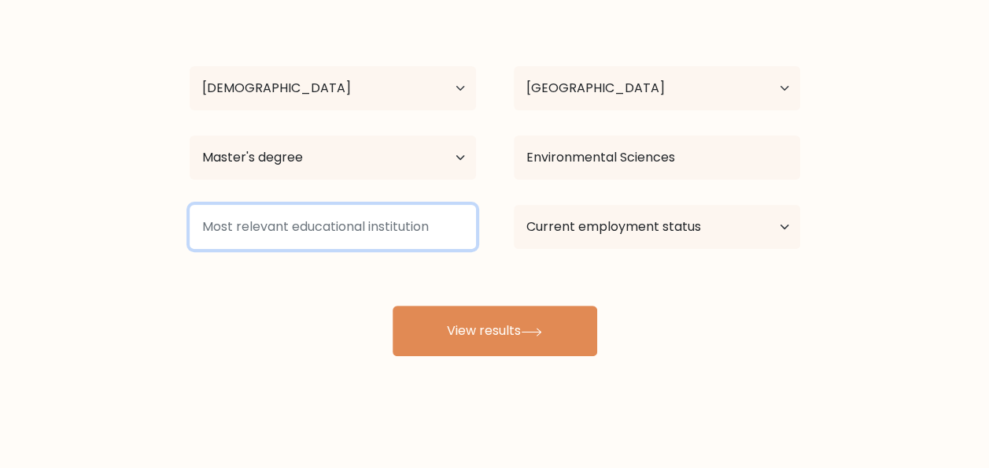
click at [312, 233] on input at bounding box center [333, 227] width 287 height 44
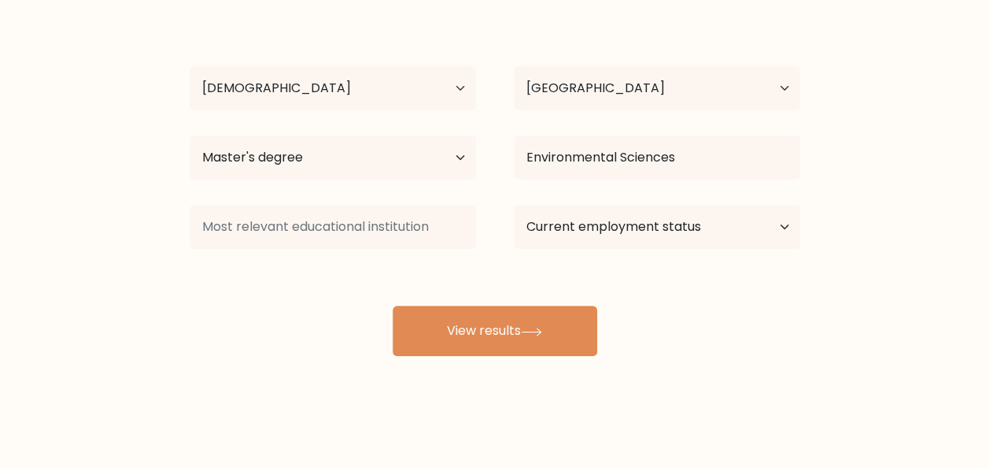
click at [640, 258] on div "Sugar Badilla Age Under 18 years old 18-24 years old 25-34 years old 35-44 year…" at bounding box center [495, 182] width 630 height 346
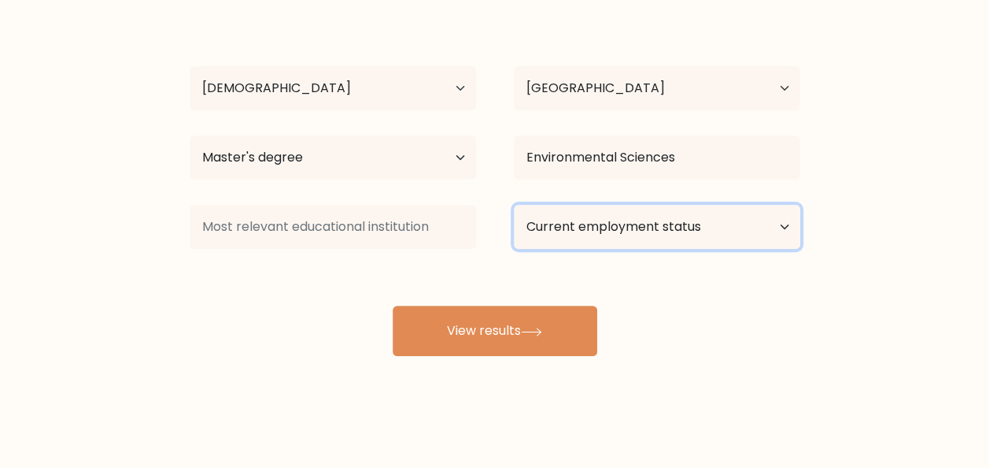
click at [638, 237] on select "Current employment status Employed Student Retired Other / prefer not to answer" at bounding box center [657, 227] width 287 height 44
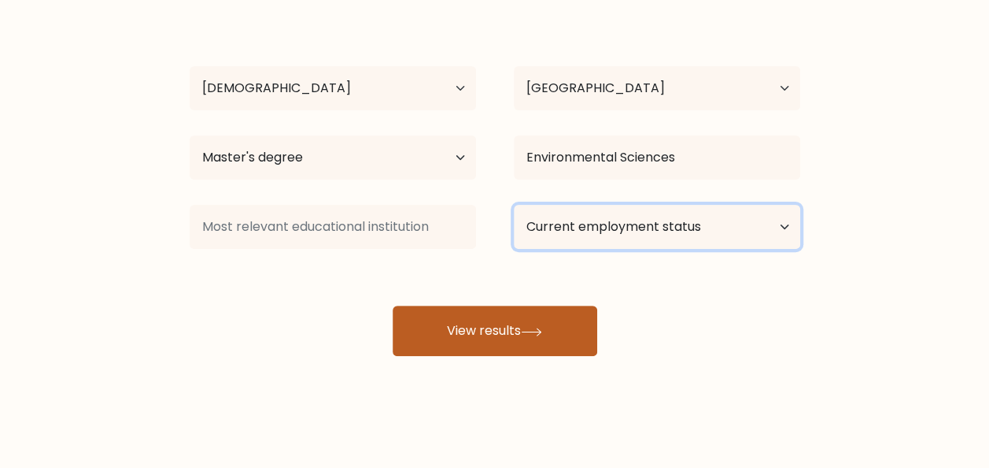
select select "other"
click at [514, 205] on select "Current employment status Employed Student Retired Other / prefer not to answer" at bounding box center [657, 227] width 287 height 44
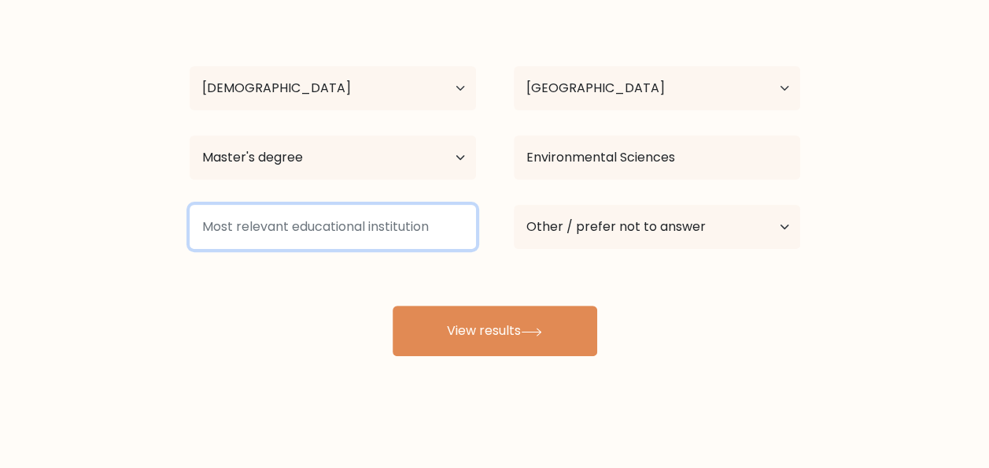
click at [271, 225] on input at bounding box center [333, 227] width 287 height 44
click at [301, 236] on input at bounding box center [333, 227] width 287 height 44
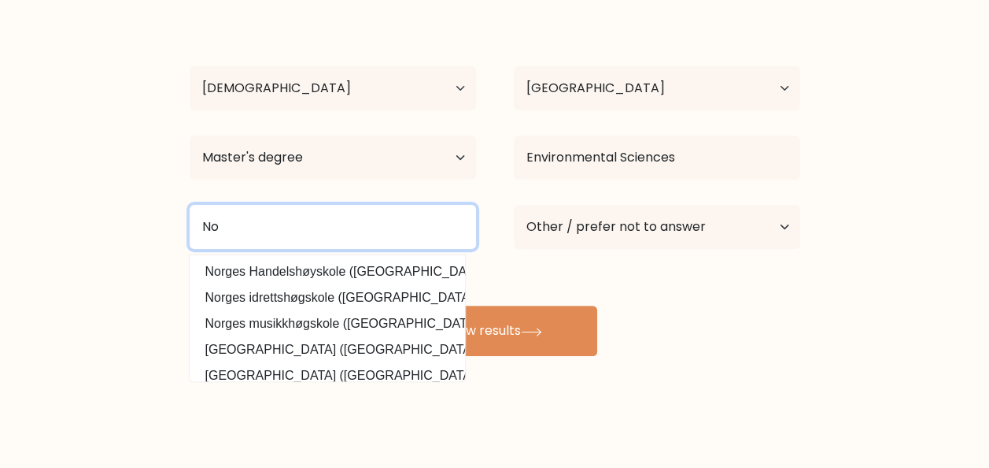
type input "N"
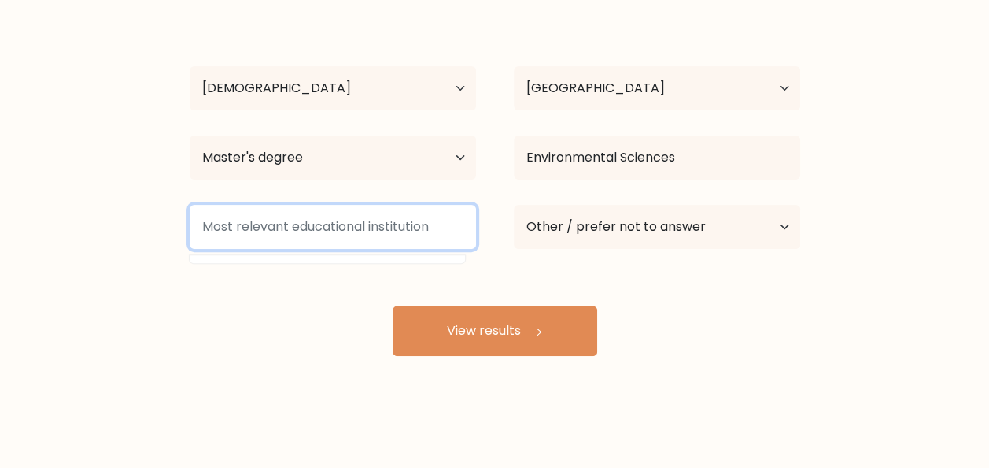
type input "n"
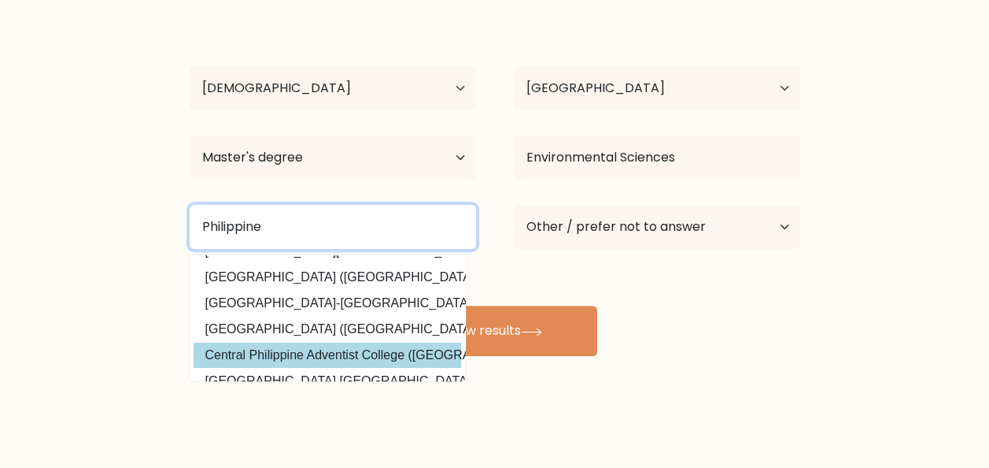
scroll to position [75, 0]
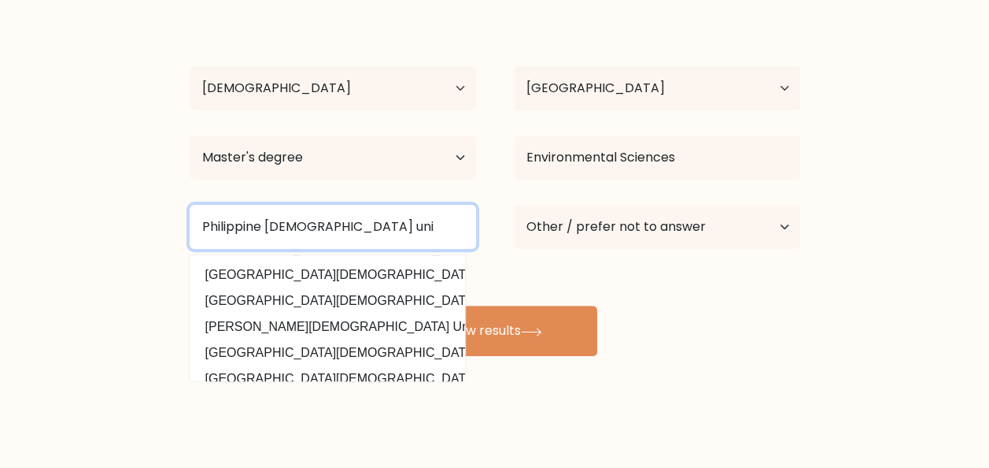
drag, startPoint x: 351, startPoint y: 230, endPoint x: 0, endPoint y: 188, distance: 353.5
click at [0, 188] on html "Compare your results to your peers Sugar Badilla Age Under 18 years old 18-24 y…" at bounding box center [494, 169] width 989 height 597
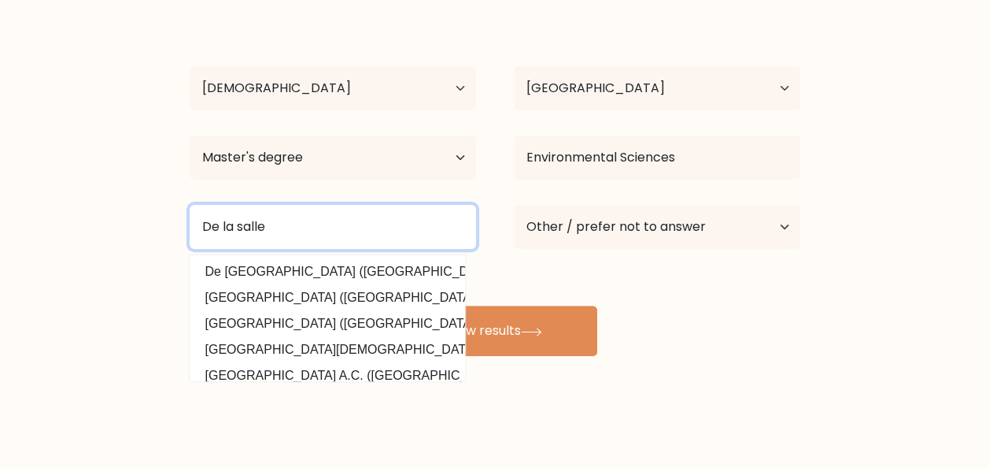
drag, startPoint x: 275, startPoint y: 226, endPoint x: 135, endPoint y: 224, distance: 140.1
click at [135, 224] on form "Compare your results to your peers Sugar Badilla Age Under 18 years old 18-24 y…" at bounding box center [494, 132] width 989 height 447
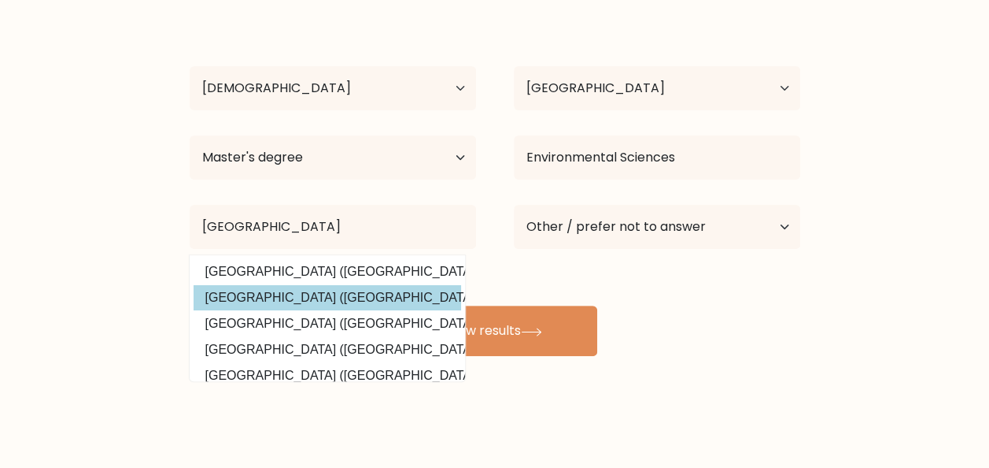
click at [351, 300] on option "Mindanao State University (Philippines)" at bounding box center [328, 297] width 268 height 25
type input "[GEOGRAPHIC_DATA]"
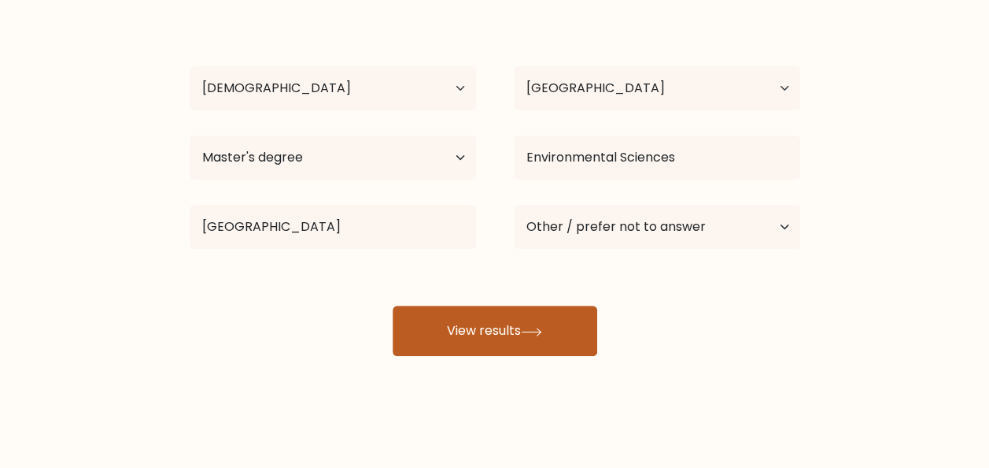
click at [500, 338] on button "View results" at bounding box center [495, 330] width 205 height 50
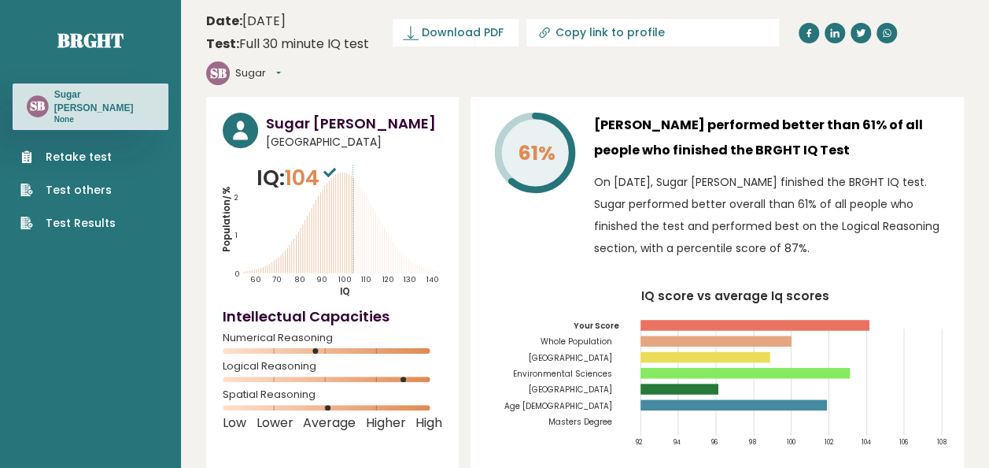
click at [457, 31] on span "Download PDF" at bounding box center [463, 32] width 82 height 17
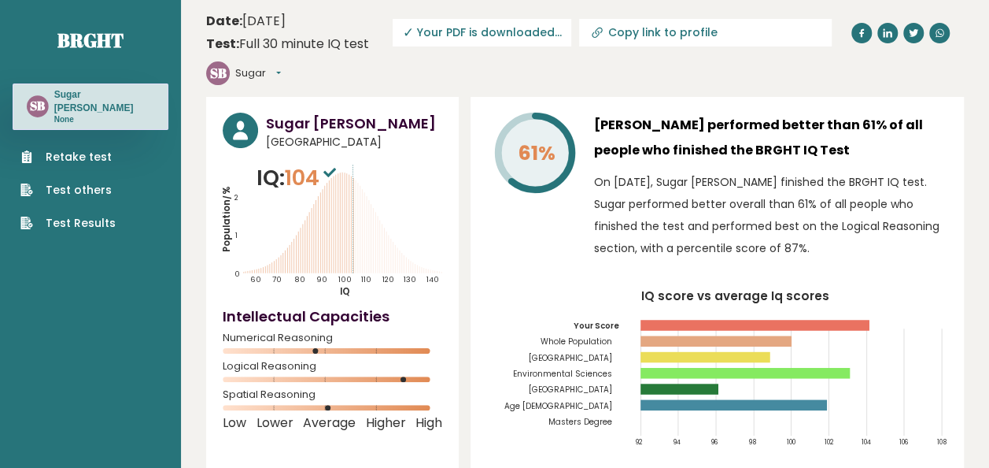
click at [649, 34] on input "Copy link to profile" at bounding box center [715, 32] width 214 height 13
type input "[URL][DOMAIN_NAME][PERSON_NAME]"
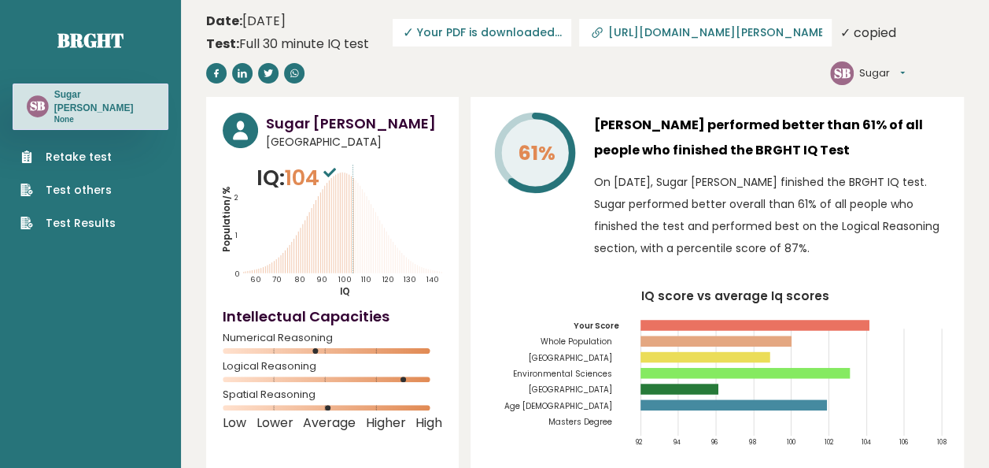
click at [860, 76] on button "Sugar" at bounding box center [883, 73] width 46 height 16
click at [380, 77] on header "Date: [DATE] Test: Full 30 minute IQ test Download PDF Downloading... Downloadi…" at bounding box center [585, 48] width 758 height 81
click at [458, 33] on span "✓ Your PDF is downloaded..." at bounding box center [482, 33] width 179 height 28
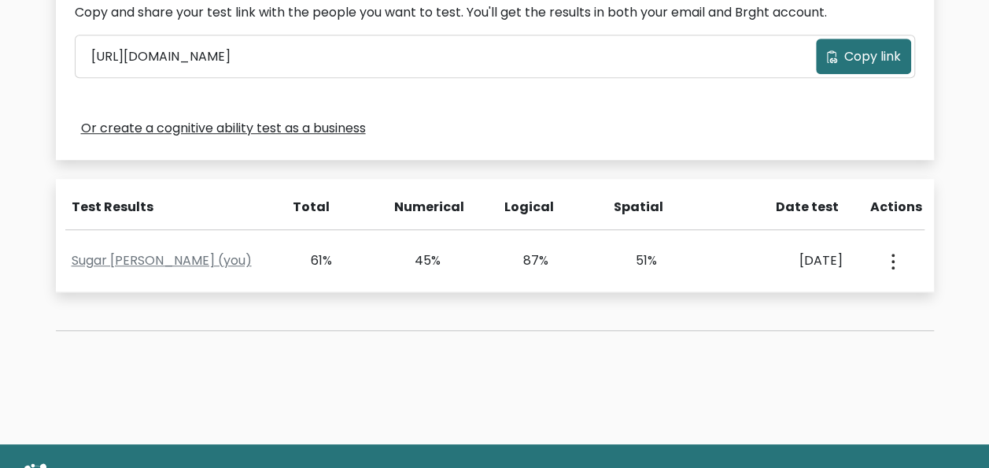
scroll to position [551, 0]
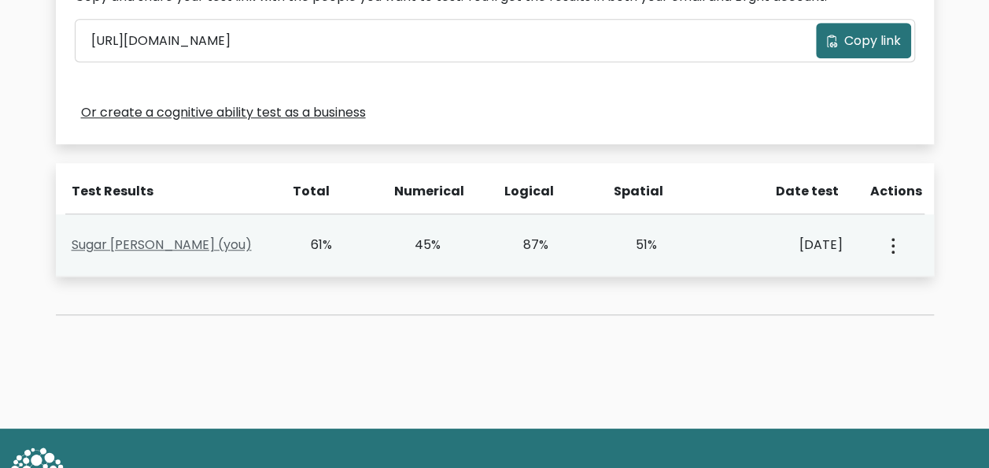
click at [122, 242] on link "Sugar [PERSON_NAME] (you)" at bounding box center [162, 244] width 180 height 18
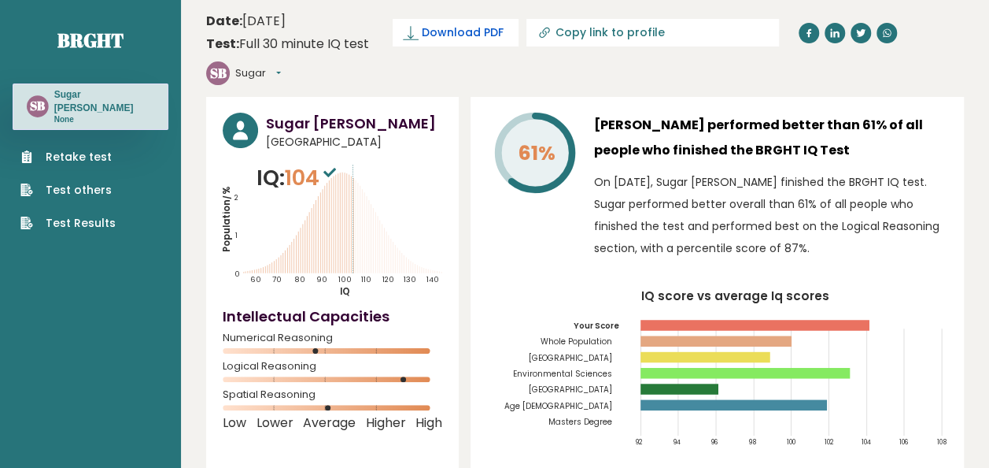
click at [460, 28] on span "Download PDF" at bounding box center [463, 32] width 82 height 17
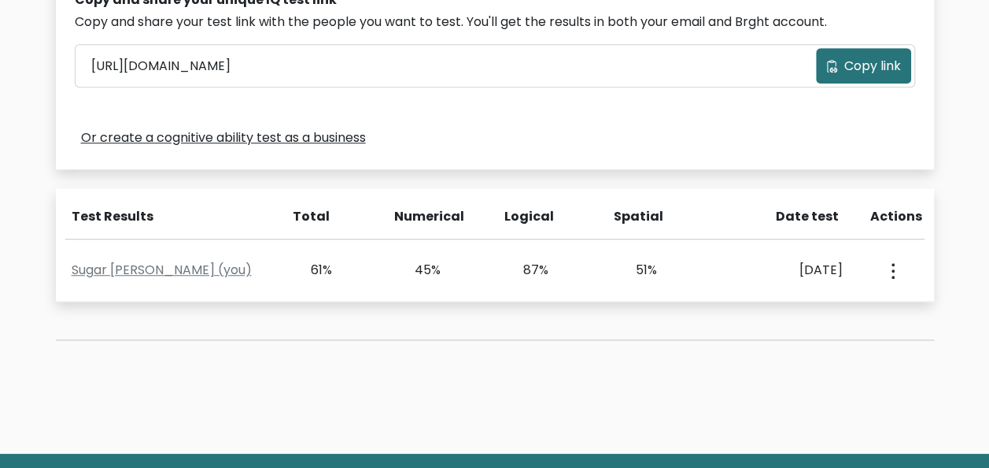
scroll to position [551, 0]
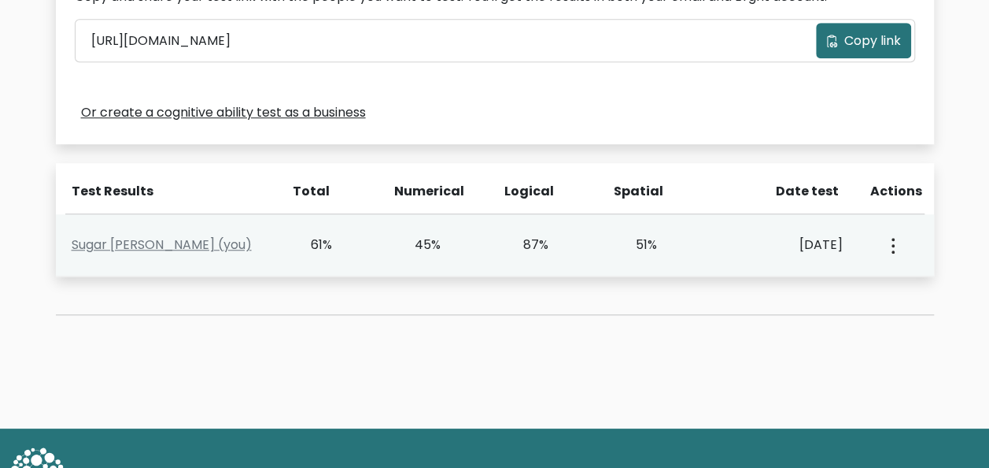
click at [895, 242] on button "button" at bounding box center [891, 244] width 13 height 49
click at [872, 284] on link "View Profile" at bounding box center [834, 290] width 124 height 25
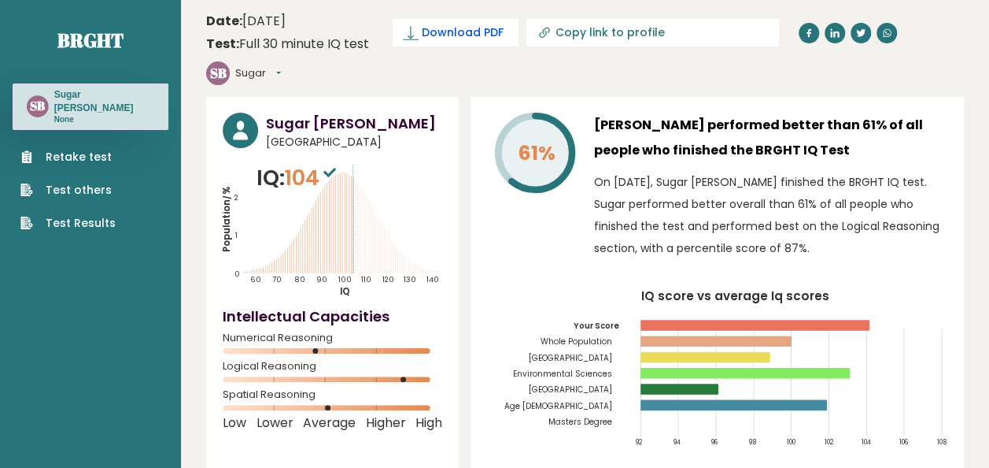
click at [461, 36] on span "Download PDF" at bounding box center [463, 32] width 82 height 17
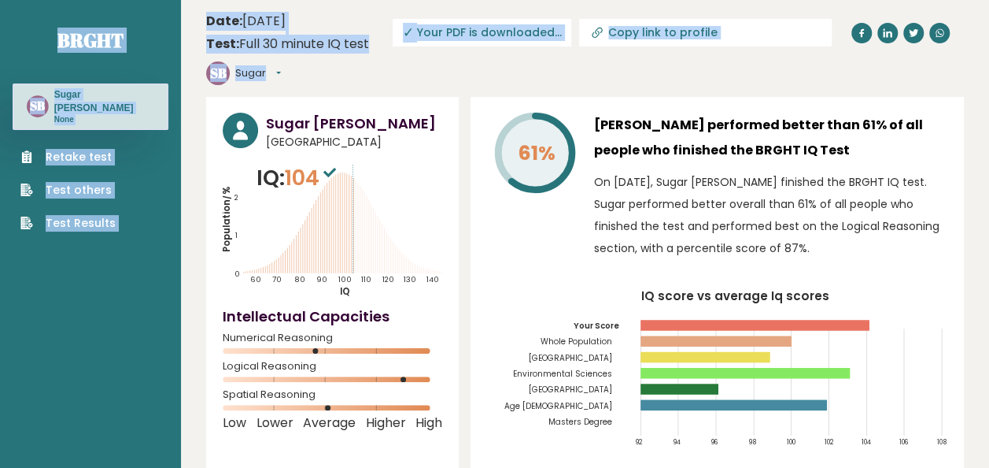
drag, startPoint x: 13, startPoint y: 9, endPoint x: 238, endPoint y: 110, distance: 245.9
drag, startPoint x: 238, startPoint y: 110, endPoint x: 455, endPoint y: 68, distance: 221.4
click at [455, 68] on header "Date: September 15, 2025 Test: Full 30 minute IQ test Download PDF Downloading.…" at bounding box center [585, 48] width 758 height 81
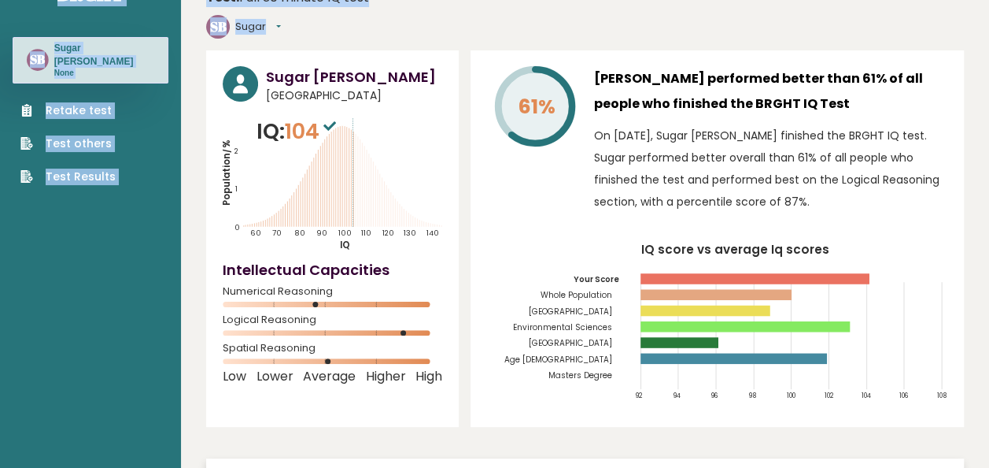
scroll to position [79, 0]
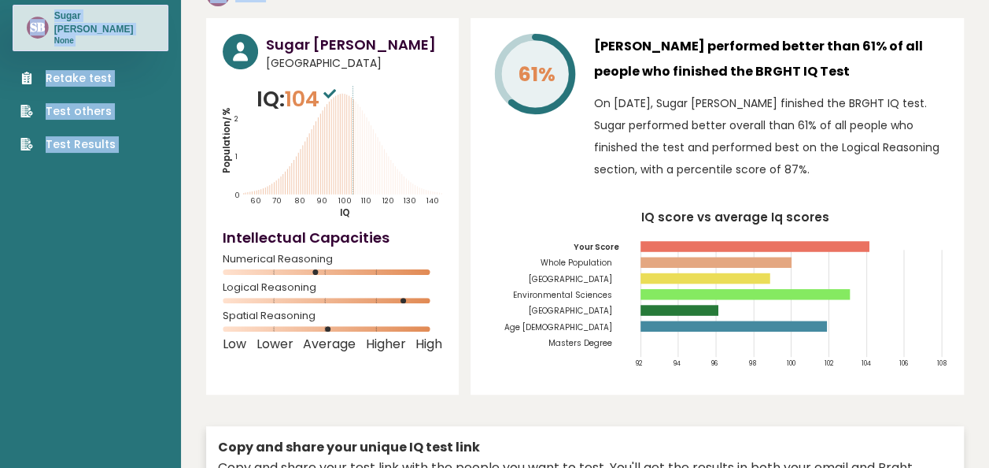
click at [125, 35] on div "SB Sugar Badilla None" at bounding box center [91, 28] width 156 height 46
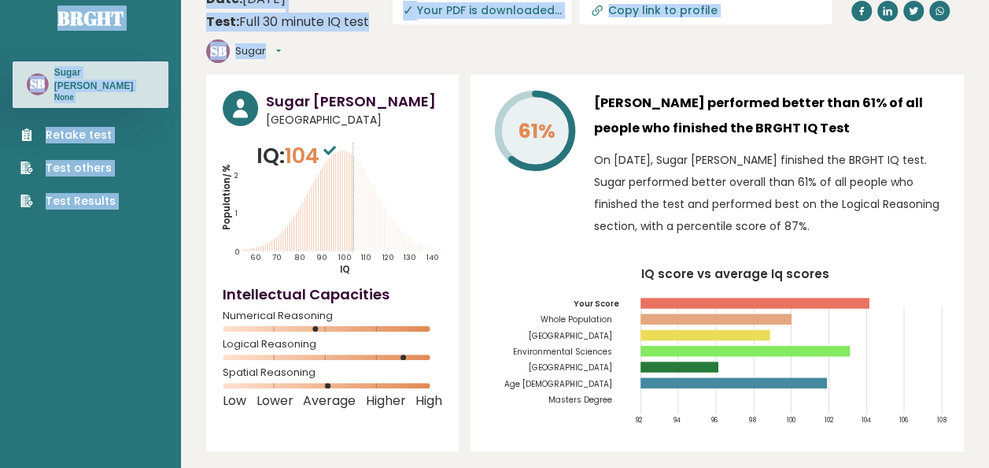
scroll to position [0, 0]
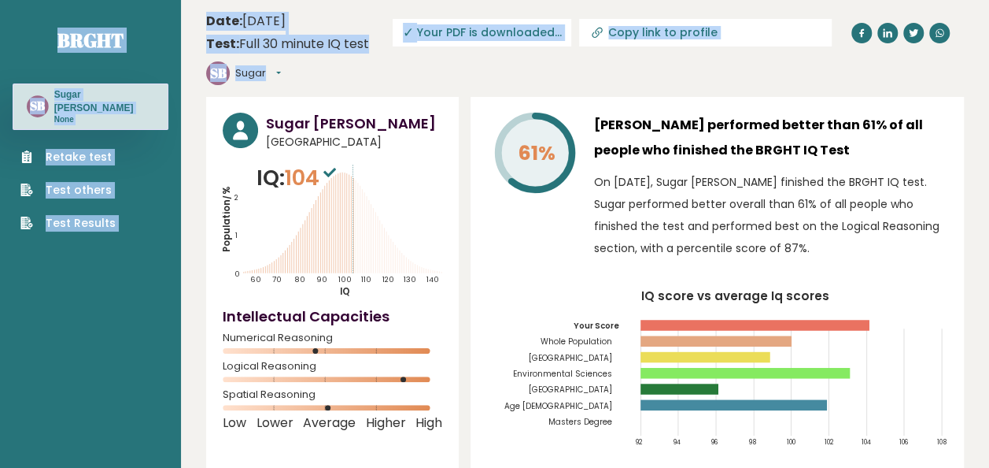
click at [419, 71] on header "Date: September 15, 2025 Test: Full 30 minute IQ test Download PDF Downloading.…" at bounding box center [585, 48] width 758 height 81
click at [278, 73] on button "Sugar" at bounding box center [258, 73] width 46 height 16
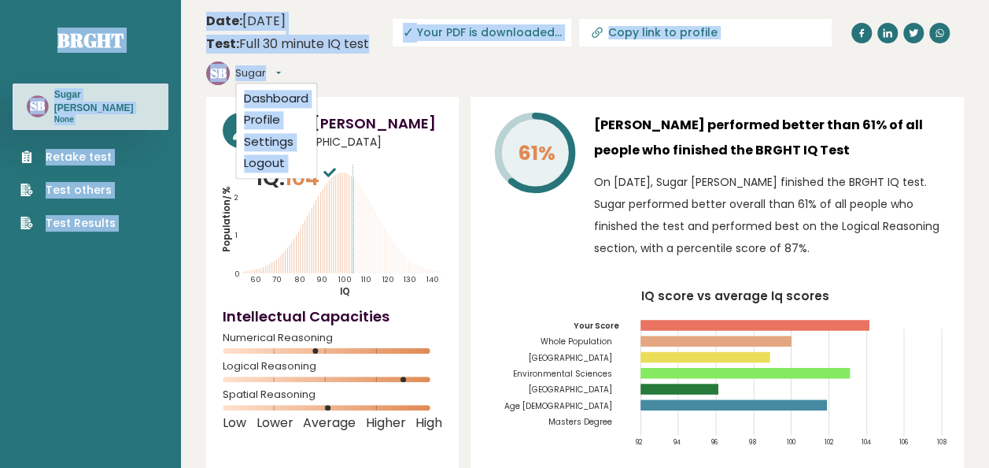
click at [387, 68] on header "Date: September 15, 2025 Test: Full 30 minute IQ test Download PDF Downloading.…" at bounding box center [585, 48] width 758 height 81
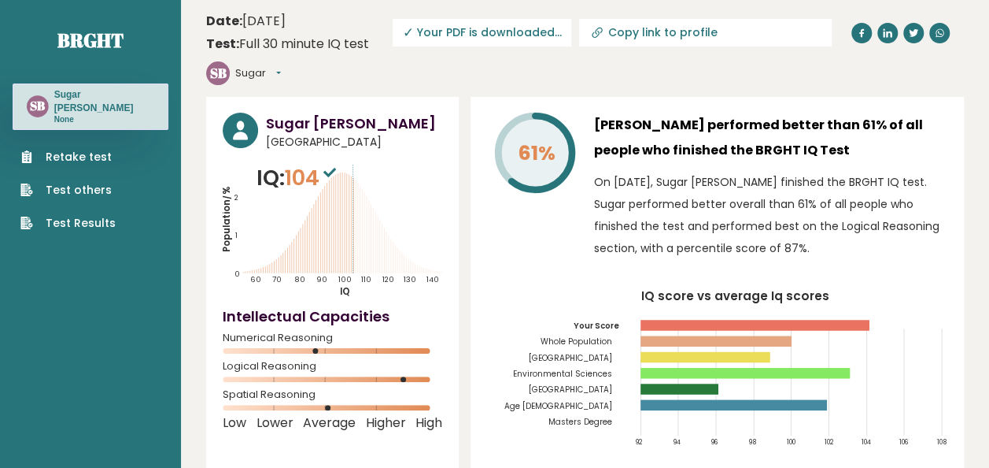
click at [278, 67] on button "Sugar" at bounding box center [258, 73] width 46 height 16
click at [275, 113] on link "Profile" at bounding box center [276, 120] width 80 height 22
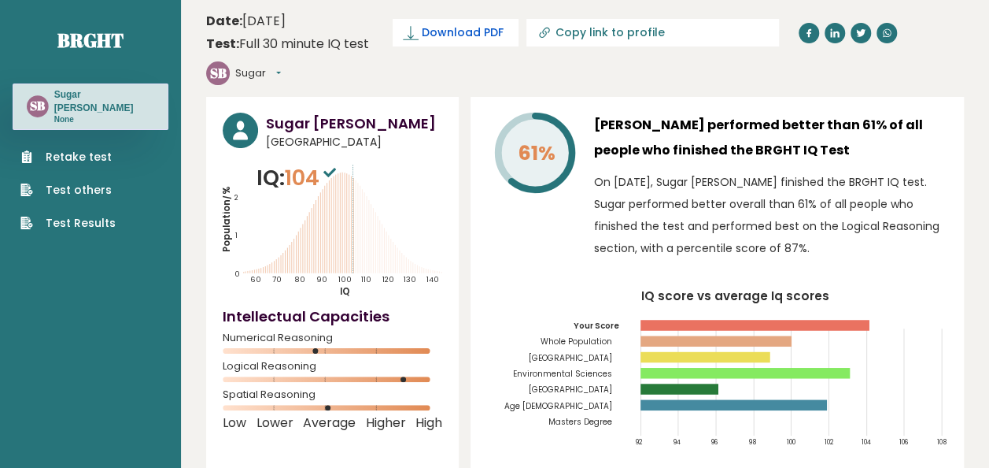
click at [485, 27] on span "Download PDF" at bounding box center [463, 32] width 82 height 17
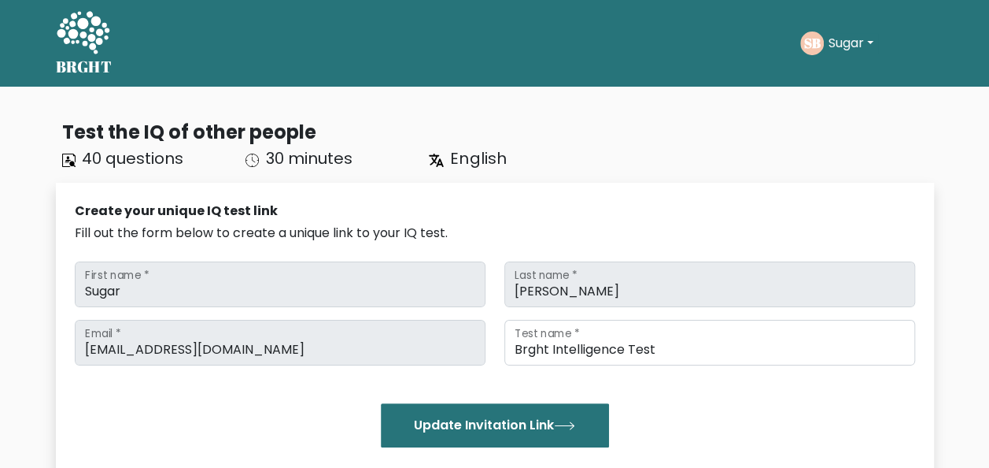
click at [878, 40] on button "Sugar" at bounding box center [851, 43] width 54 height 20
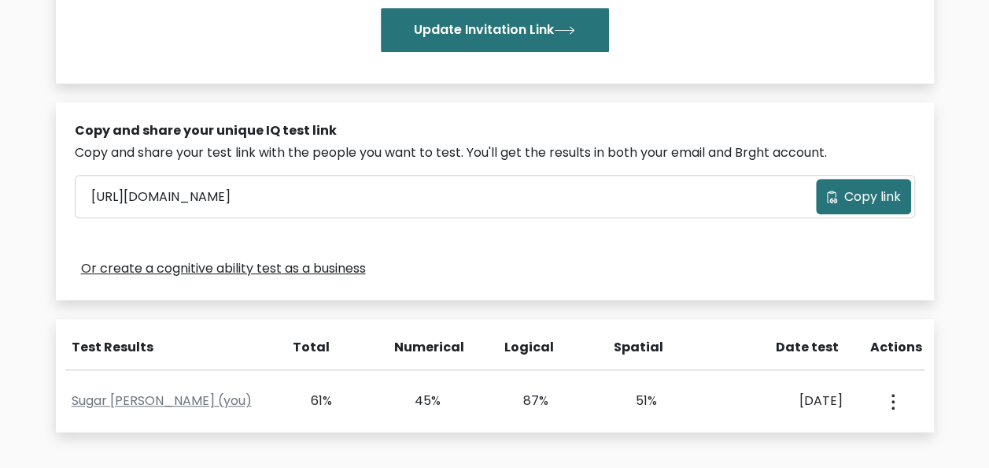
scroll to position [472, 0]
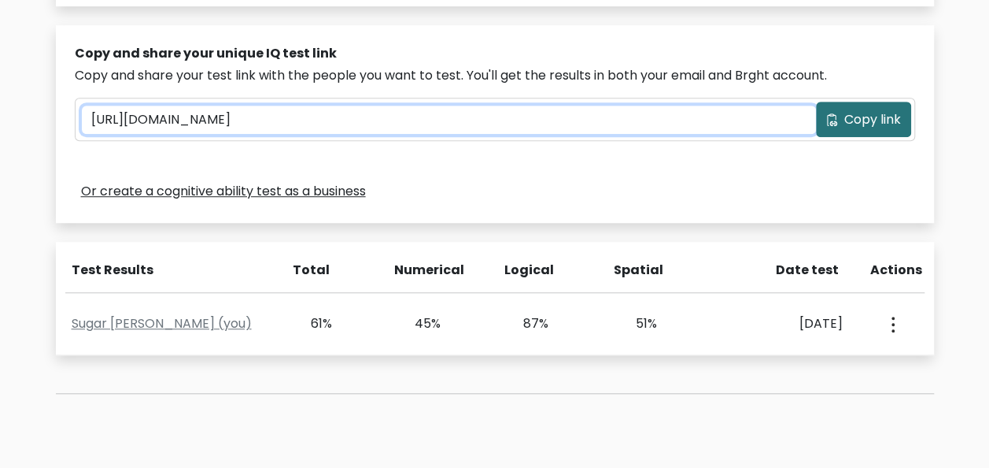
click at [326, 123] on input "https://brght.org/share/07pph4p8/?brght-intelligence-test" at bounding box center [449, 119] width 734 height 28
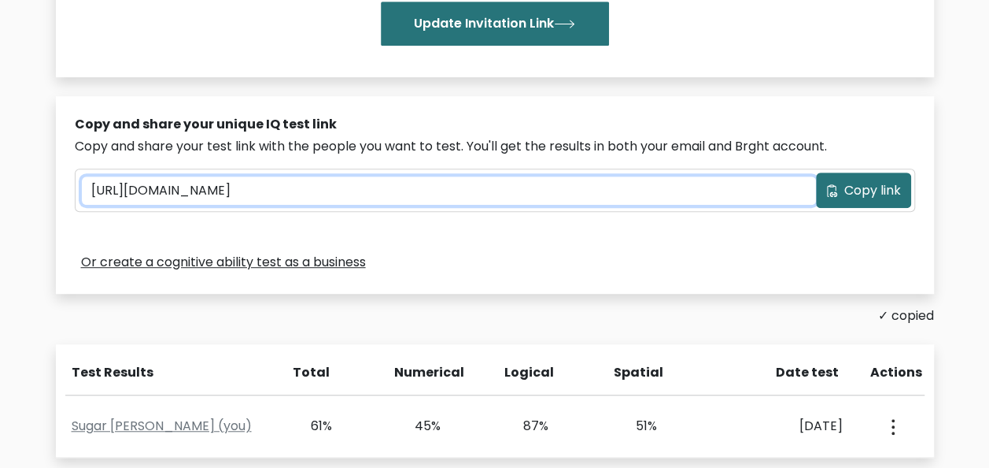
scroll to position [559, 0]
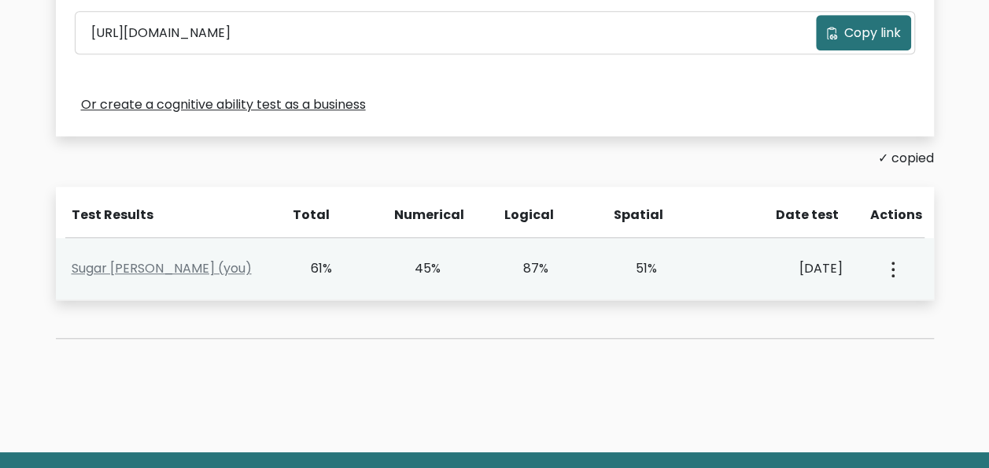
click at [889, 268] on button "button" at bounding box center [891, 268] width 13 height 49
click at [846, 312] on link "View Profile" at bounding box center [834, 313] width 124 height 25
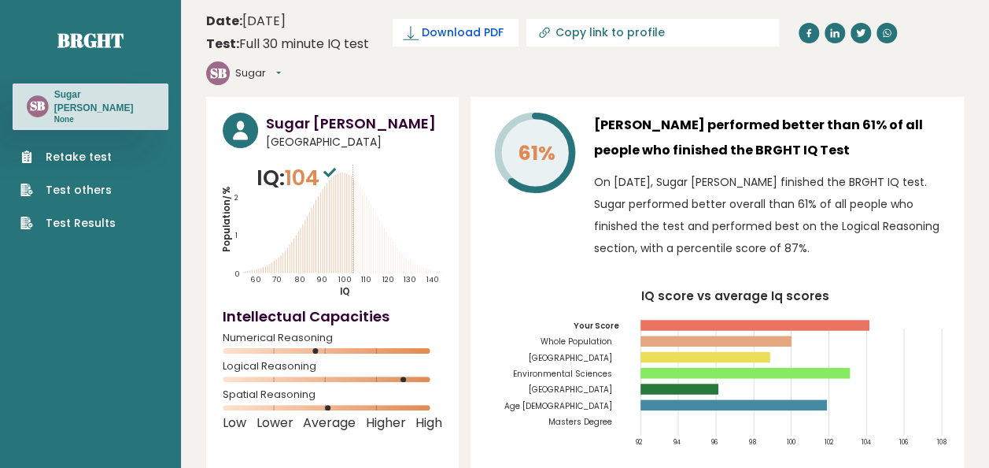
click at [474, 29] on span "Download PDF" at bounding box center [463, 32] width 82 height 17
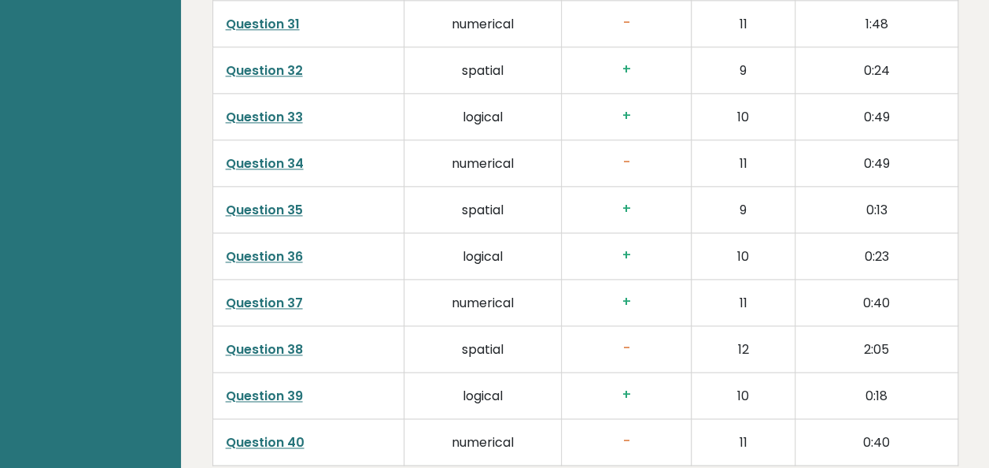
scroll to position [4203, 0]
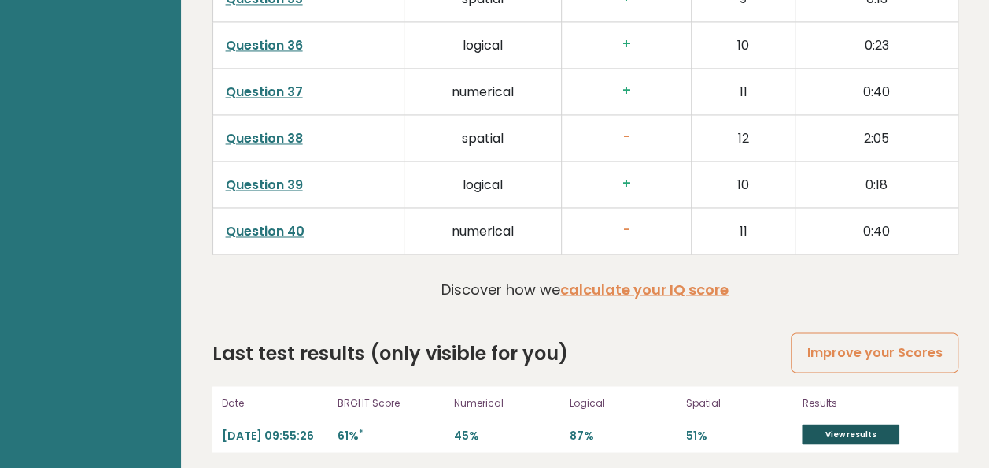
click at [864, 423] on link "View results" at bounding box center [851, 433] width 98 height 20
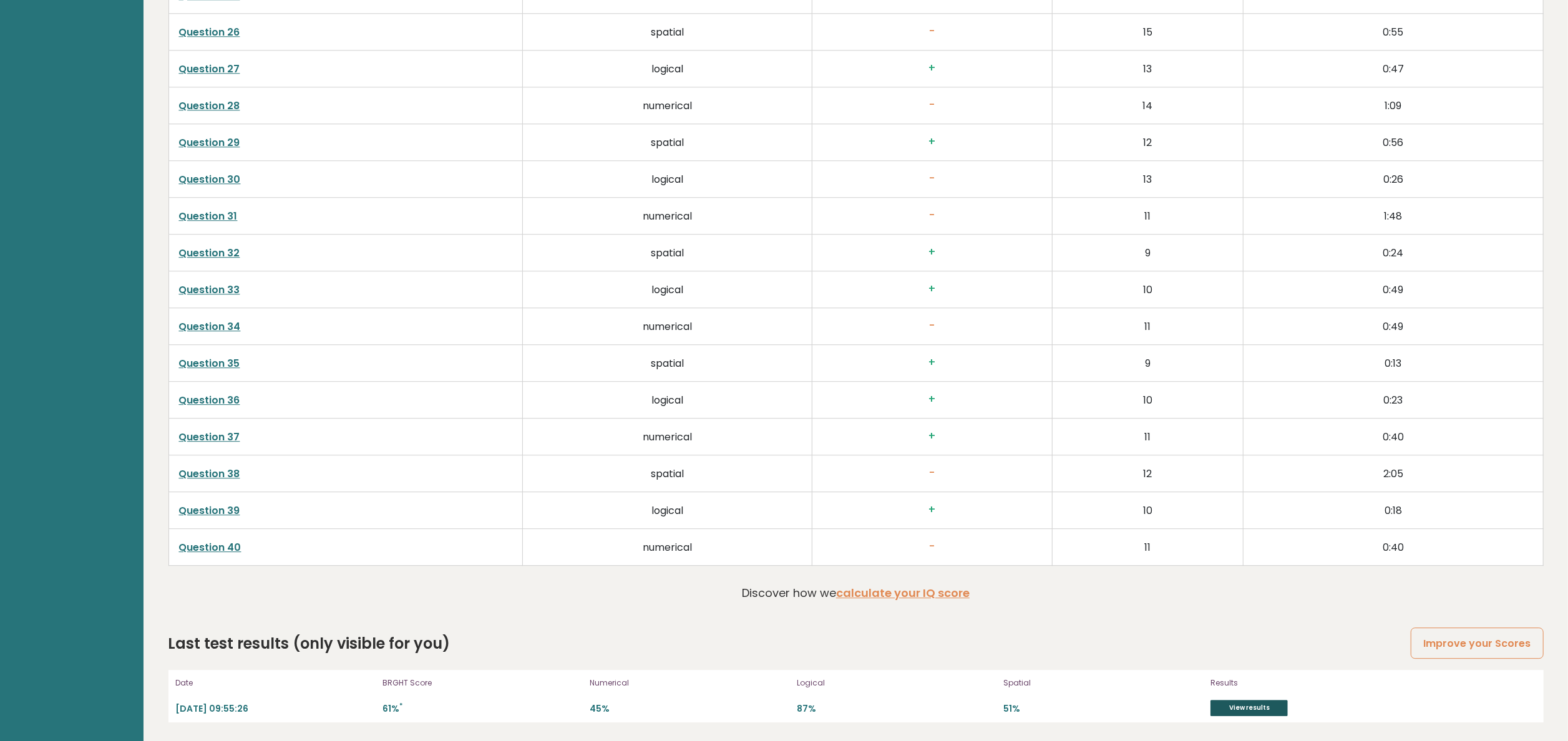
click at [784, 370] on link "View results" at bounding box center [1249, 708] width 78 height 16
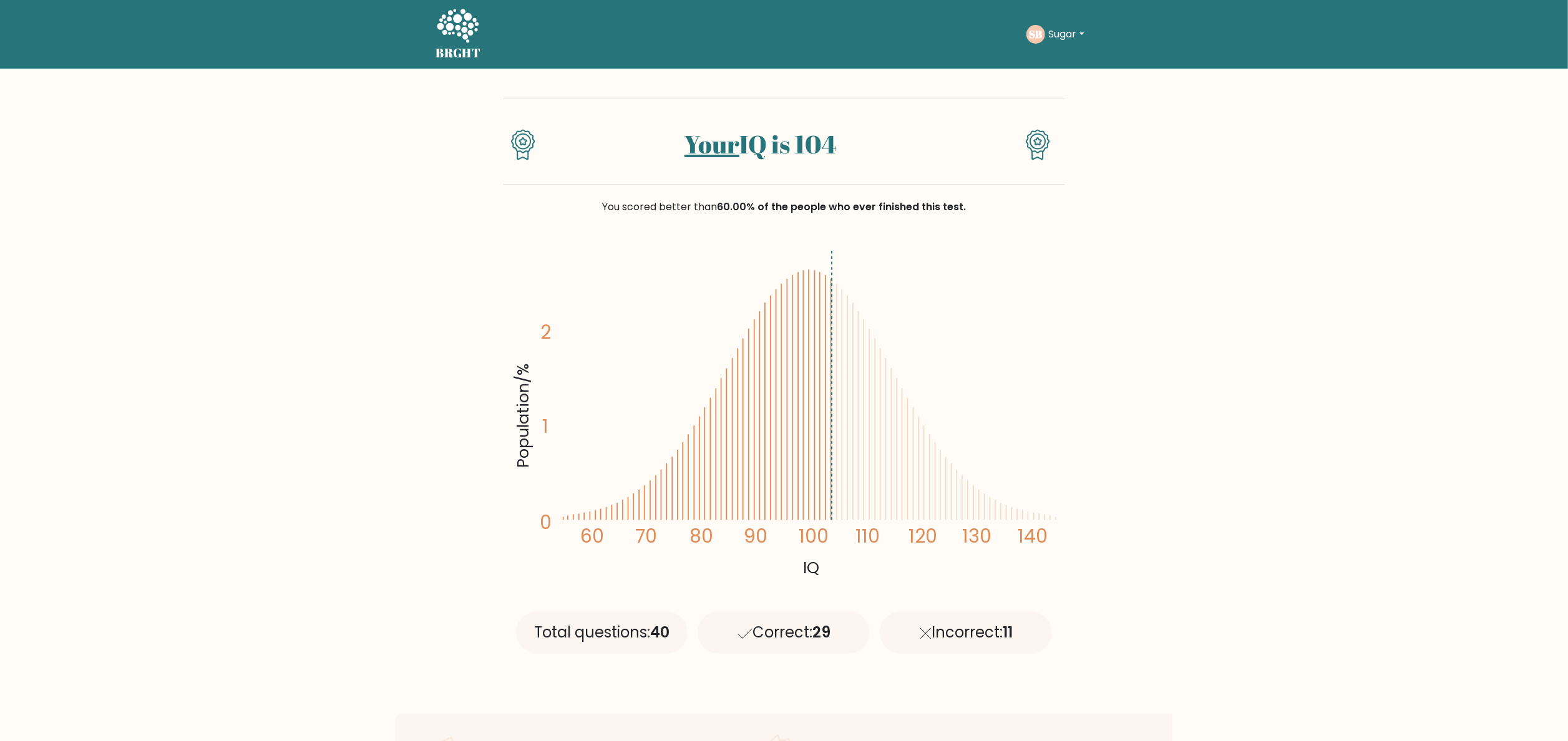
click at [950, 326] on icon "Population/% IQ 0 1 2 60 70 80 90 100 110 120 130 140" at bounding box center [785, 413] width 547 height 337
